Goal: Task Accomplishment & Management: Manage account settings

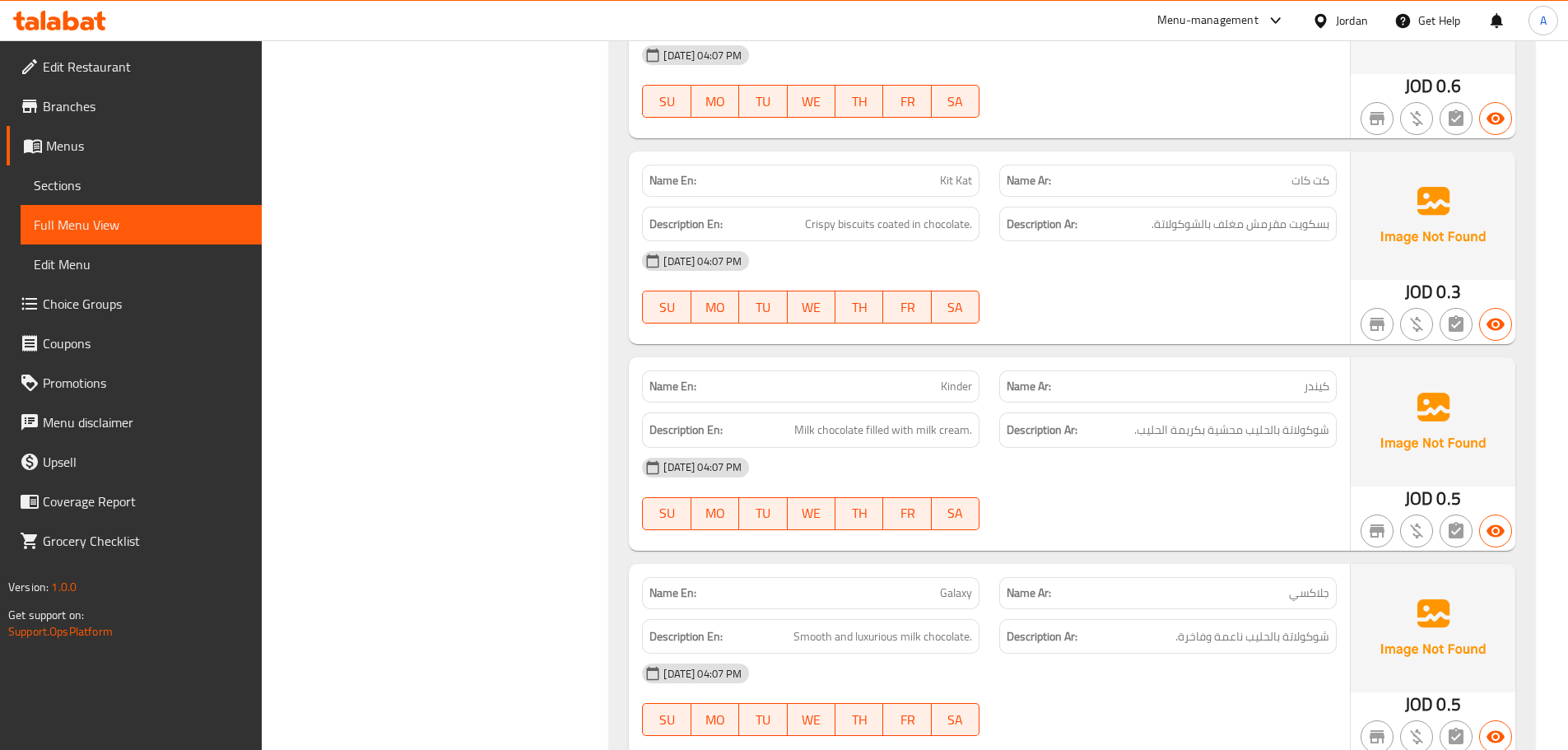
scroll to position [17183, 0]
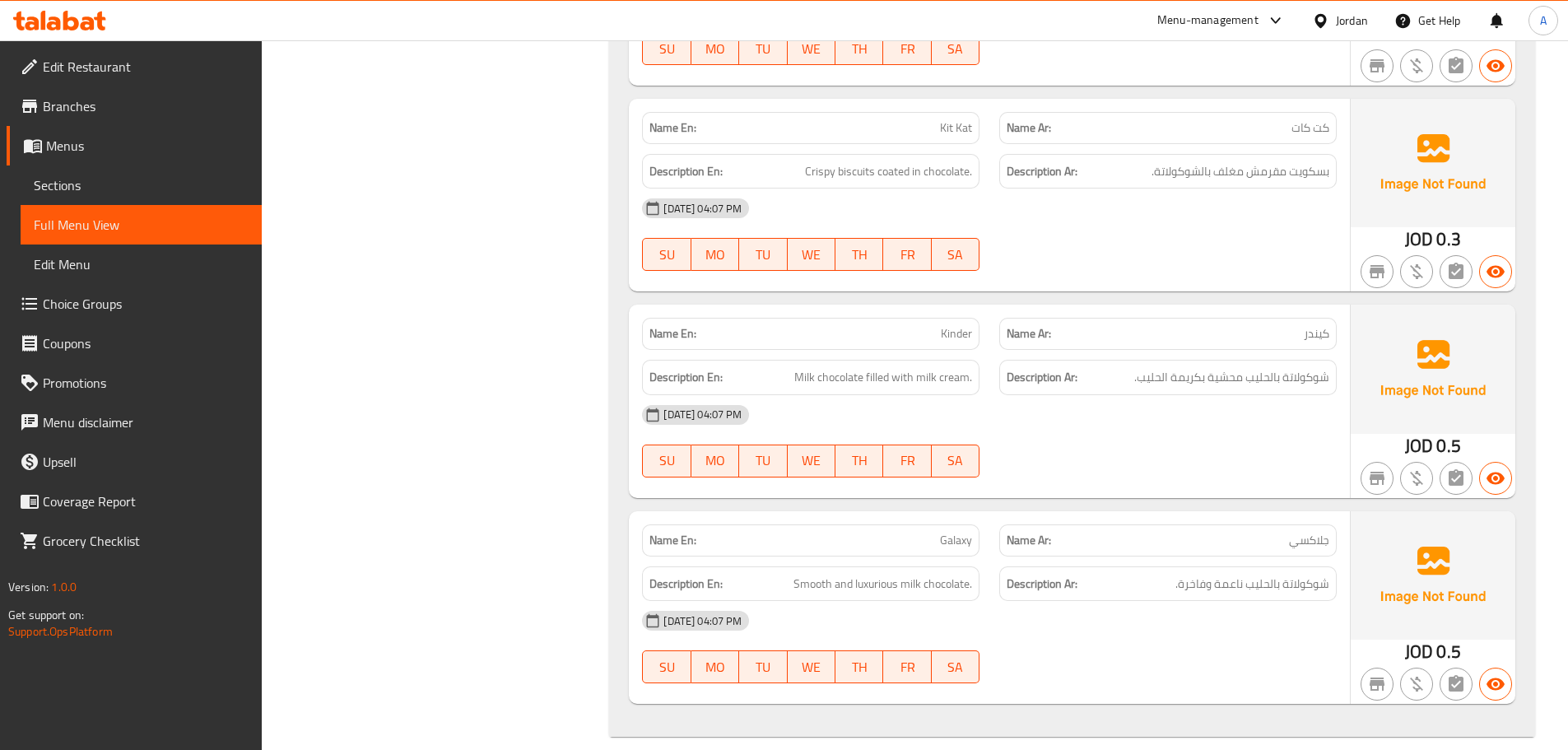
click at [1058, 438] on div "[DATE] 04:07 PM SU MO TU WE TH FR SA" at bounding box center [990, 441] width 714 height 92
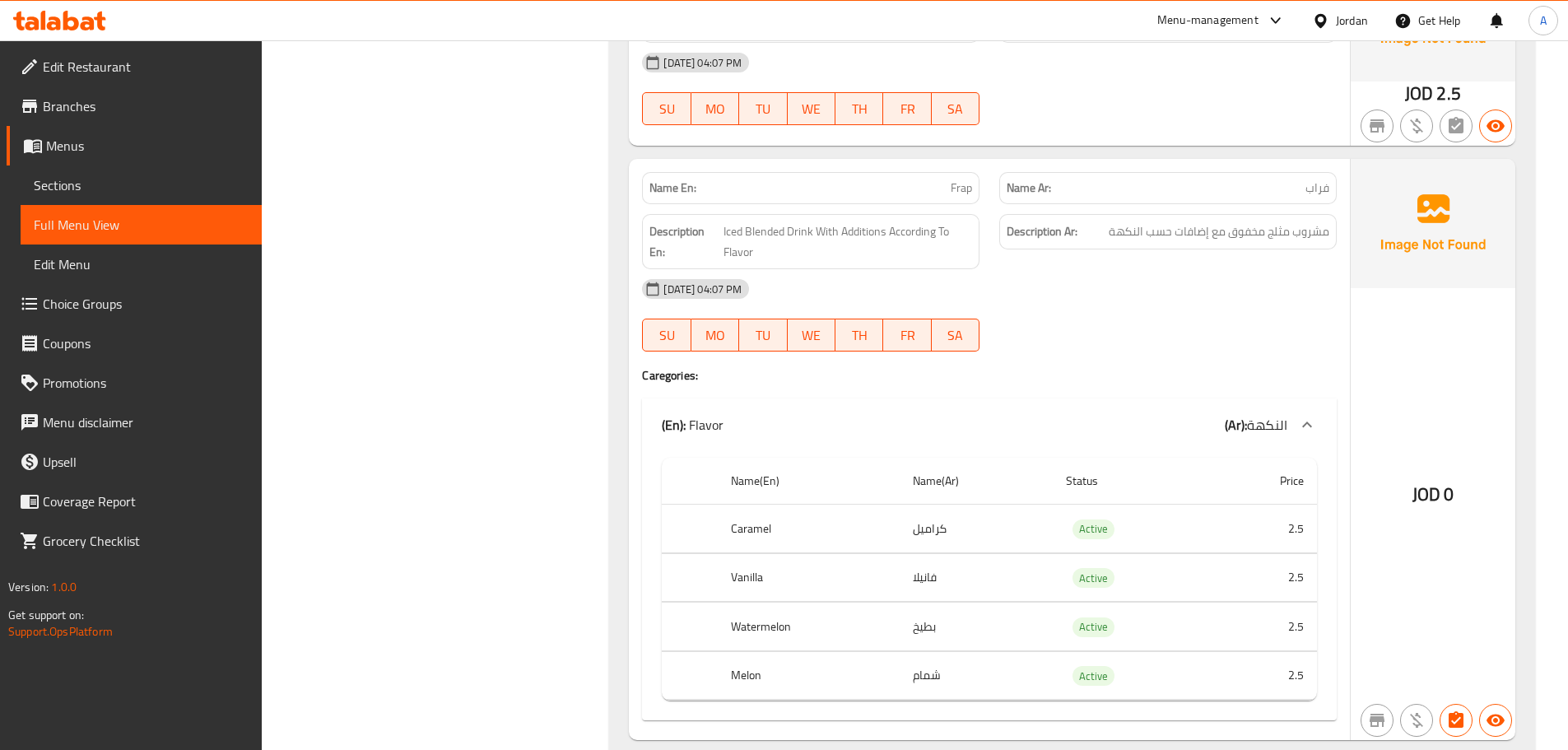
scroll to position [2065, 0]
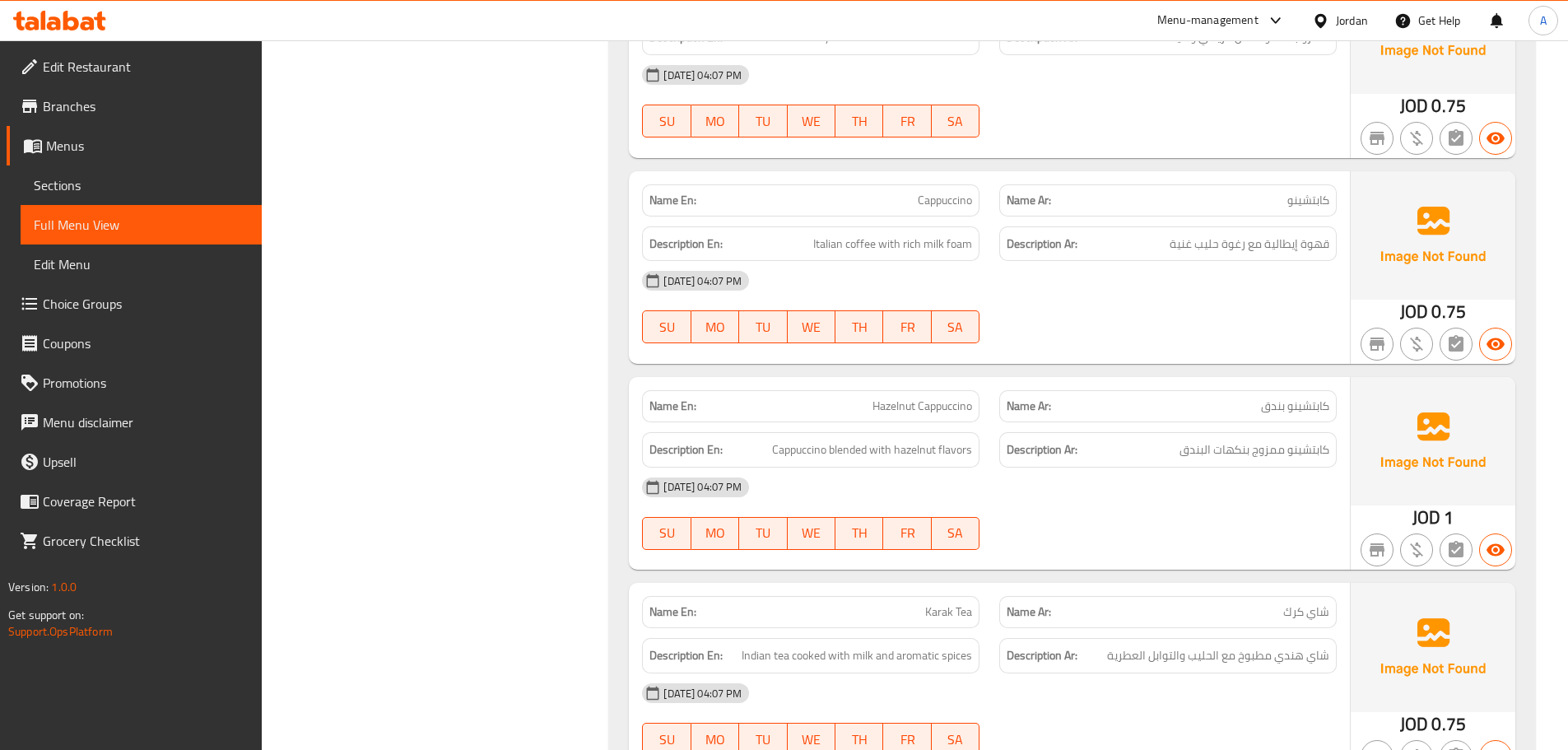
scroll to position [5209, 0]
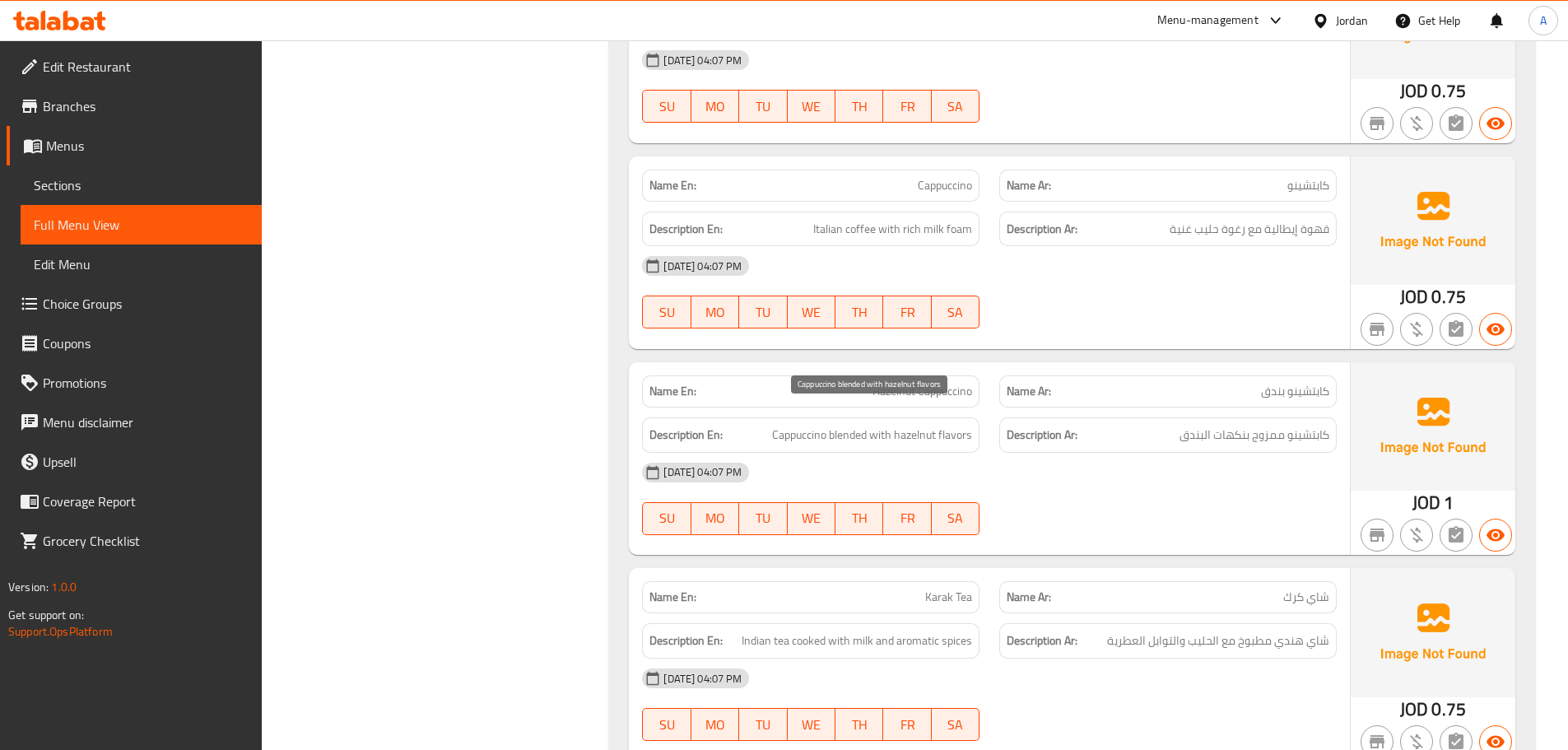
click at [815, 425] on span "Cappuccino blended with hazelnut flavors" at bounding box center [873, 436] width 200 height 21
copy span "Cappuccino blended with hazelnut flavors"
click at [1100, 488] on div "[DATE] 04:07 PM SU MO TU WE TH FR SA" at bounding box center [990, 498] width 714 height 92
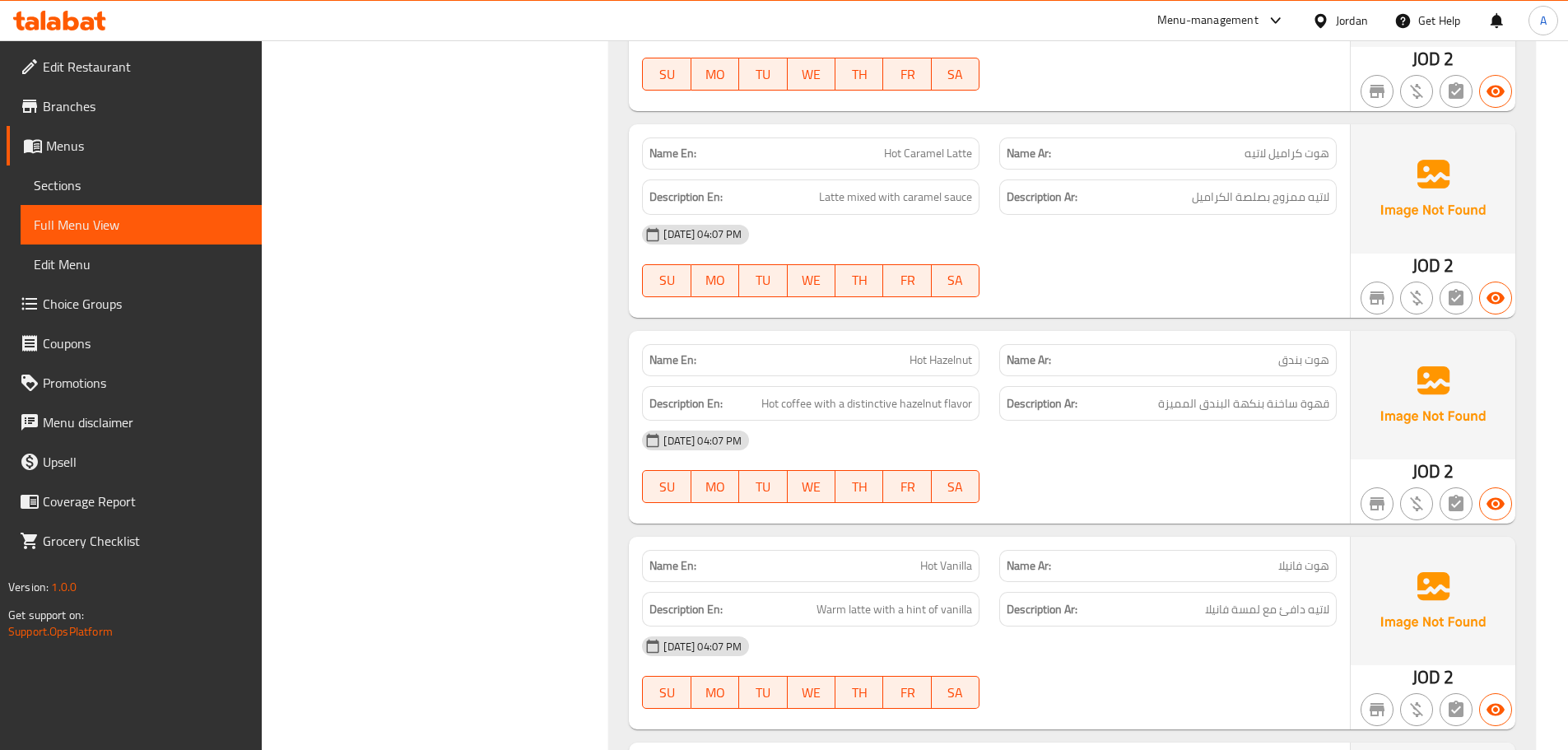
scroll to position [6692, 0]
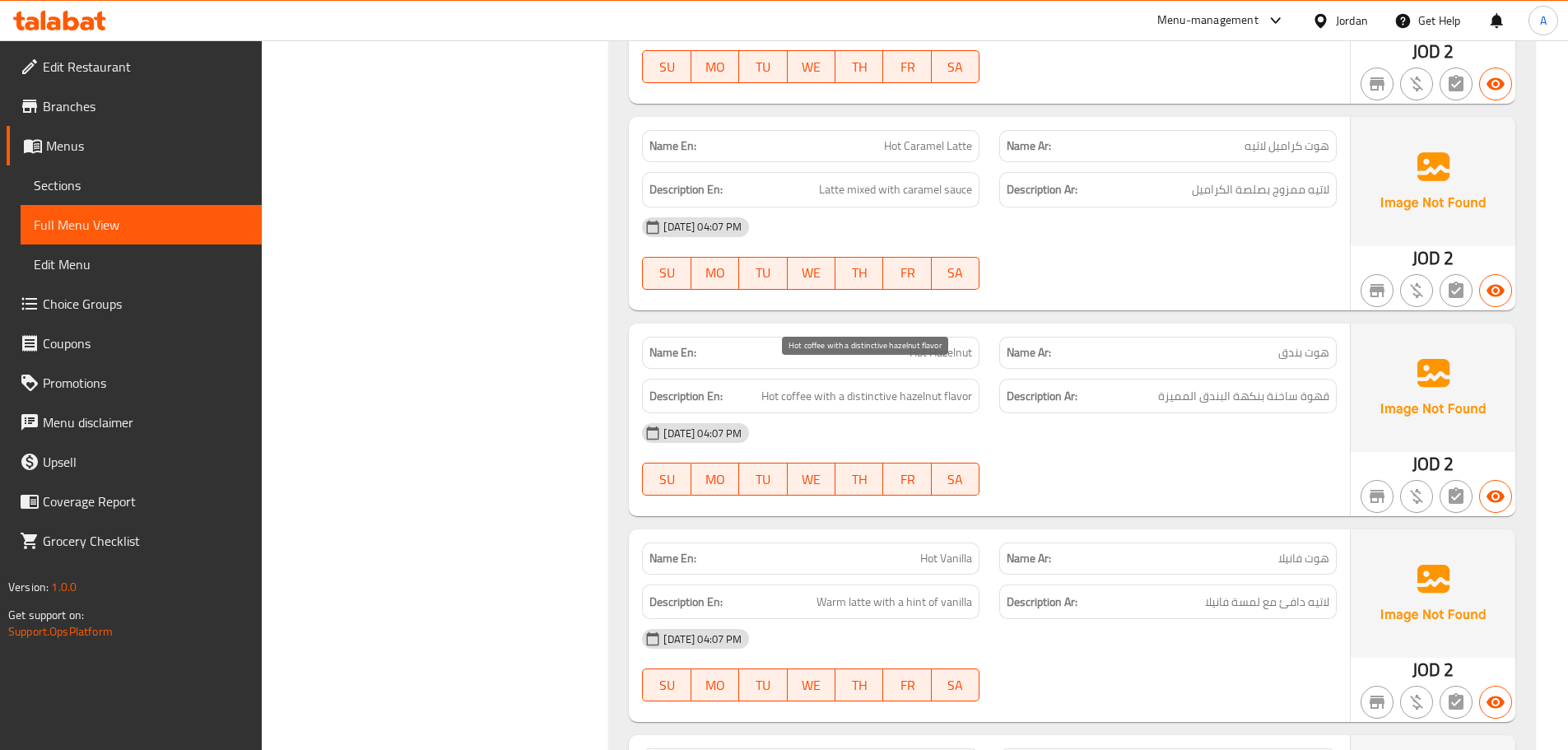
click at [853, 386] on span "Hot coffee with a distinctive hazelnut flavor" at bounding box center [866, 396] width 211 height 21
copy span "Hot coffee with a distinctive hazelnut flavor"
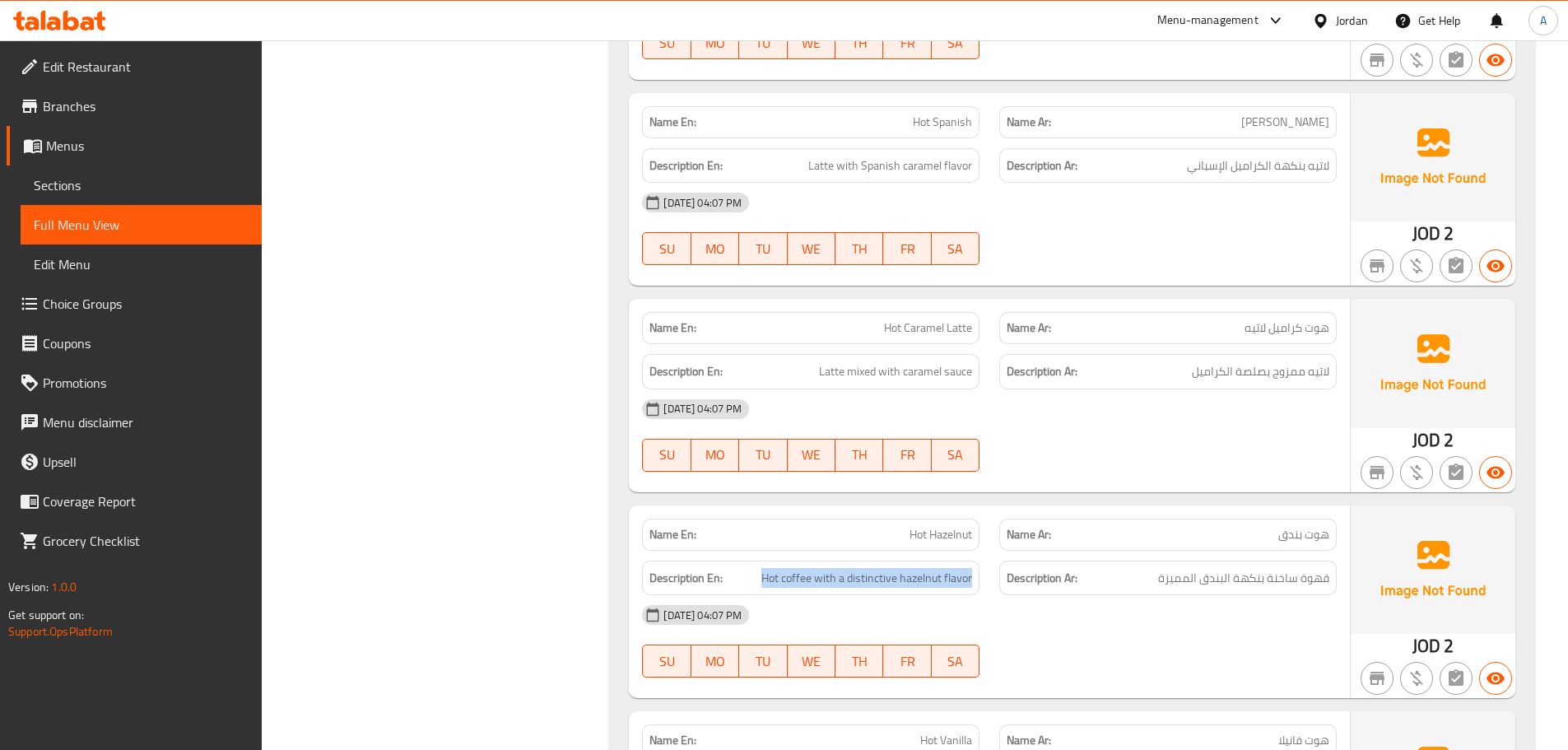
scroll to position [6774, 0]
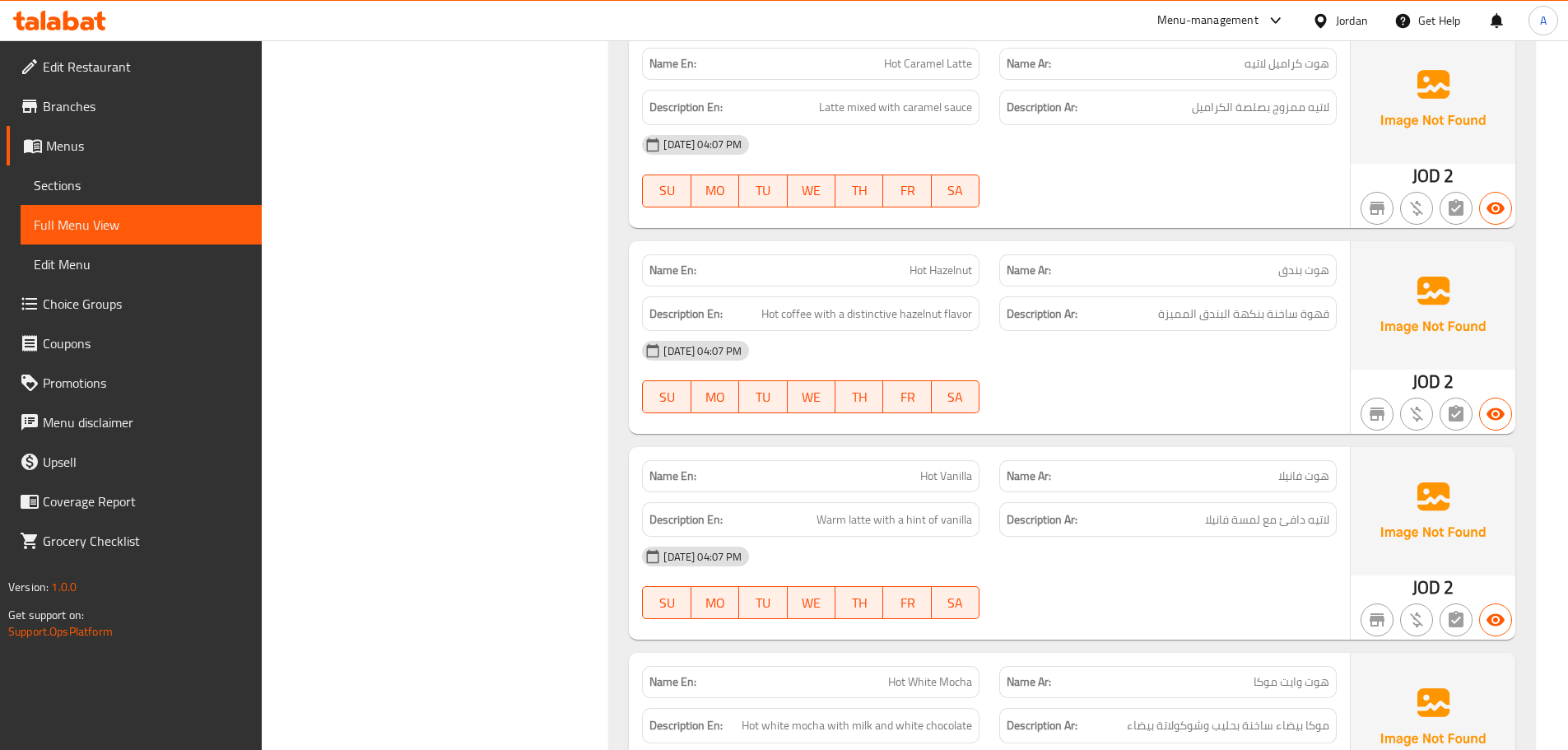
click at [1194, 468] on p "Name Ar: [PERSON_NAME]" at bounding box center [1168, 476] width 323 height 17
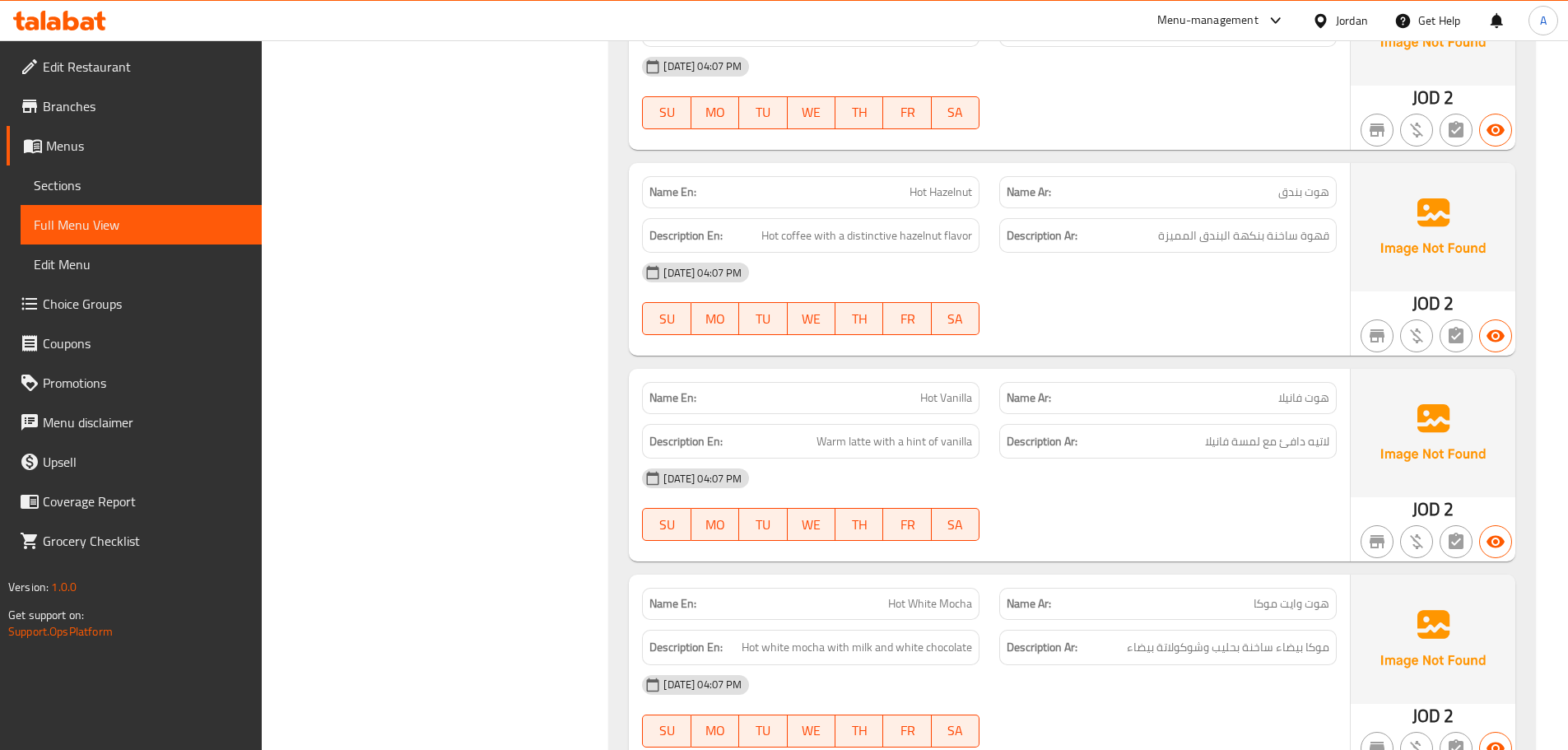
scroll to position [6939, 0]
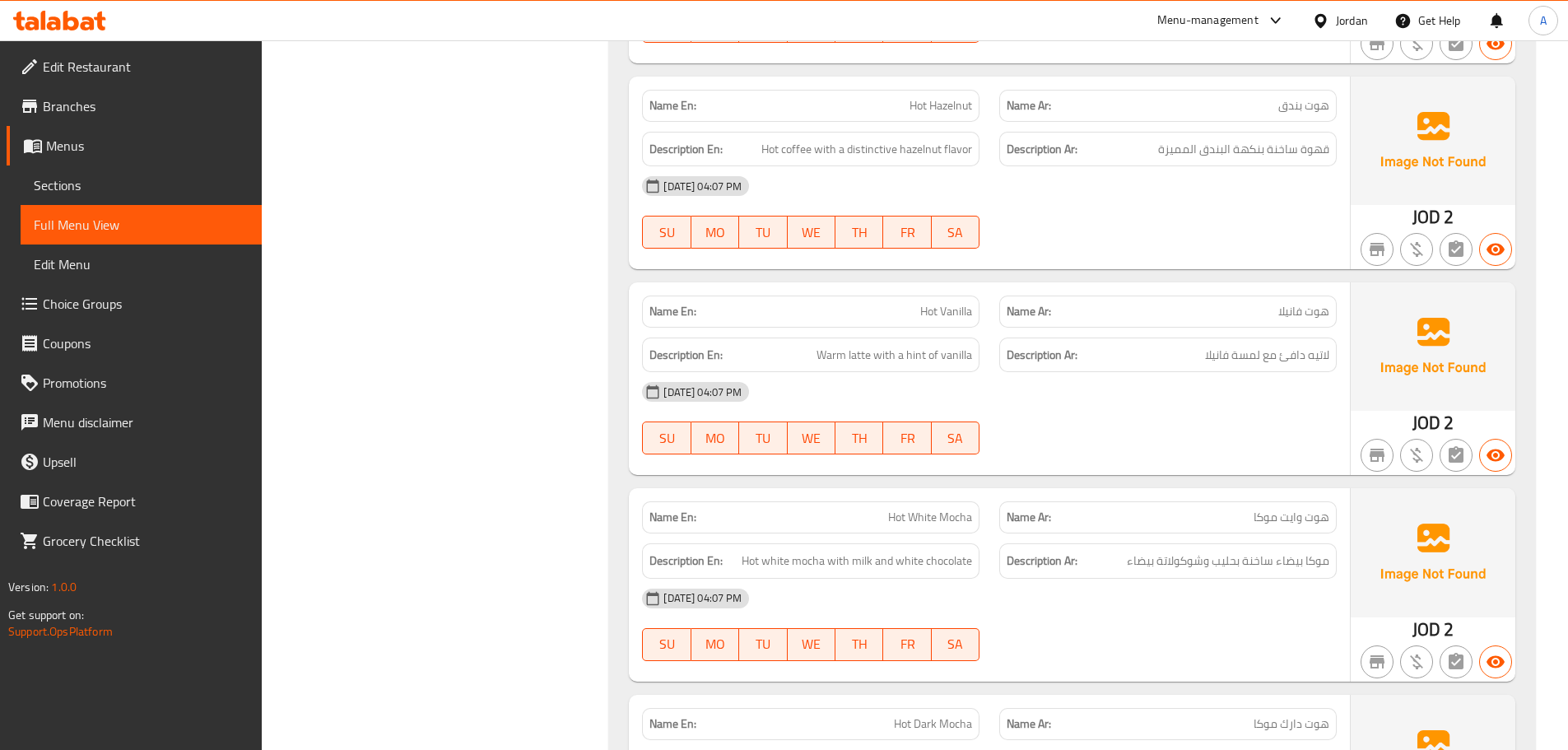
click at [1297, 373] on div "[DATE] 04:07 PM" at bounding box center [990, 392] width 714 height 39
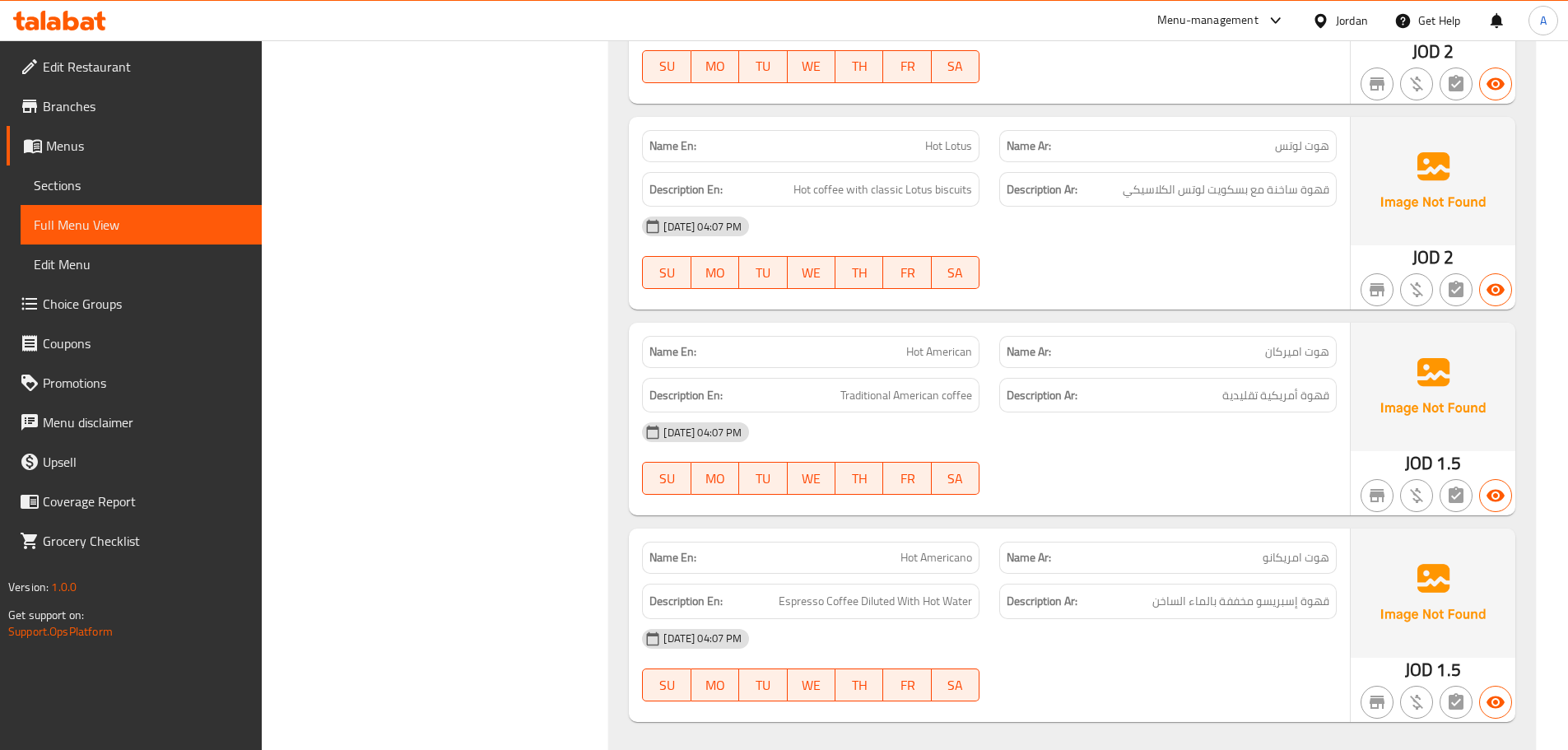
scroll to position [8174, 0]
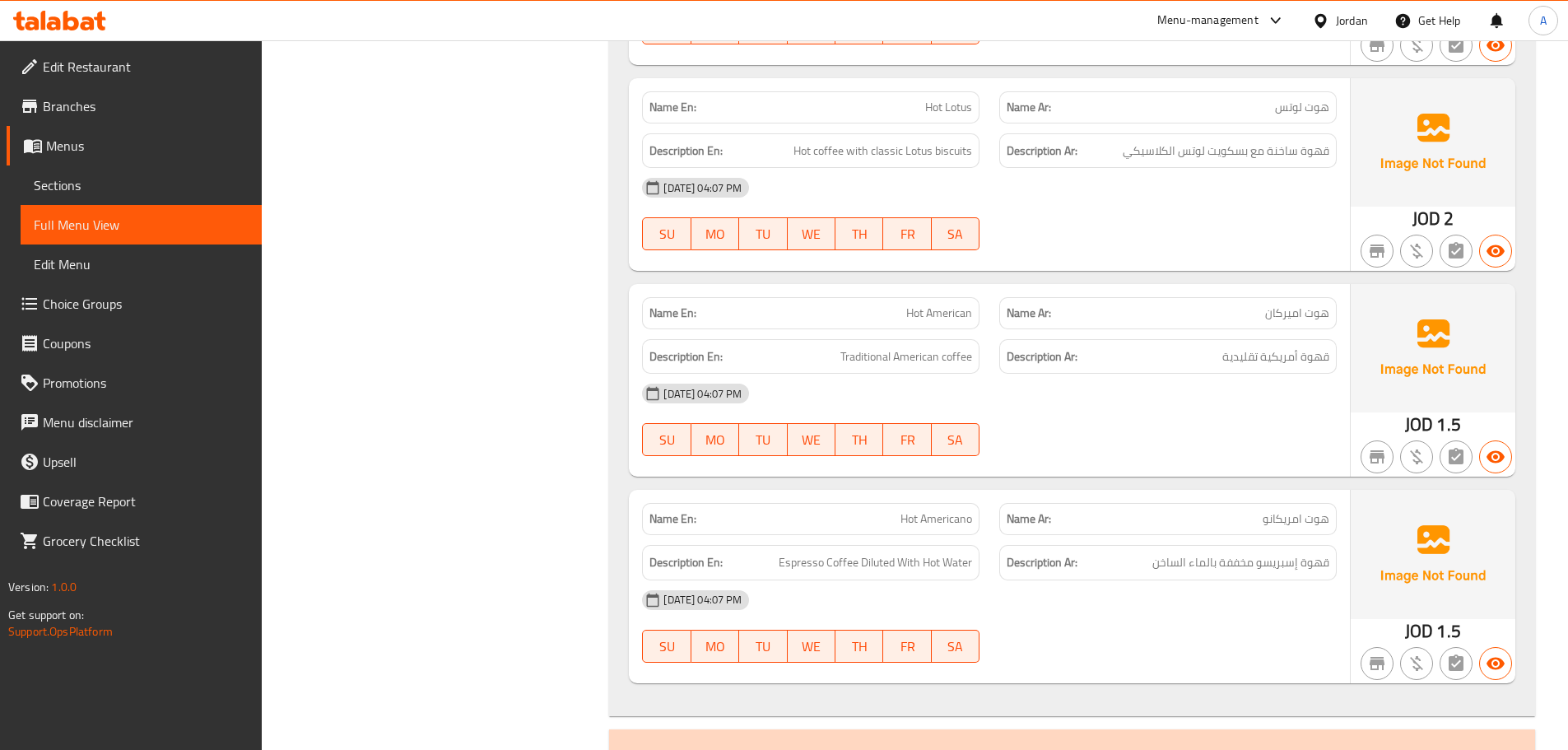
click at [942, 305] on span "Hot American" at bounding box center [939, 314] width 66 height 17
copy span "American"
click at [1116, 395] on div "[DATE] 04:07 PM SU MO TU WE TH FR SA" at bounding box center [990, 419] width 714 height 92
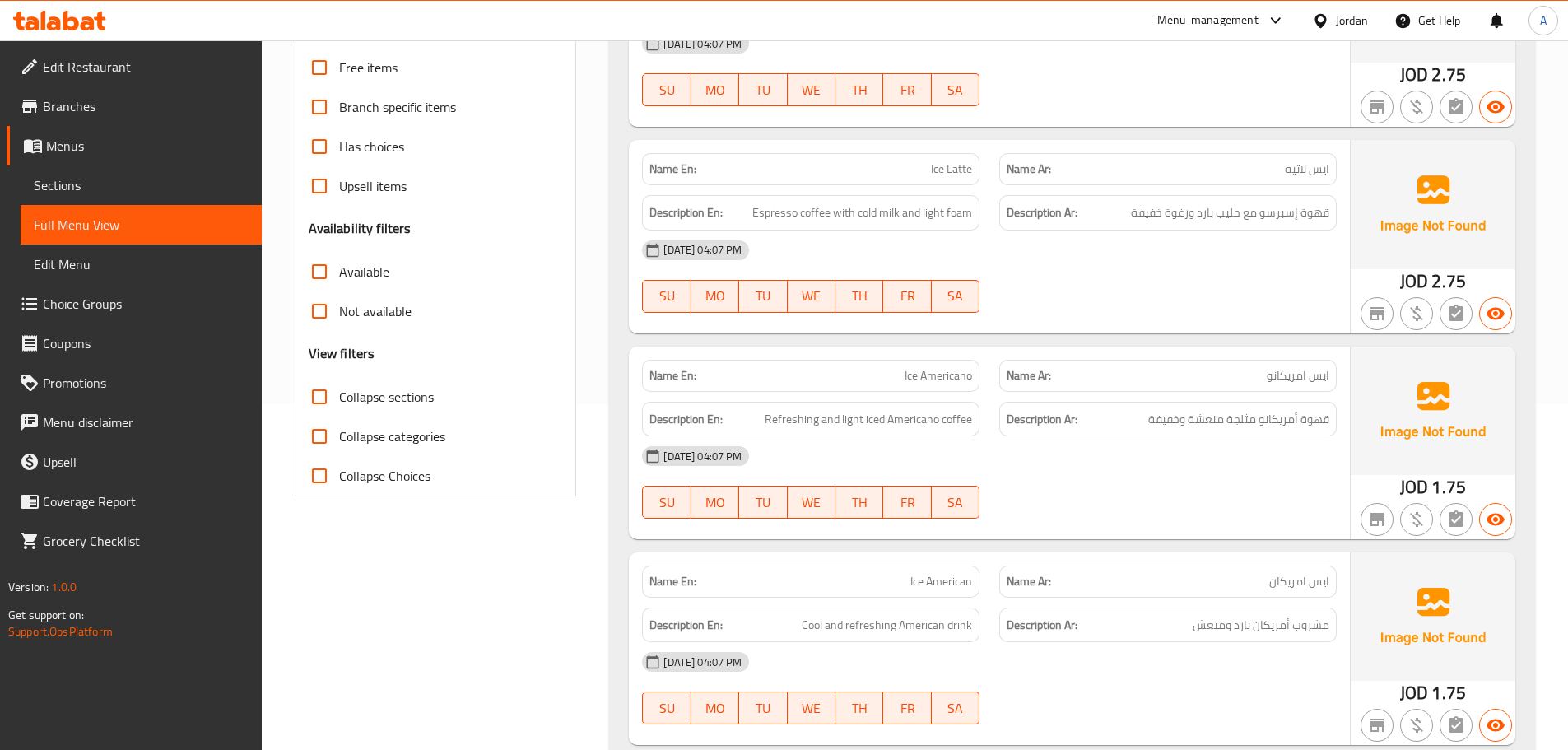
scroll to position [8093, 0]
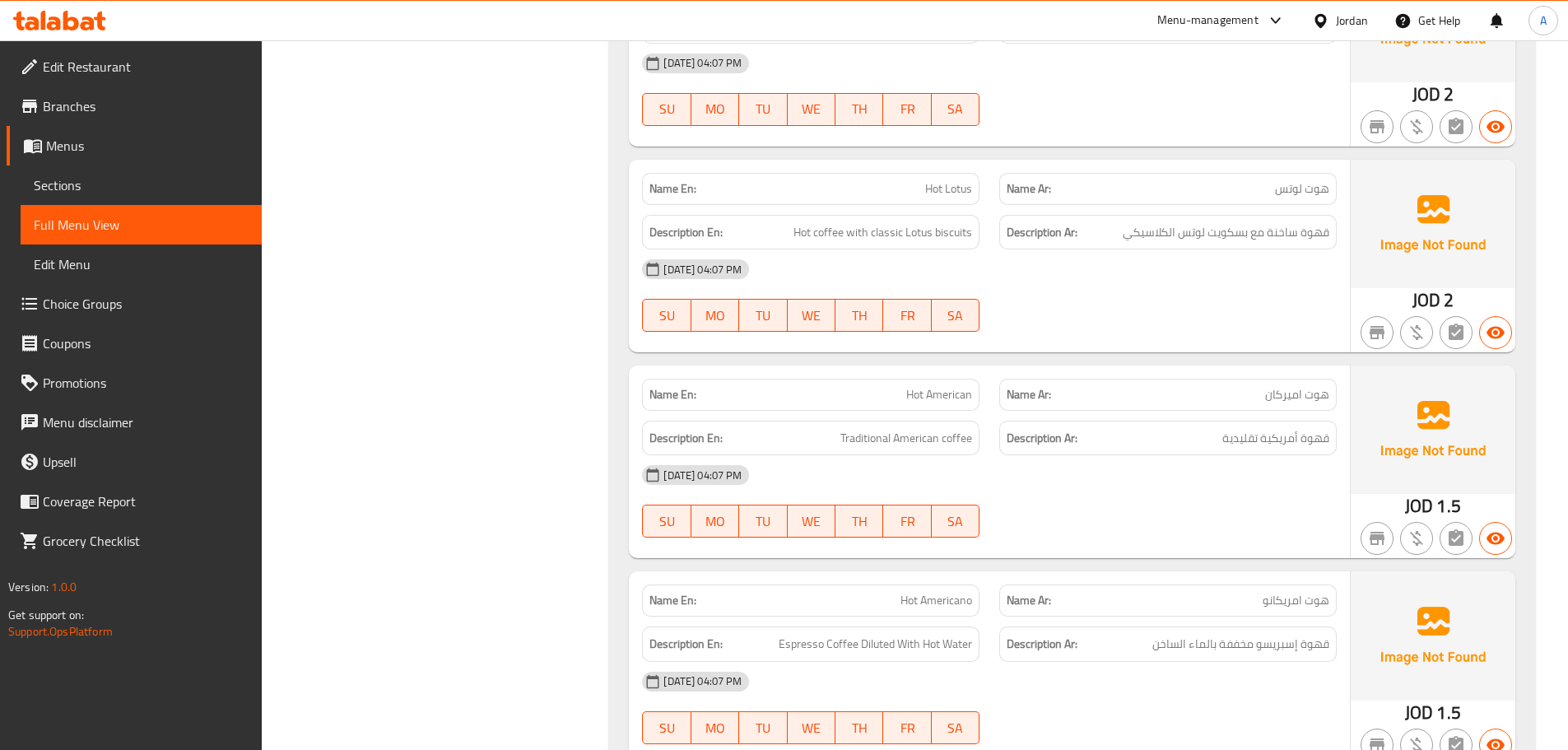
click at [1053, 487] on div "[DATE] 04:07 PM SU MO TU WE TH FR SA" at bounding box center [990, 501] width 714 height 92
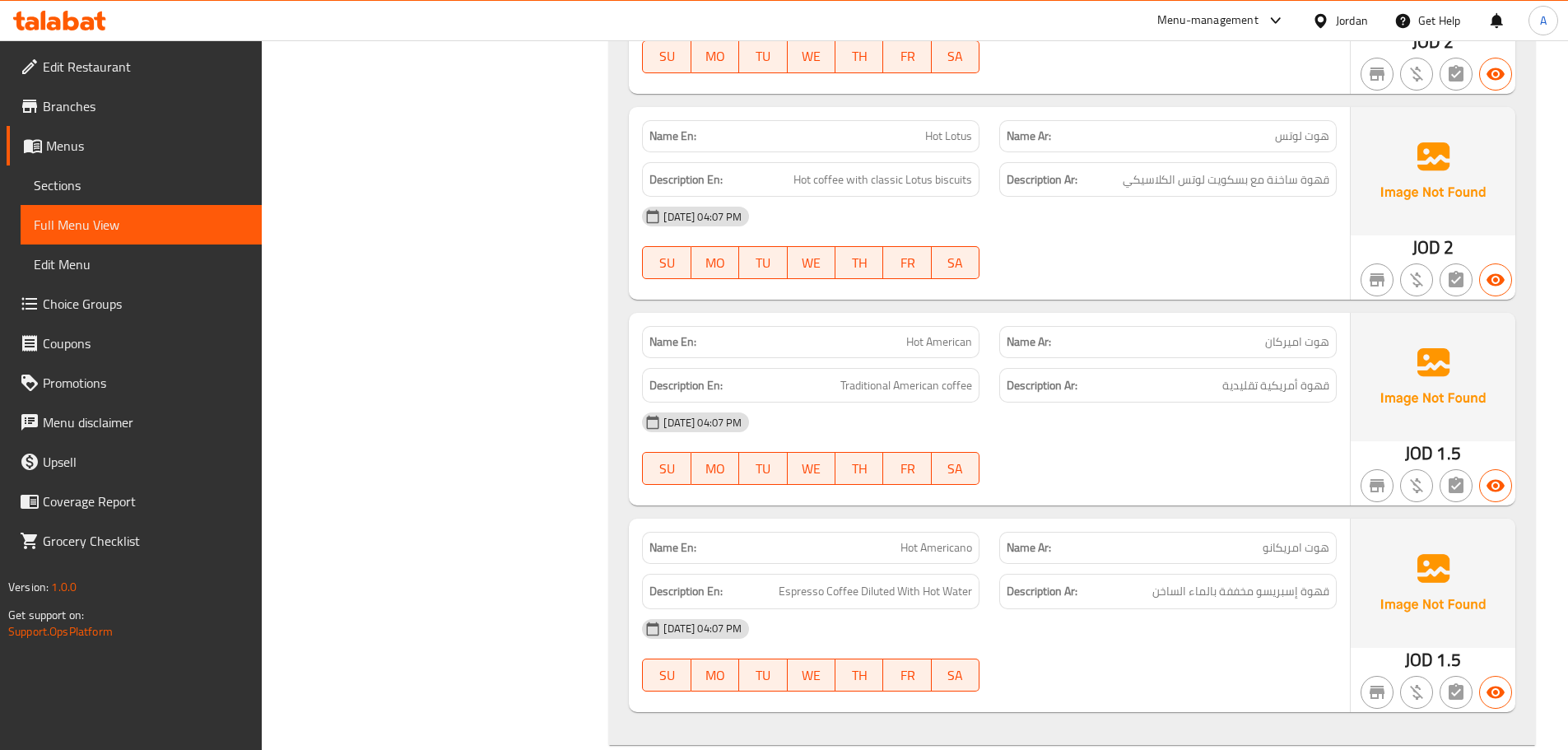
scroll to position [8175, 0]
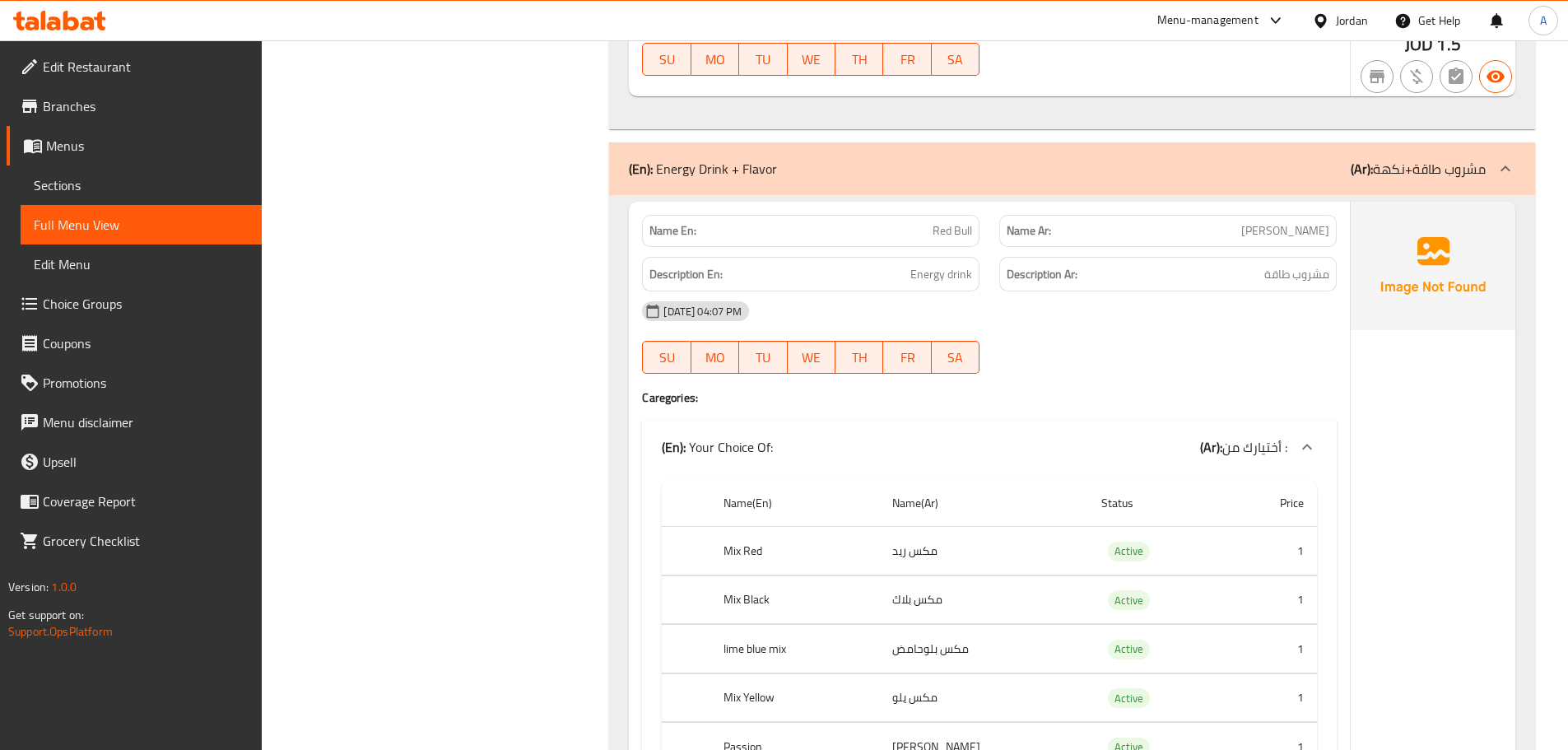
click at [494, 349] on div "Filter Branches Branches Popular filters Free items Branch specific items Has c…" at bounding box center [442, 309] width 315 height 17719
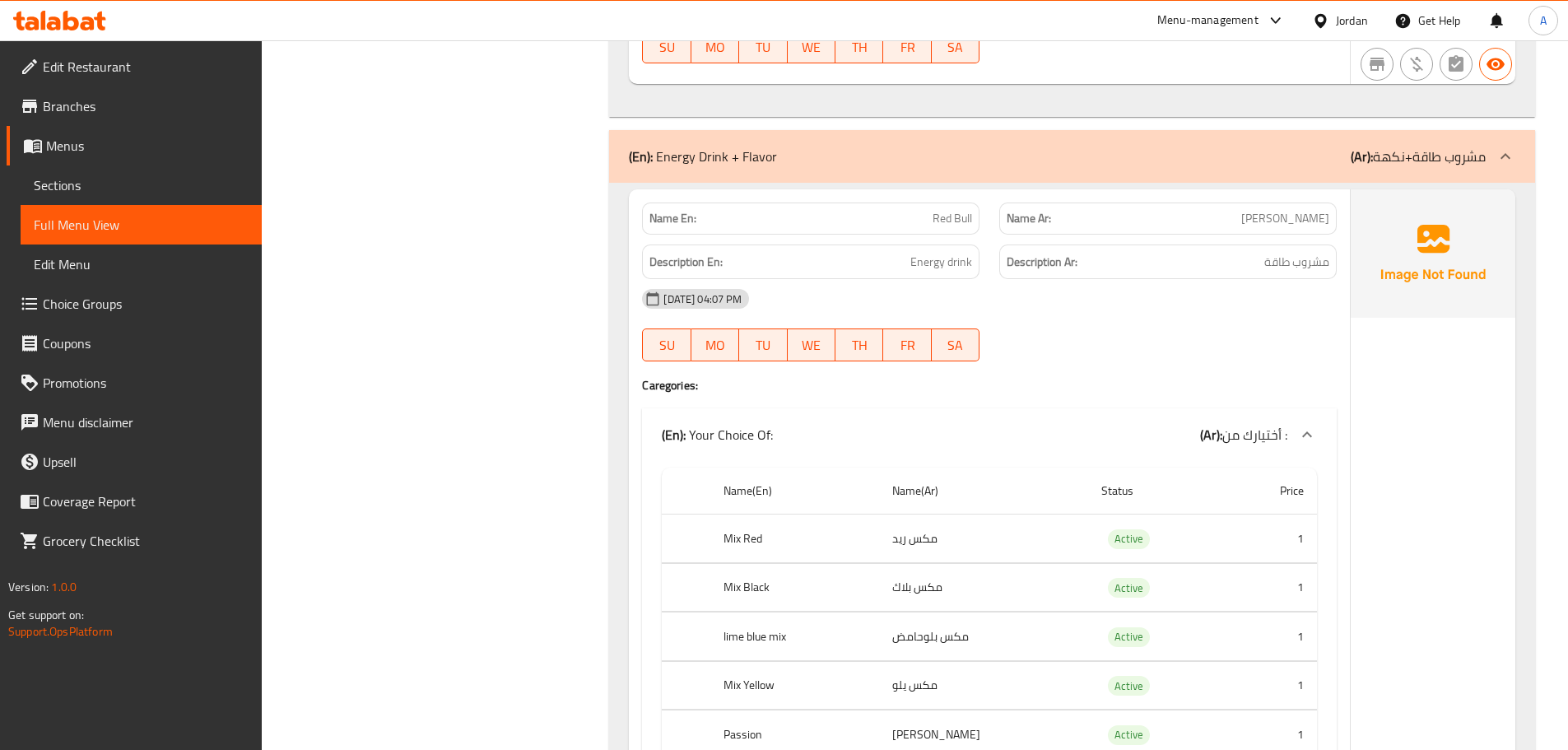
scroll to position [8762, 0]
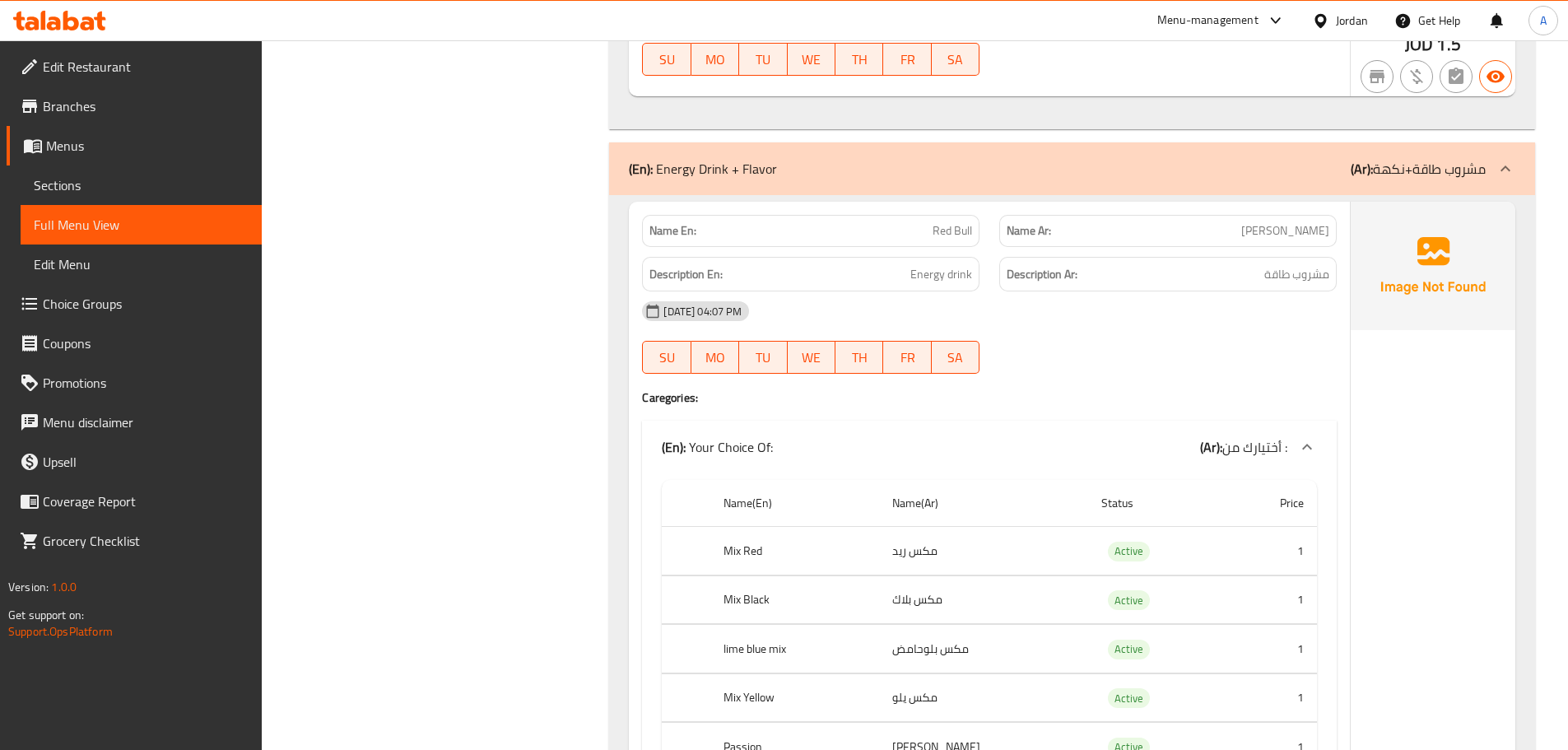
click at [161, 294] on span "Choice Groups" at bounding box center [146, 304] width 206 height 20
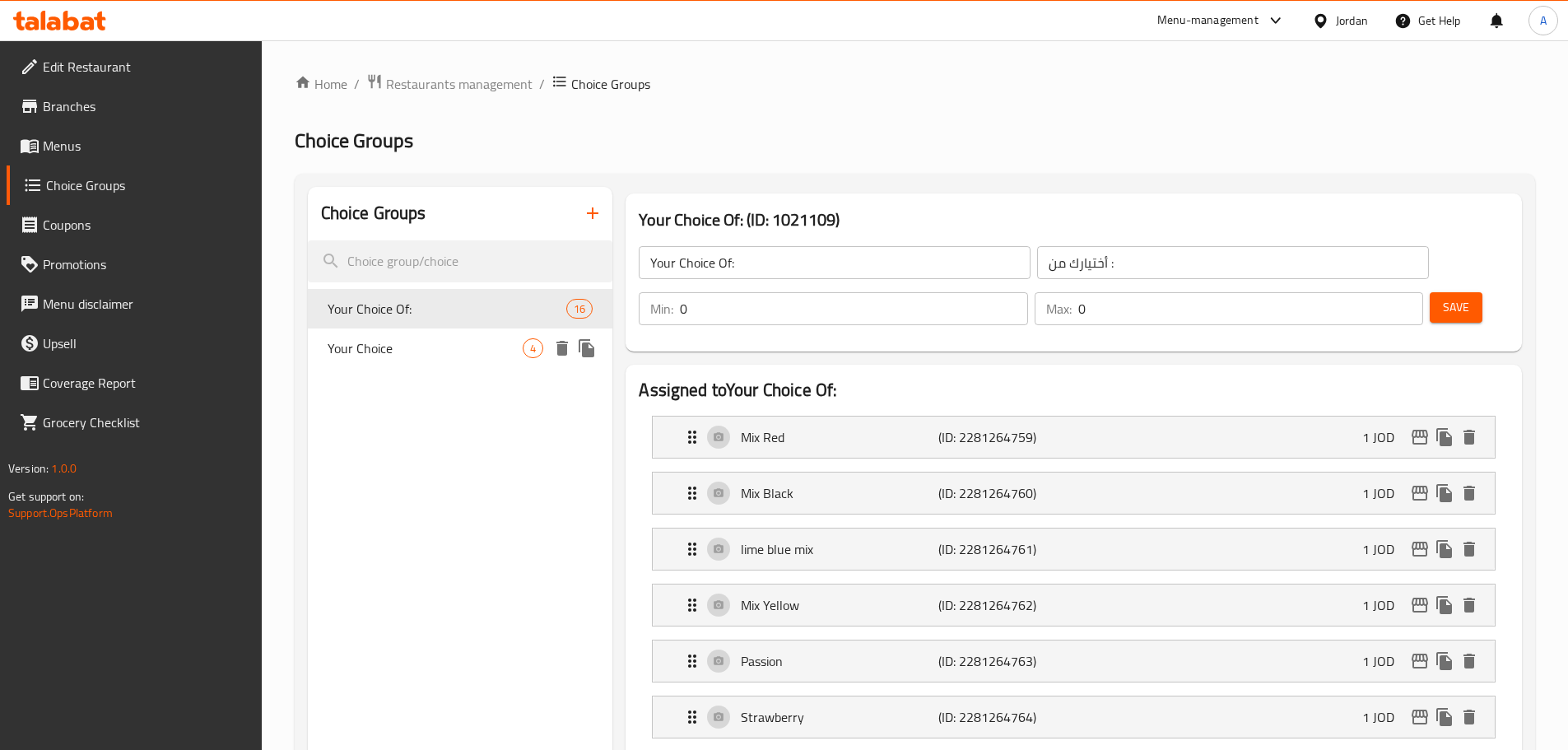
click at [389, 338] on span "Your Choice" at bounding box center [426, 348] width 196 height 20
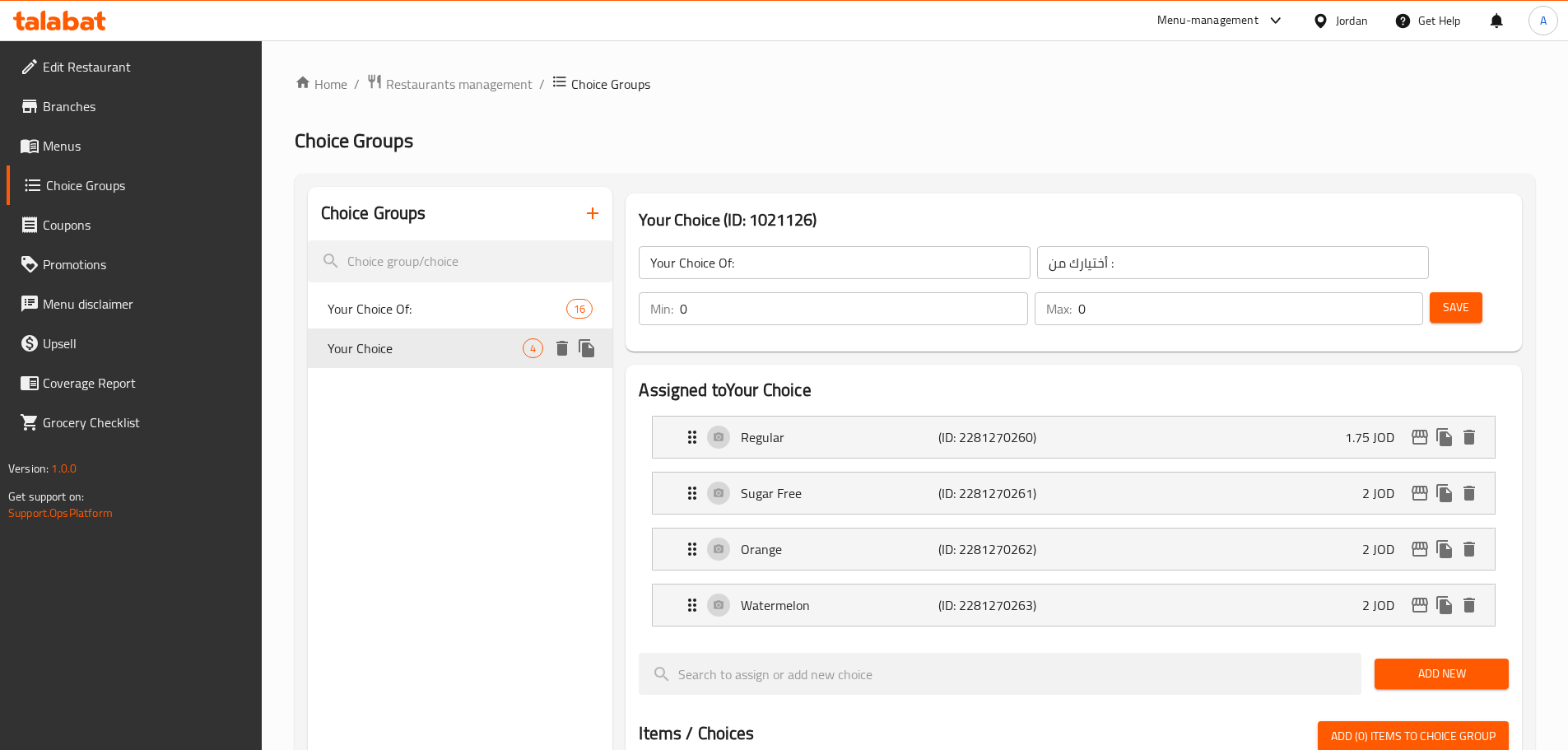
type input "Your Choice"
type input "أختيارك"
type input "1"
click at [358, 301] on span "Your Choice Of:" at bounding box center [423, 309] width 191 height 20
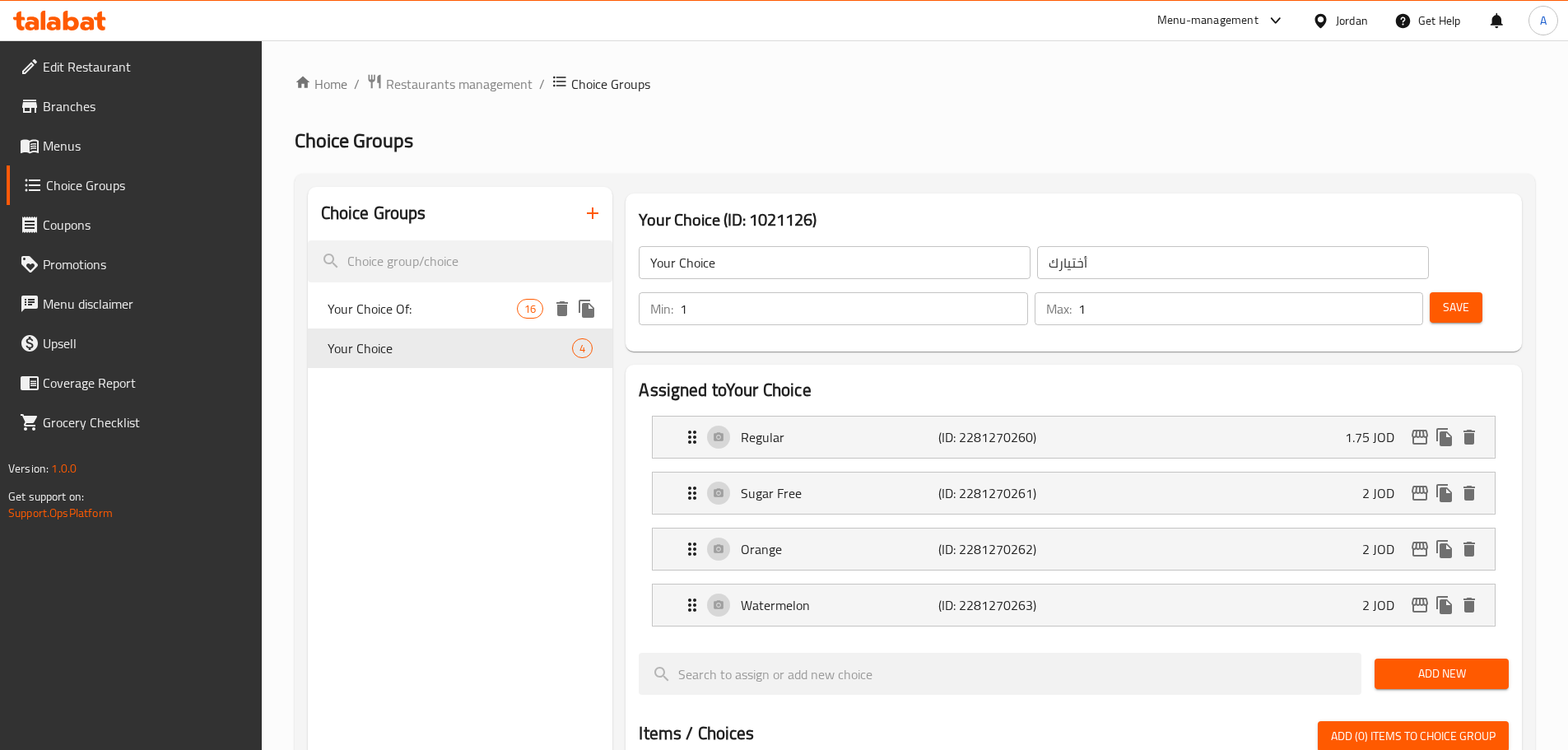
type input "Your Choice Of:"
type input "أختيارك من :"
type input "0"
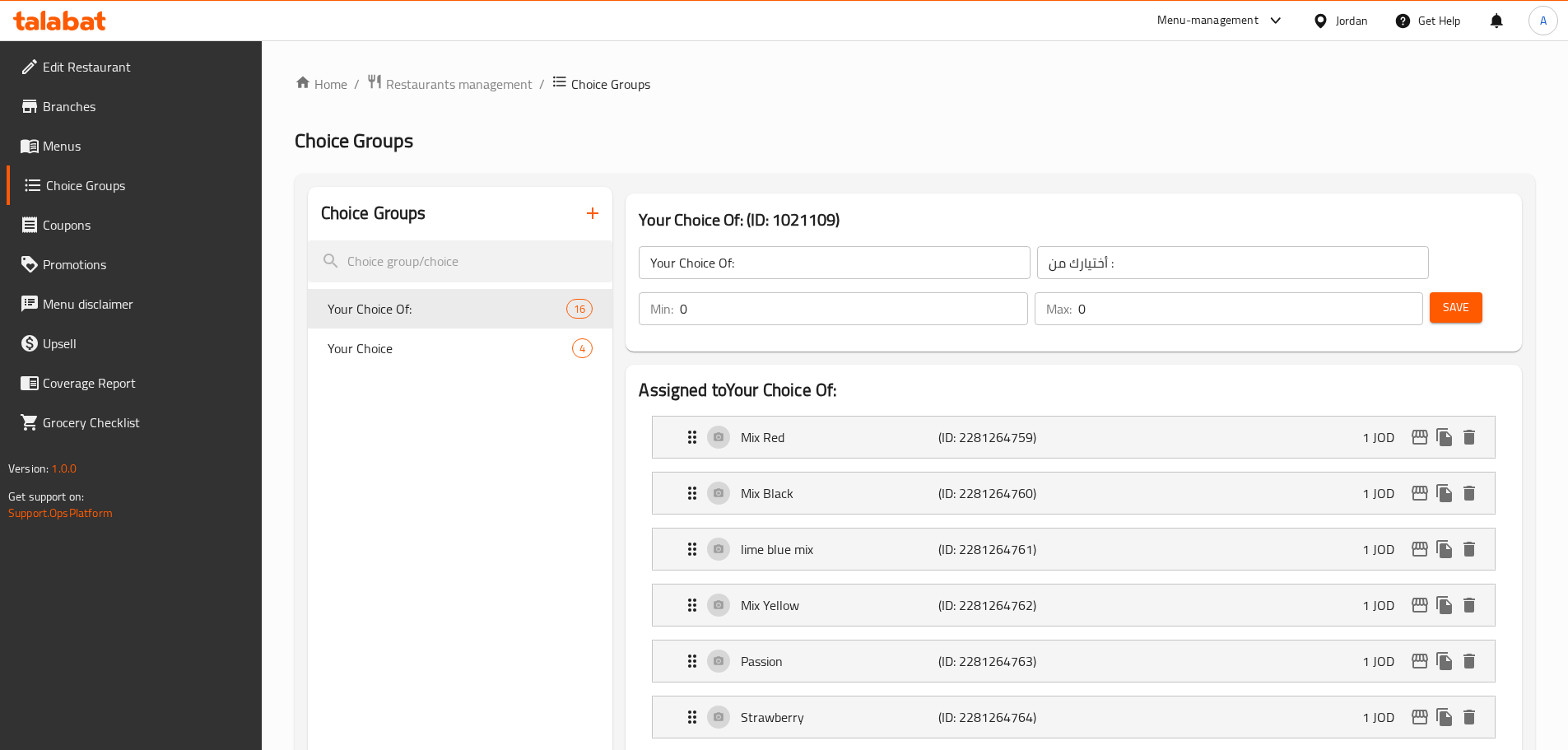
click at [90, 144] on span "Menus" at bounding box center [146, 146] width 206 height 20
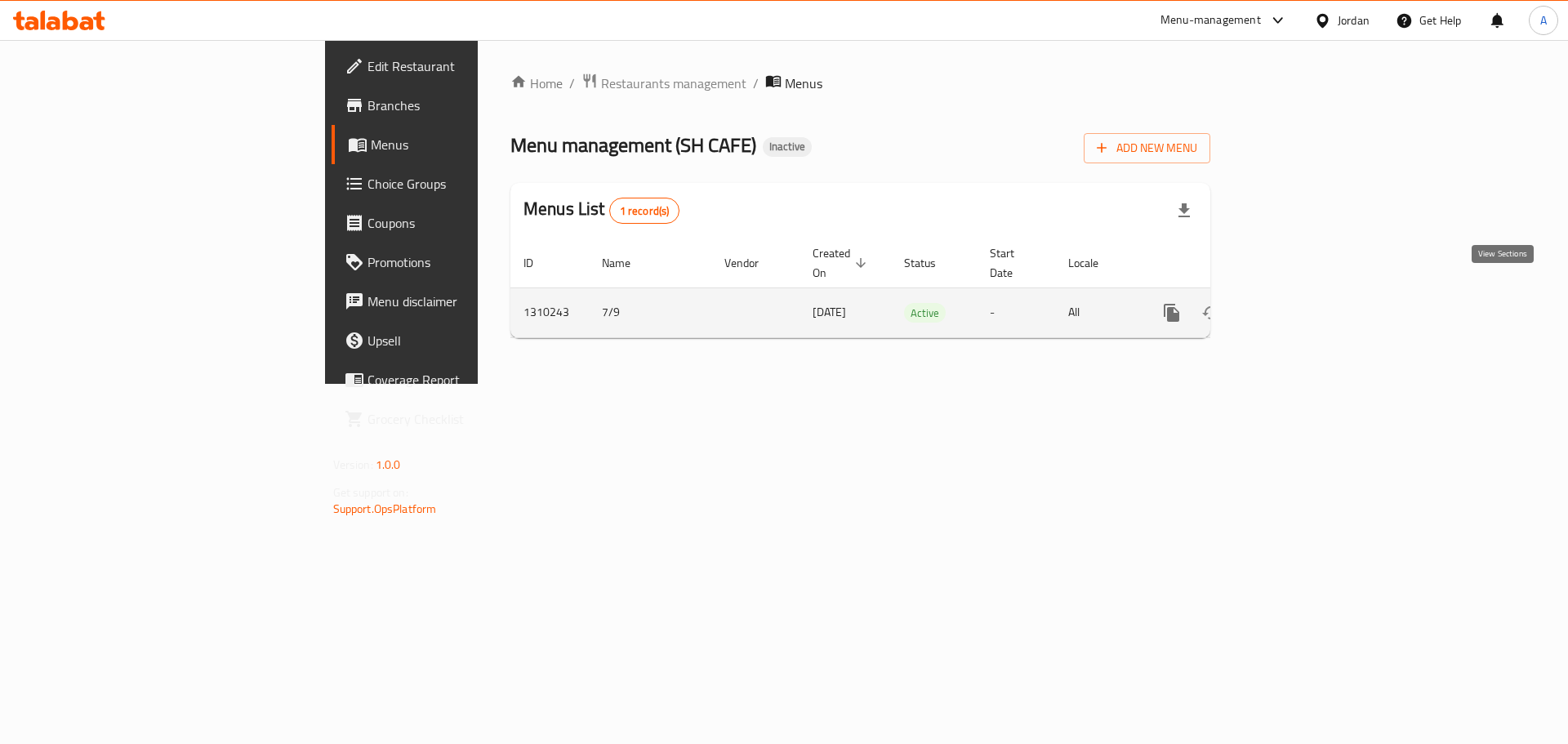
click at [1309, 301] on link "enhanced table" at bounding box center [1289, 312] width 39 height 39
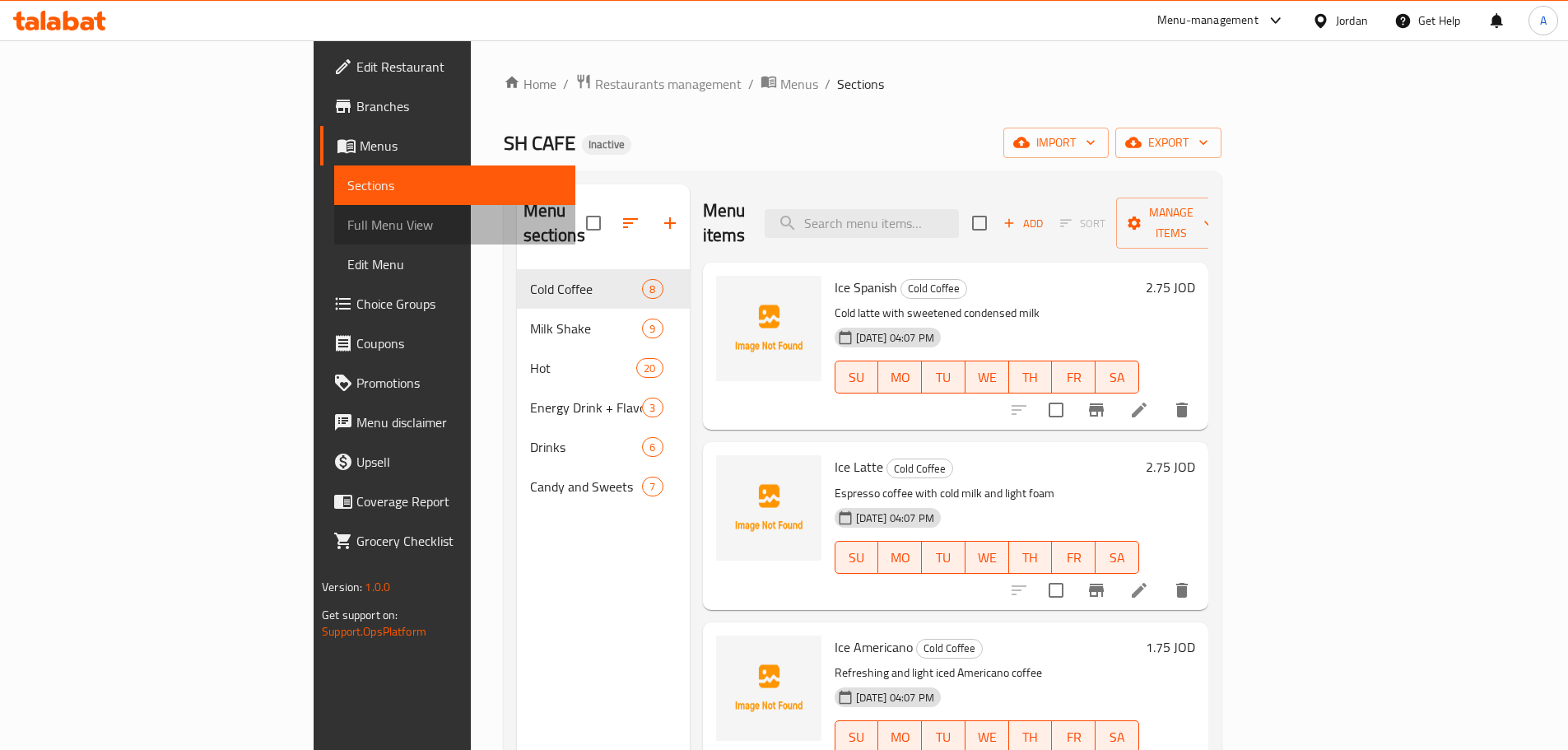
drag, startPoint x: 45, startPoint y: 232, endPoint x: 130, endPoint y: 252, distance: 87.3
click at [348, 231] on span "Full Menu View" at bounding box center [455, 225] width 215 height 20
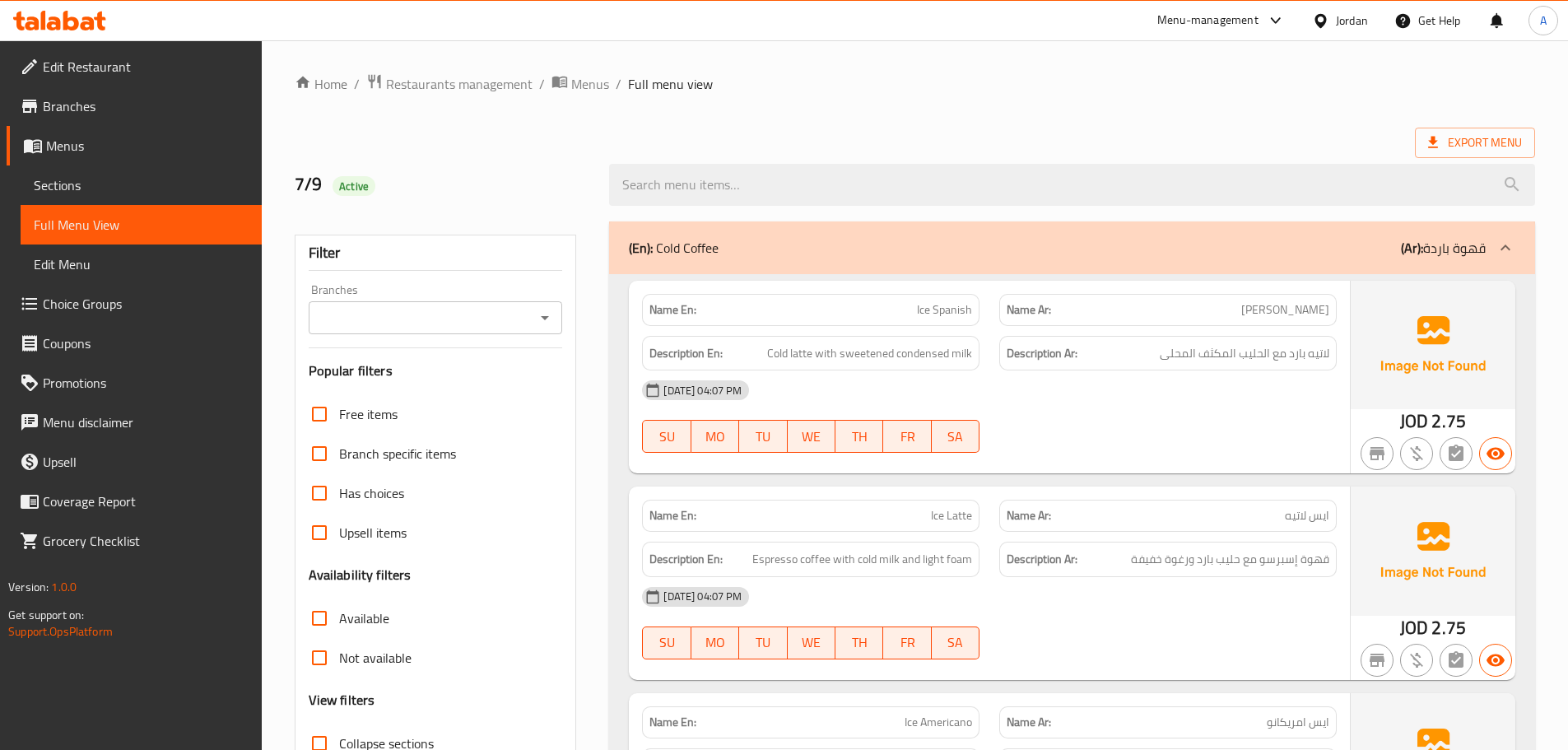
scroll to position [247, 0]
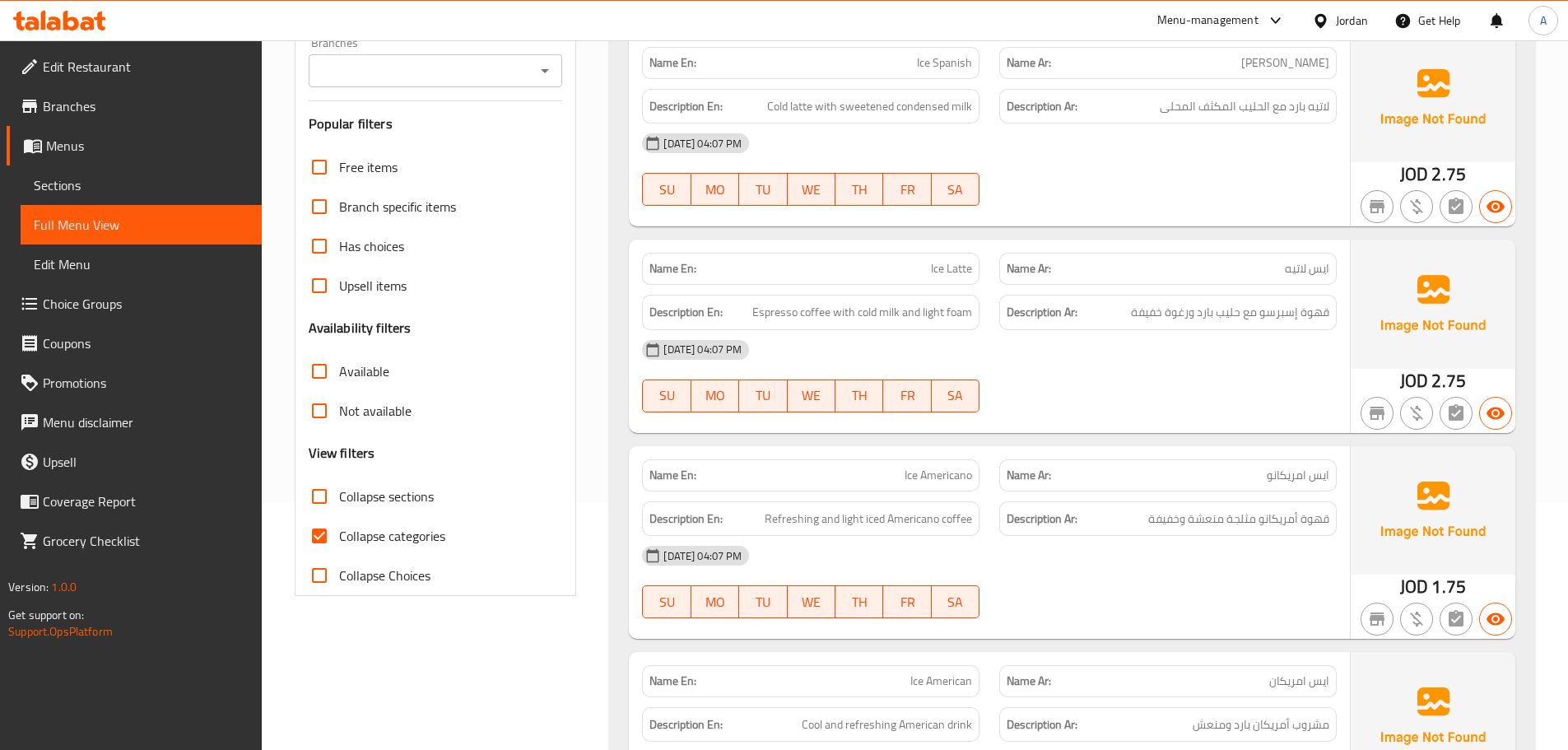
drag, startPoint x: 331, startPoint y: 541, endPoint x: 446, endPoint y: 476, distance: 132.1
click at [332, 539] on input "Collapse categories" at bounding box center [319, 536] width 39 height 39
checkbox input "false"
click at [652, 315] on strong "Description En:" at bounding box center [686, 313] width 73 height 21
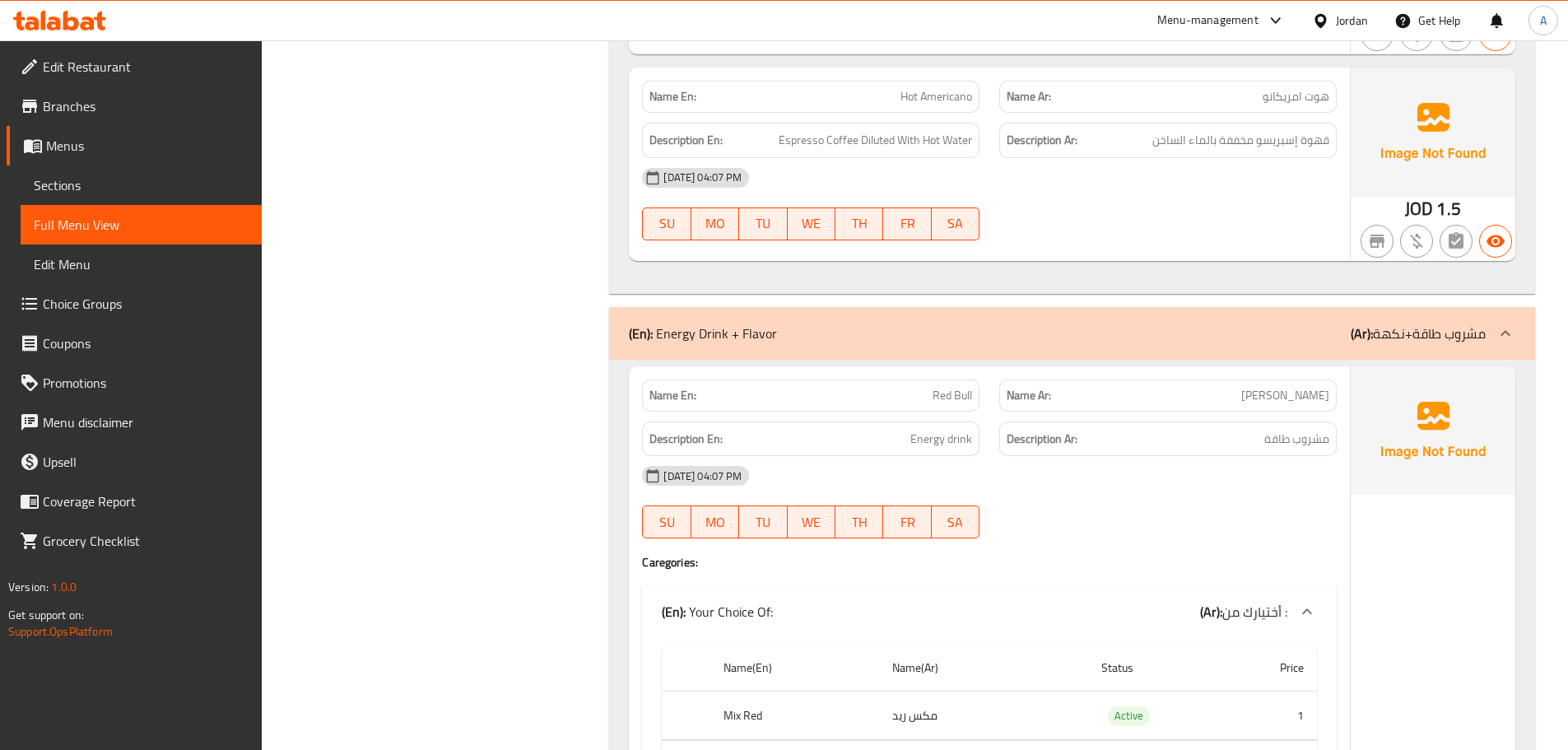
click at [1234, 431] on div "Description Ar: مشروب طاقة" at bounding box center [1168, 438] width 337 height 35
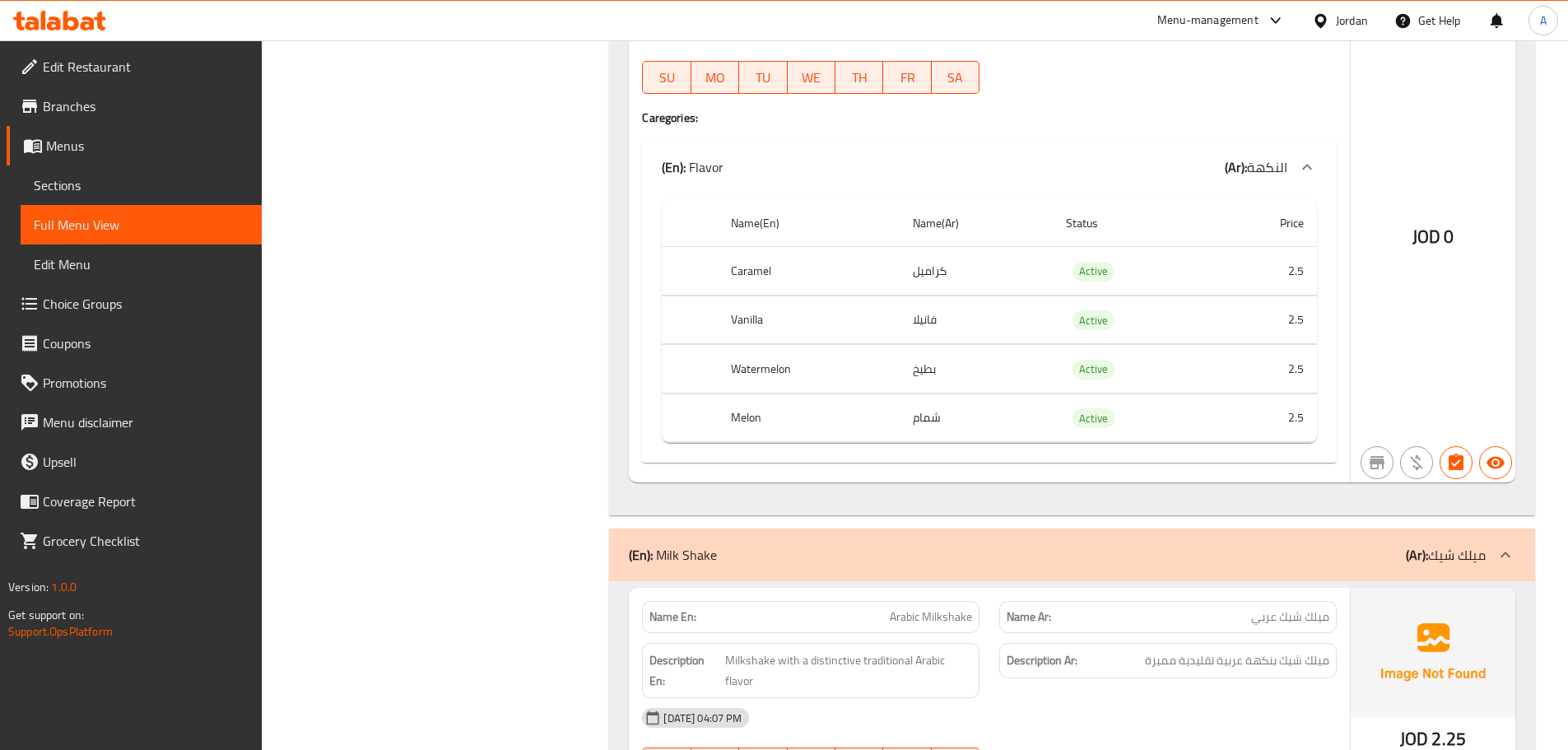
scroll to position [1598, 0]
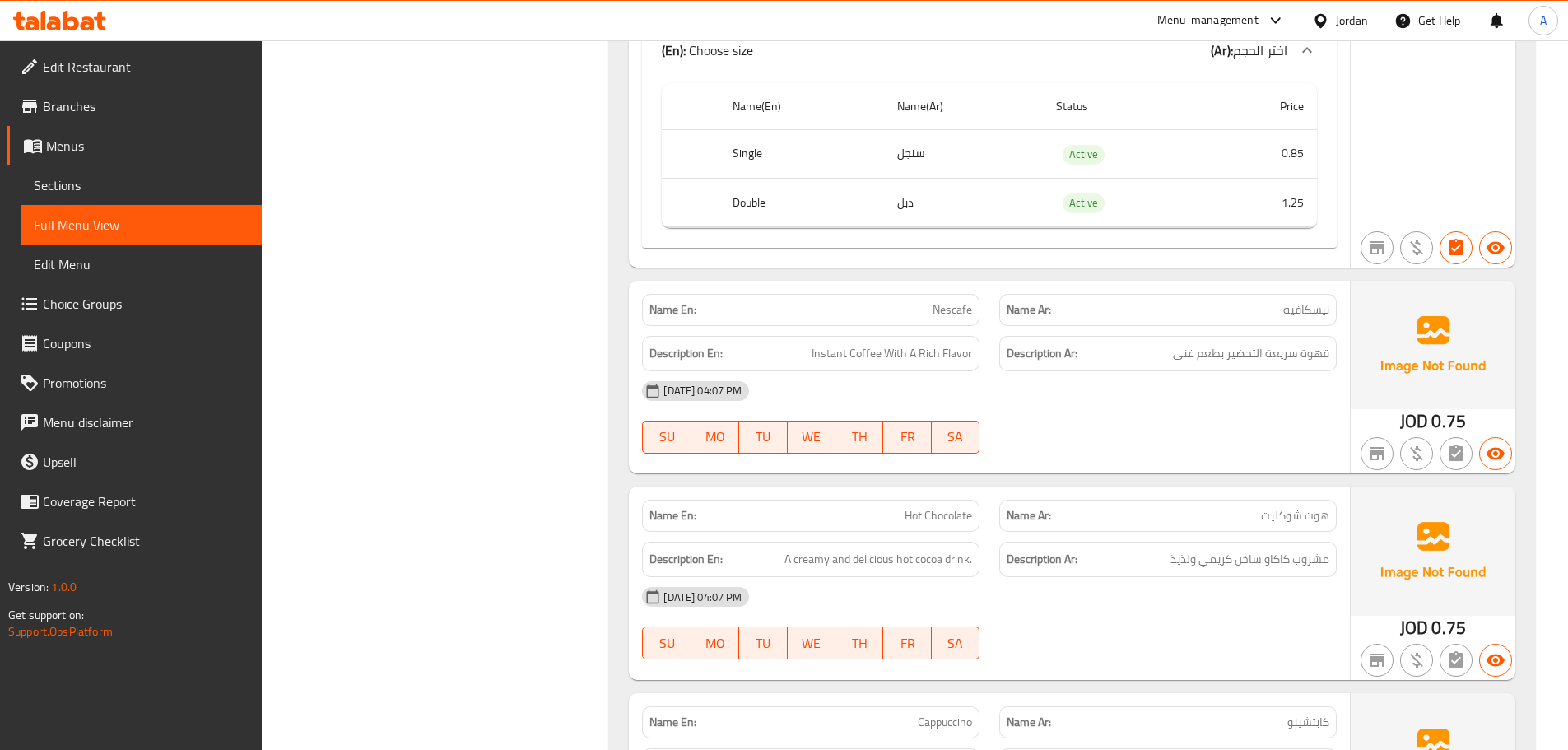
scroll to position [4096, 0]
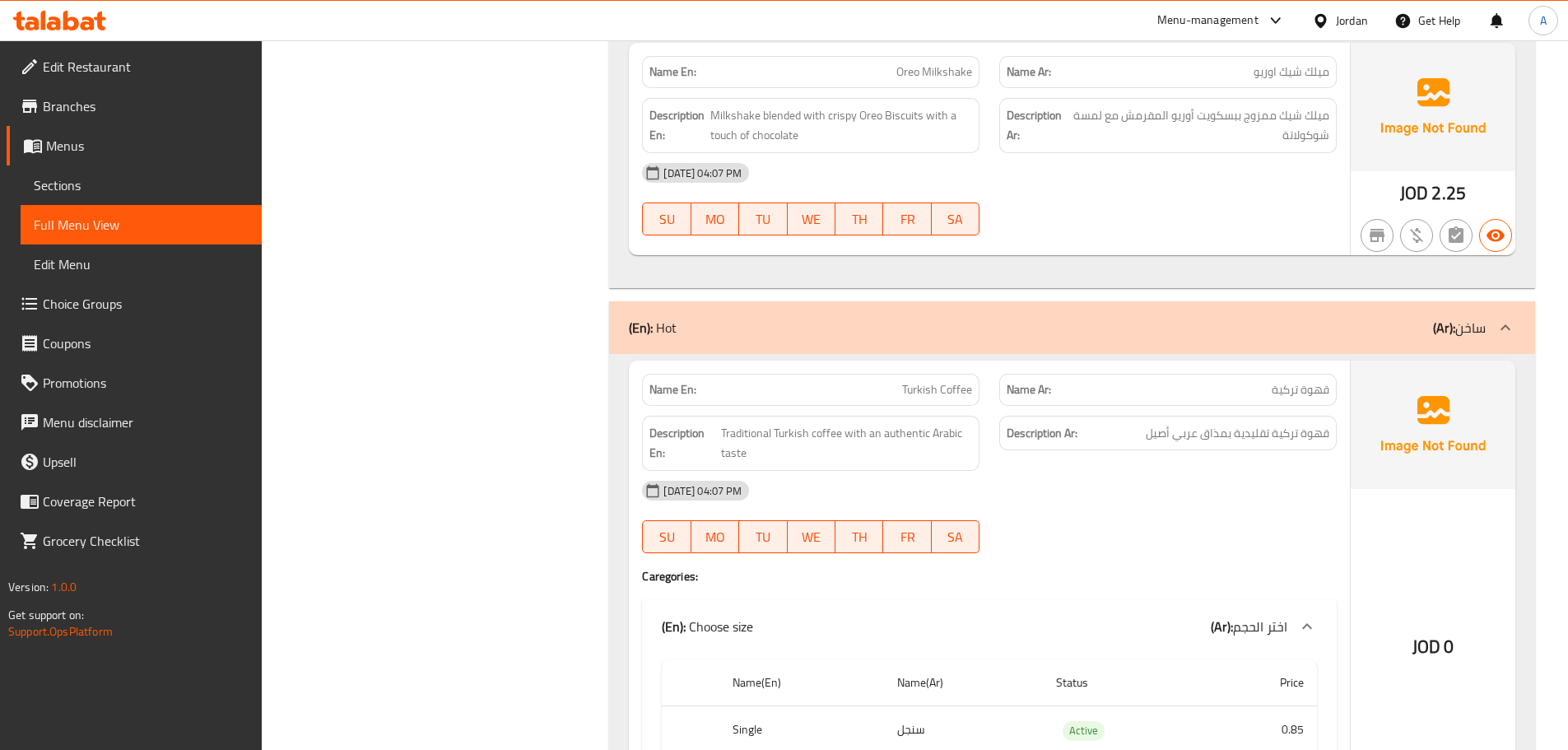
drag, startPoint x: 82, startPoint y: 192, endPoint x: 133, endPoint y: 203, distance: 52.2
click at [82, 192] on span "Sections" at bounding box center [141, 185] width 215 height 20
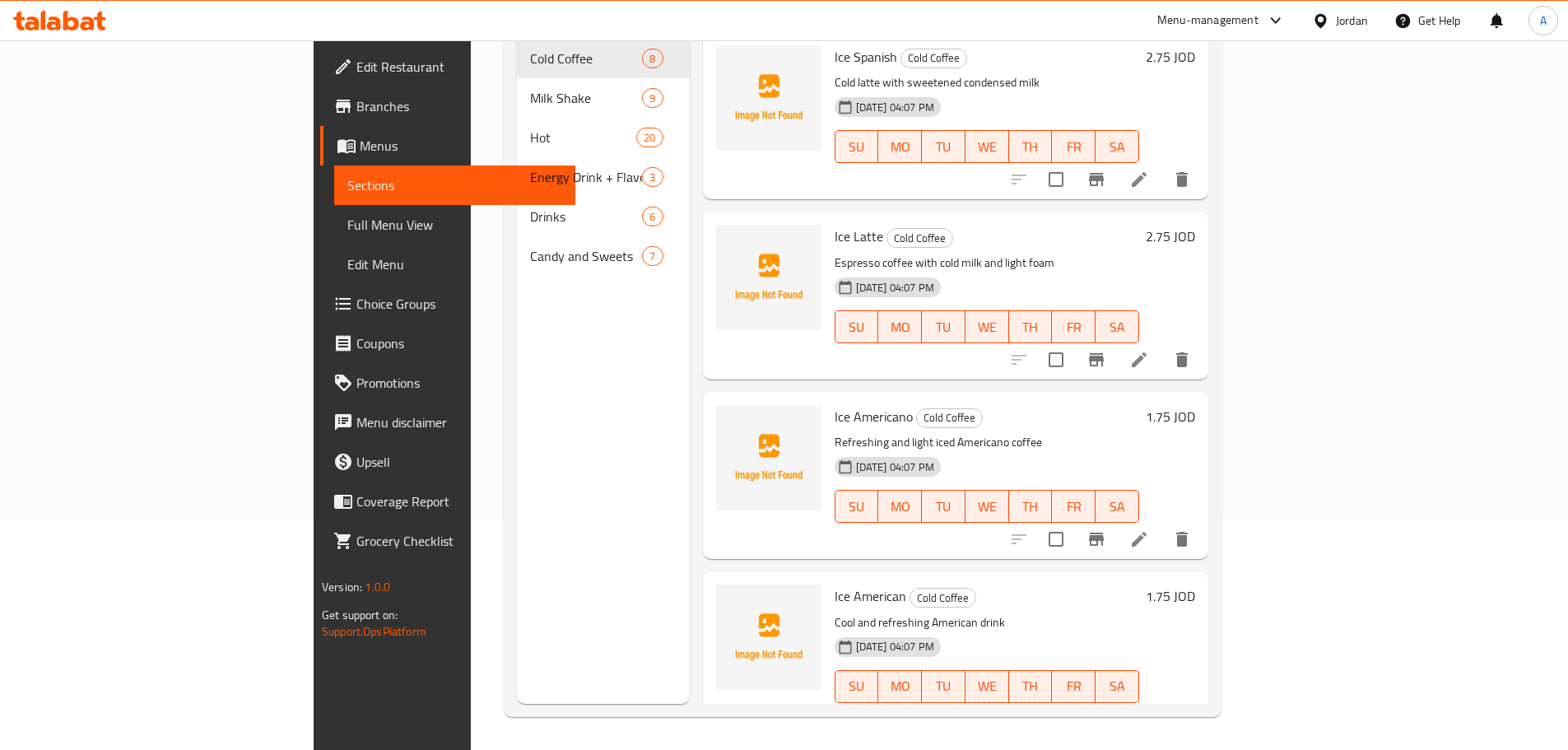
scroll to position [231, 0]
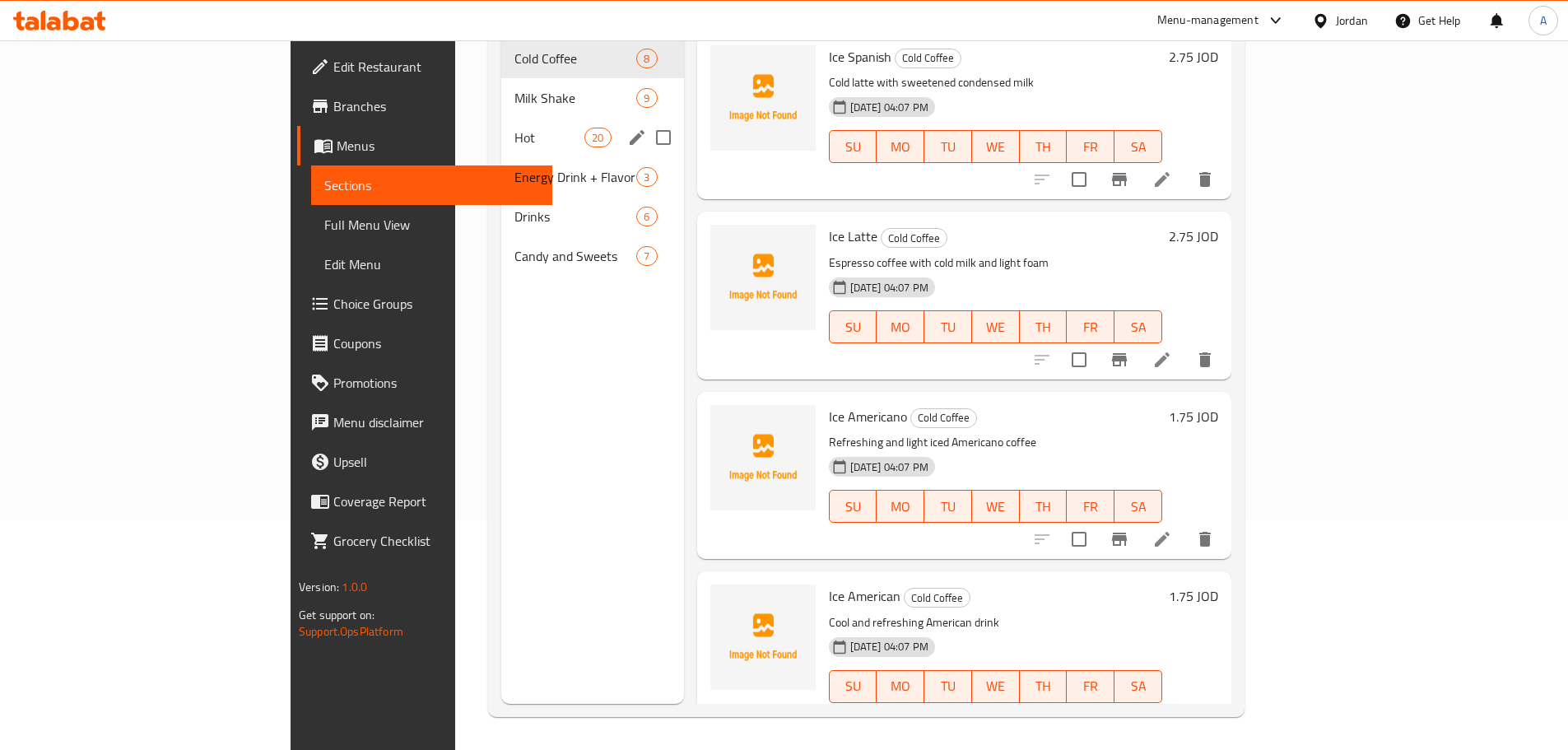
click at [514, 128] on span "Hot" at bounding box center [549, 137] width 70 height 20
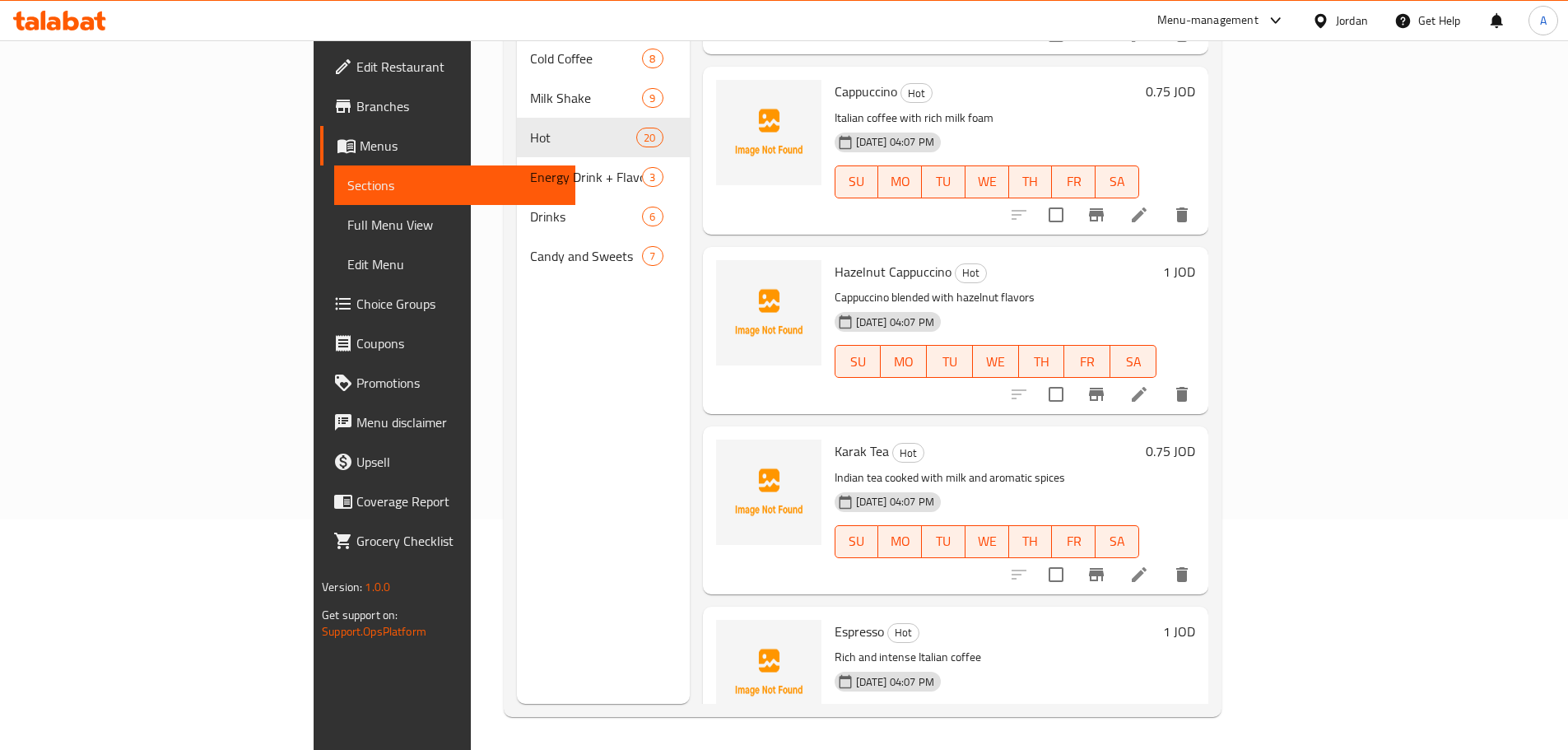
scroll to position [531, 0]
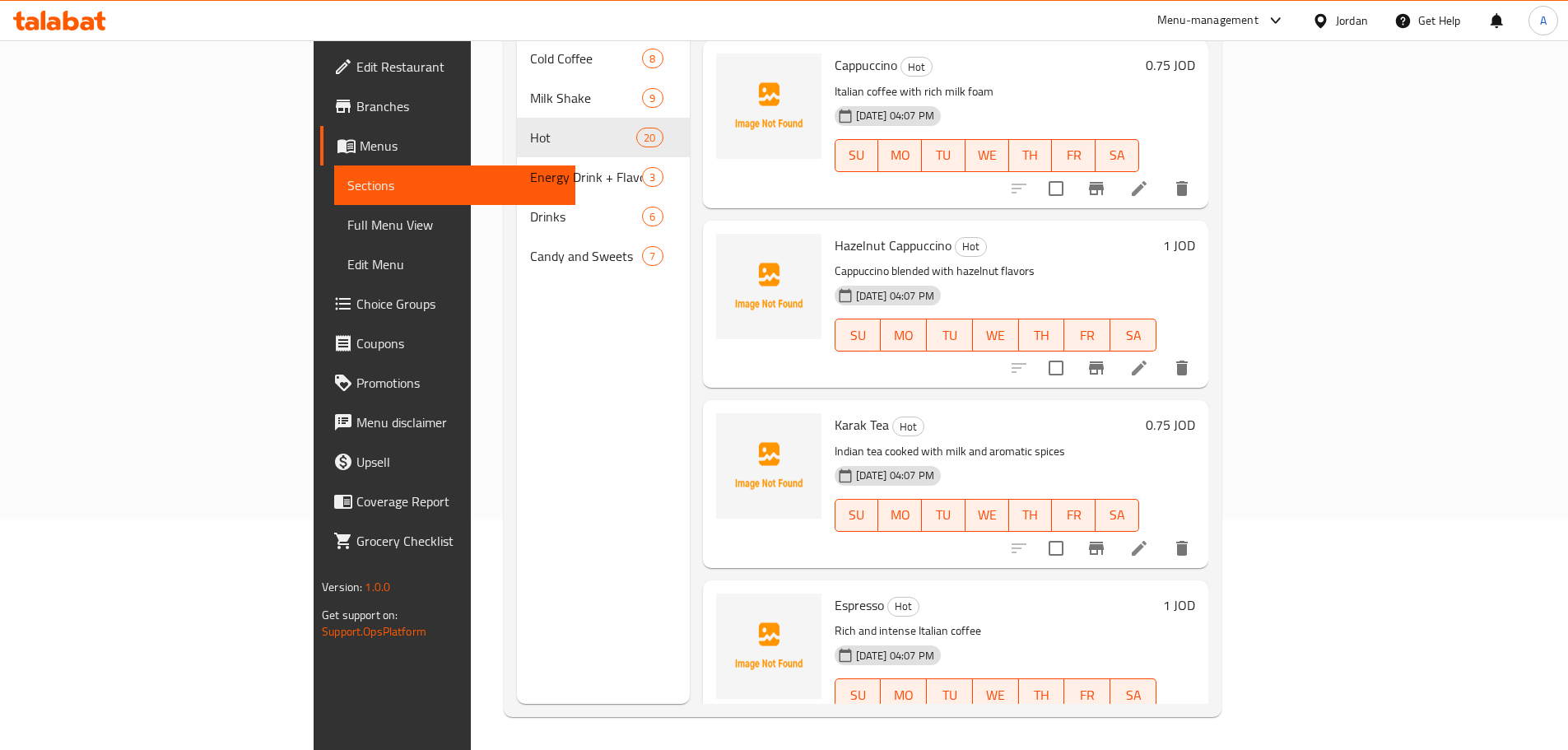
click at [1149, 358] on icon at bounding box center [1139, 368] width 20 height 20
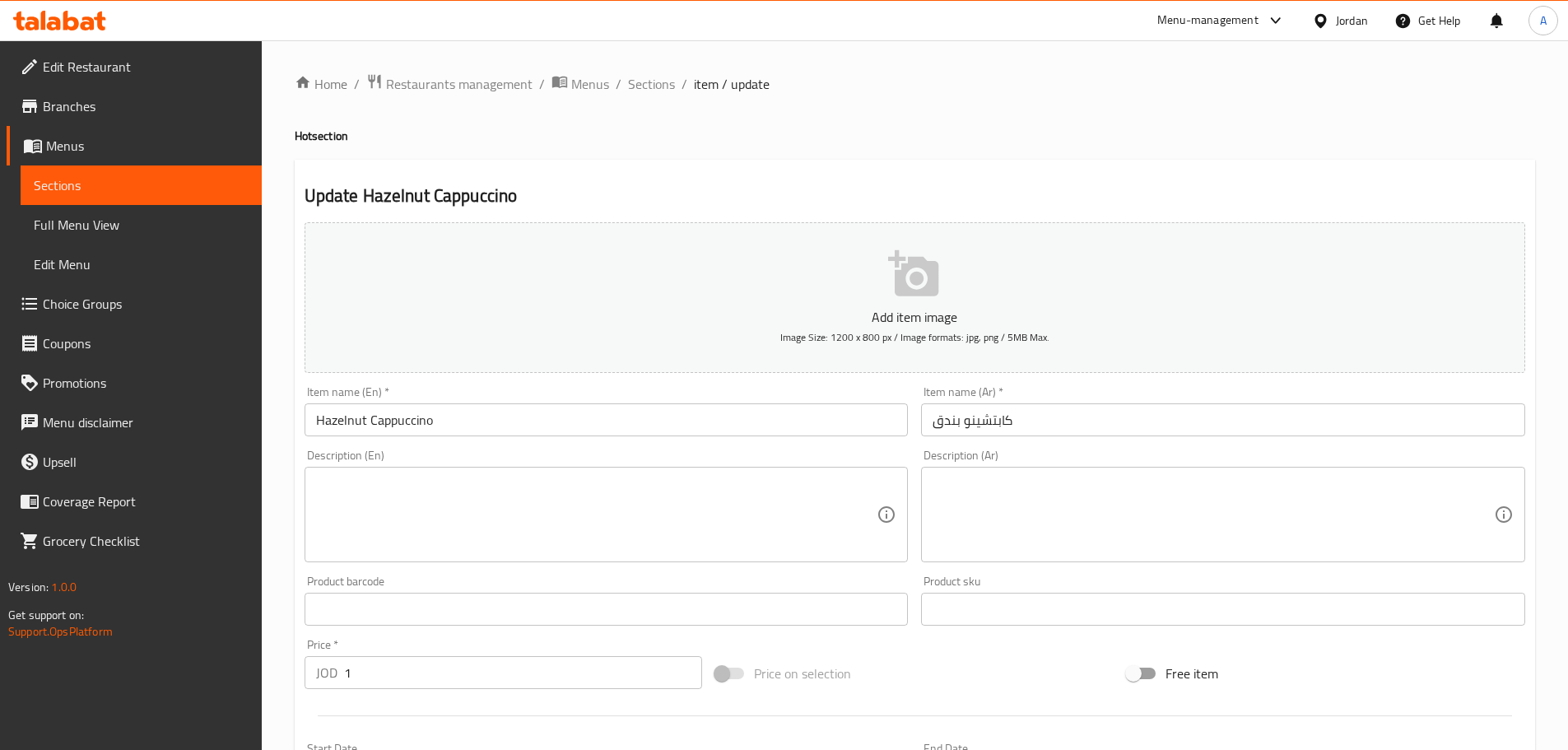
click at [469, 402] on div "Item name (En)   * Hazelnut Cappuccino Item name (En) *" at bounding box center [607, 411] width 604 height 51
click at [500, 423] on input "Hazelnut Cappuccino" at bounding box center [607, 419] width 604 height 33
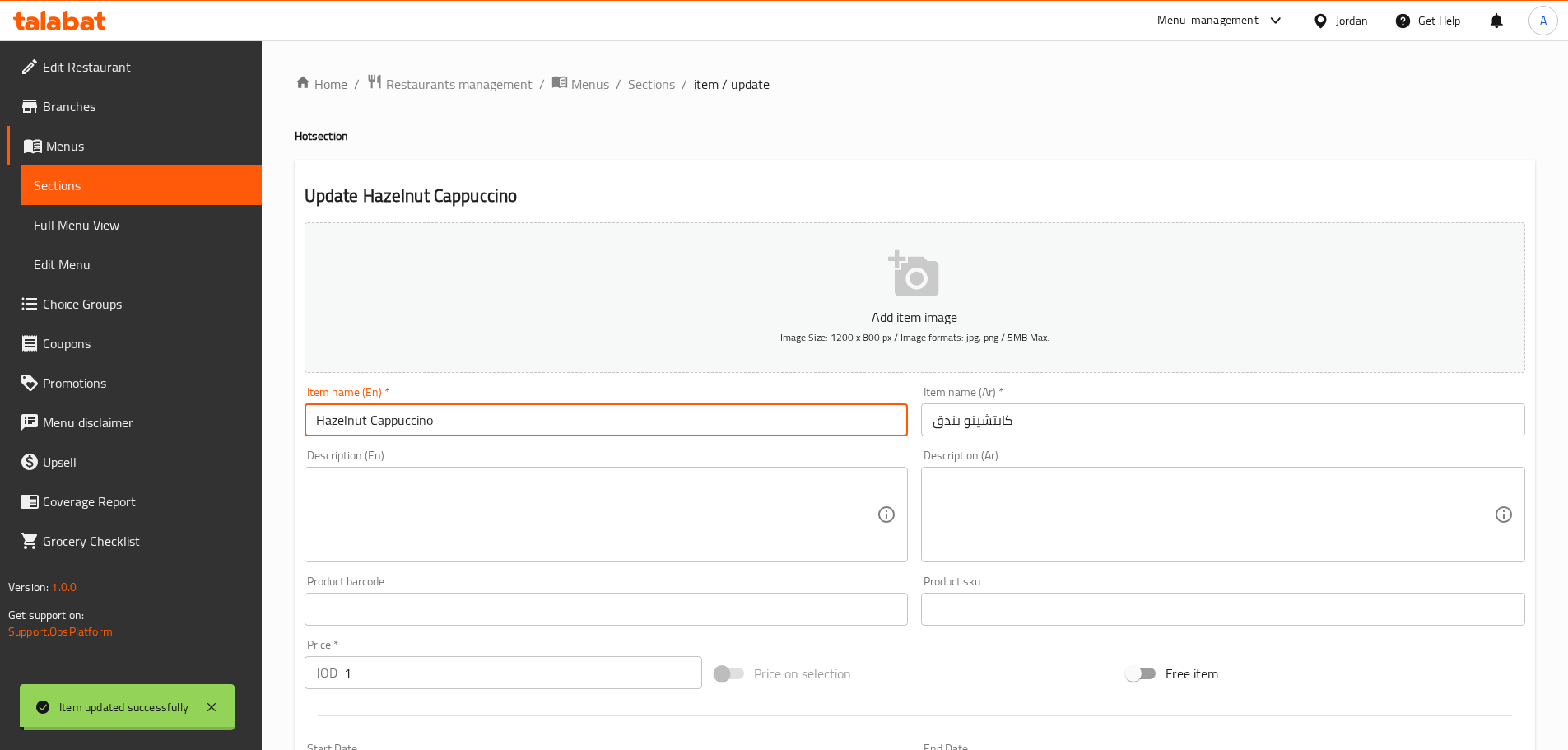
click at [103, 221] on span "Full Menu View" at bounding box center [141, 225] width 215 height 20
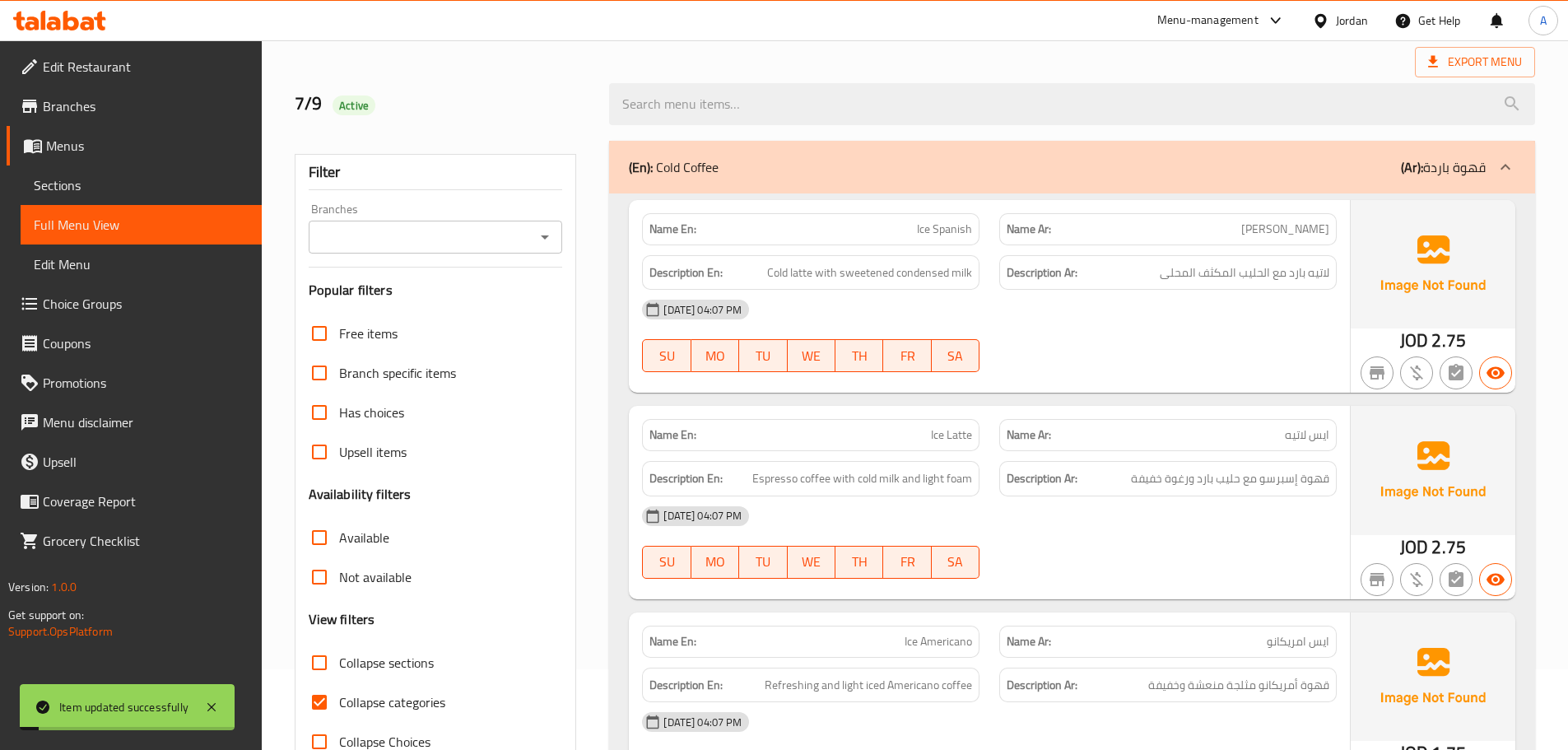
scroll to position [330, 0]
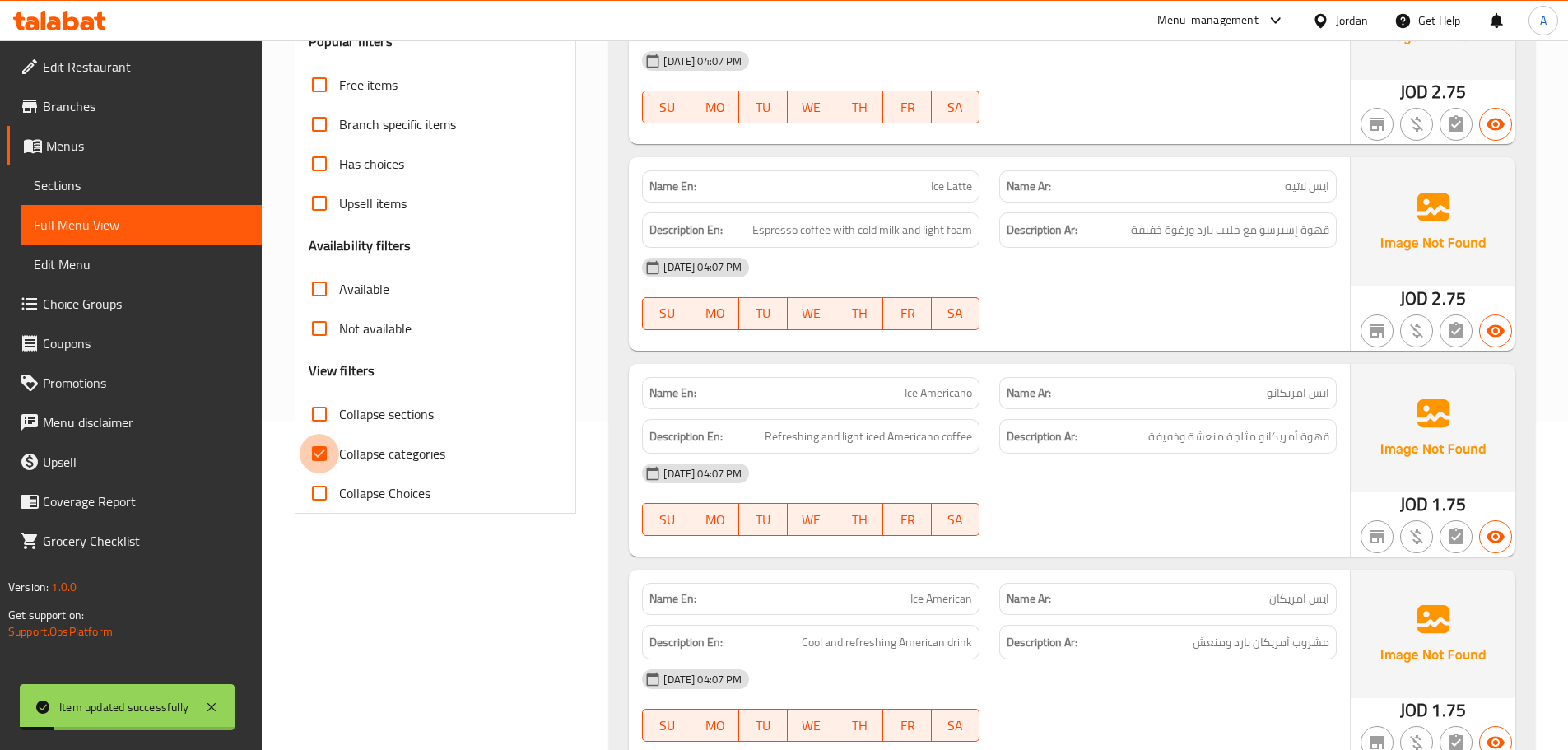
click at [335, 445] on input "Collapse categories" at bounding box center [319, 453] width 39 height 39
checkbox input "false"
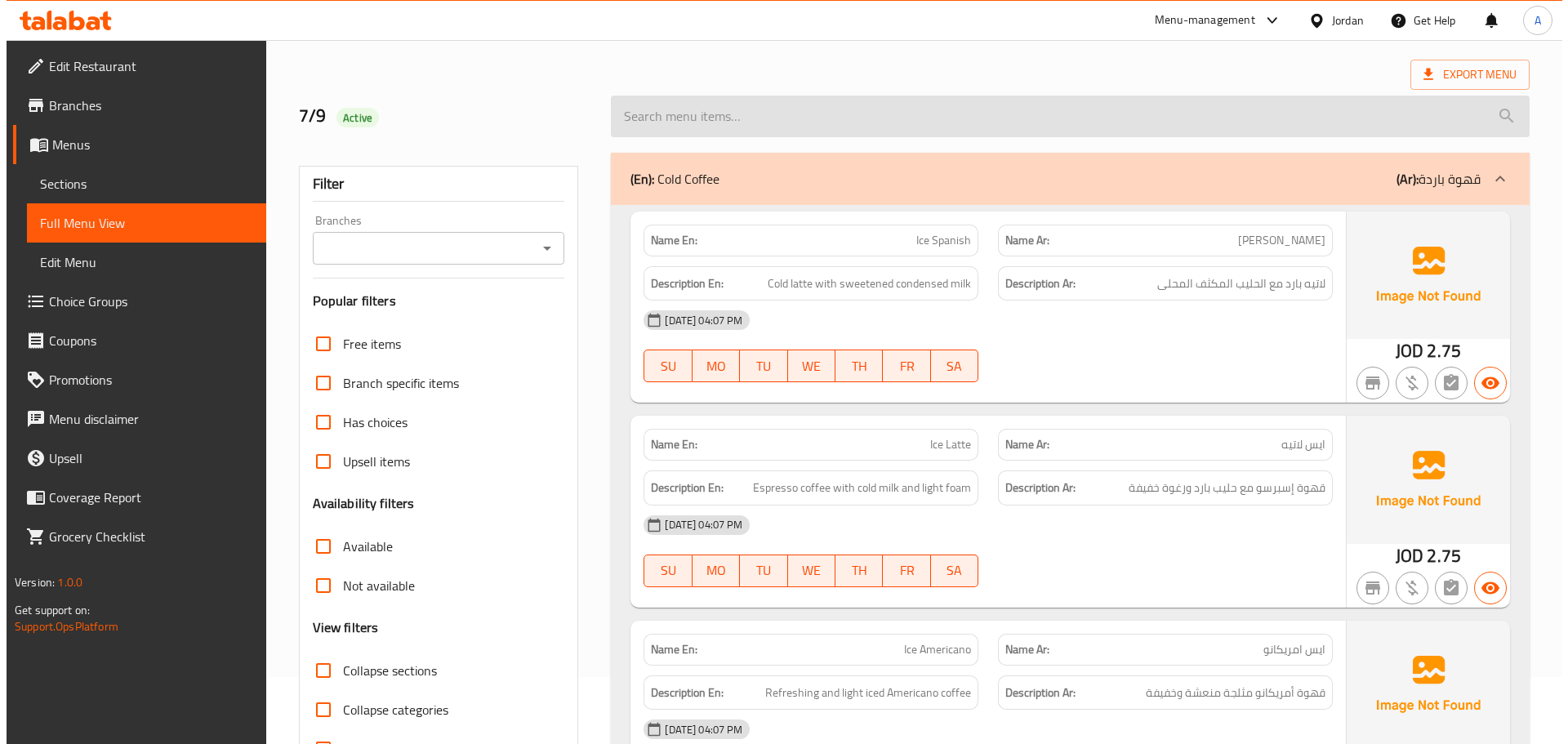
scroll to position [0, 0]
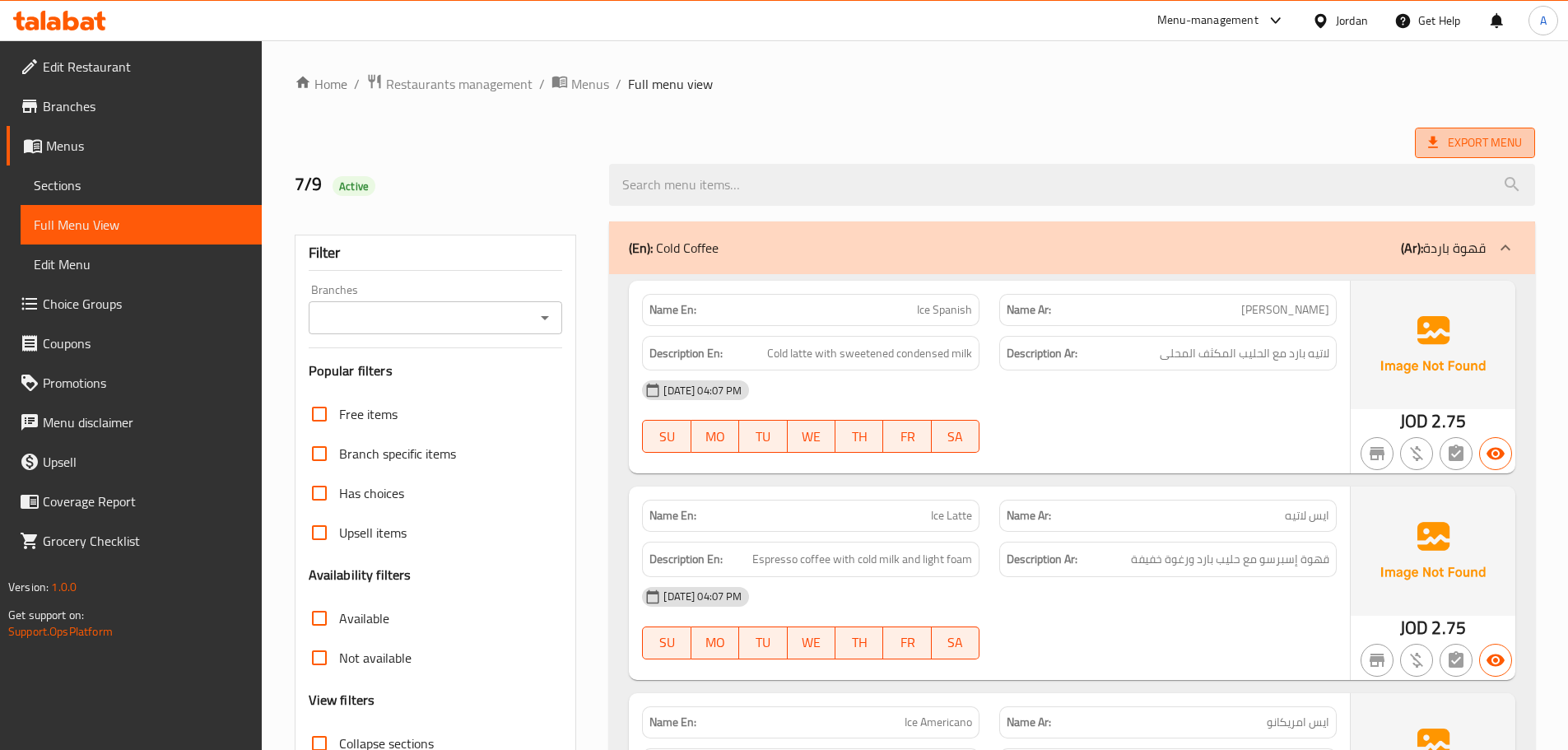
click at [1446, 146] on span "Export Menu" at bounding box center [1475, 143] width 94 height 21
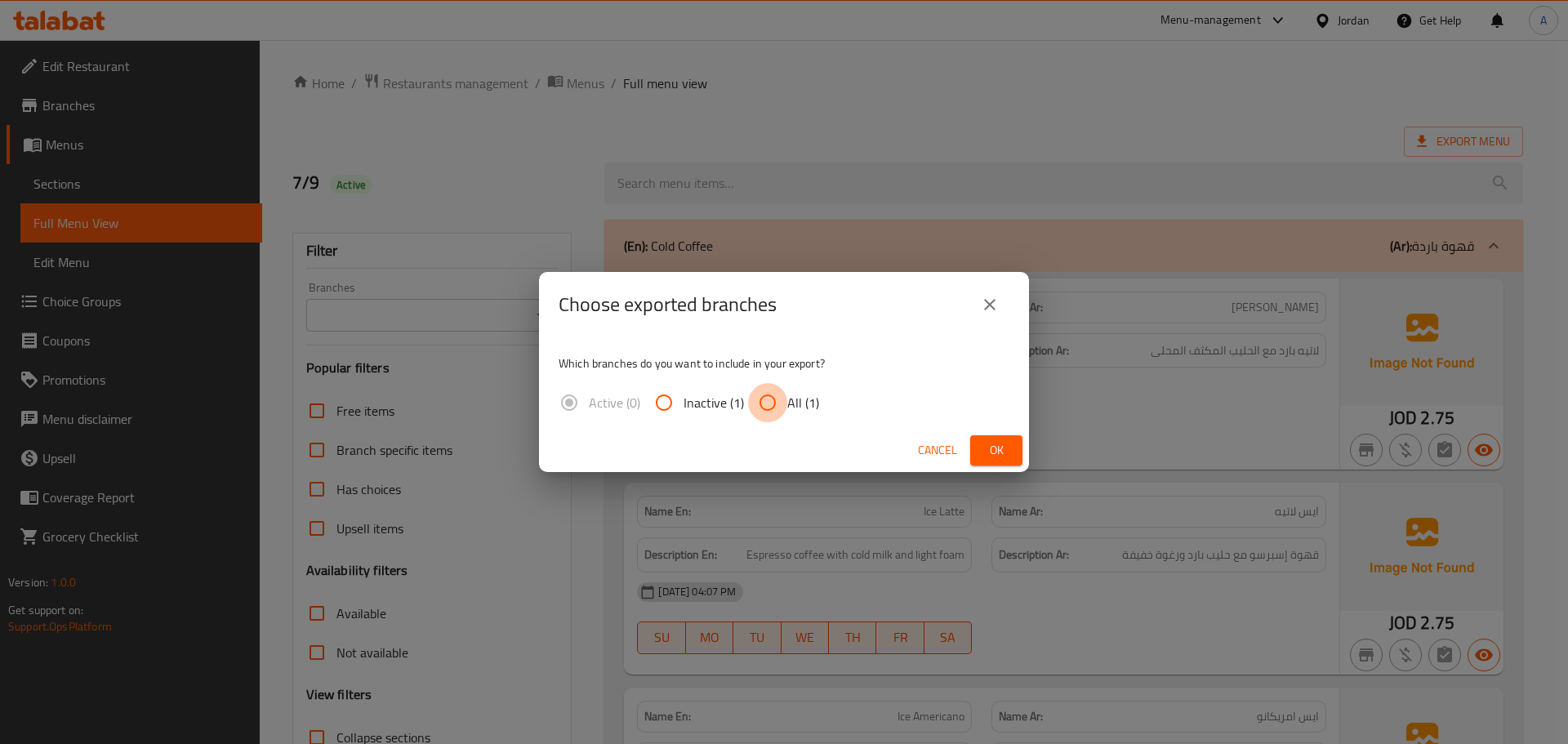
click at [779, 395] on input "All (1)" at bounding box center [767, 402] width 39 height 39
radio input "true"
click at [981, 447] on button "Ok" at bounding box center [996, 451] width 52 height 30
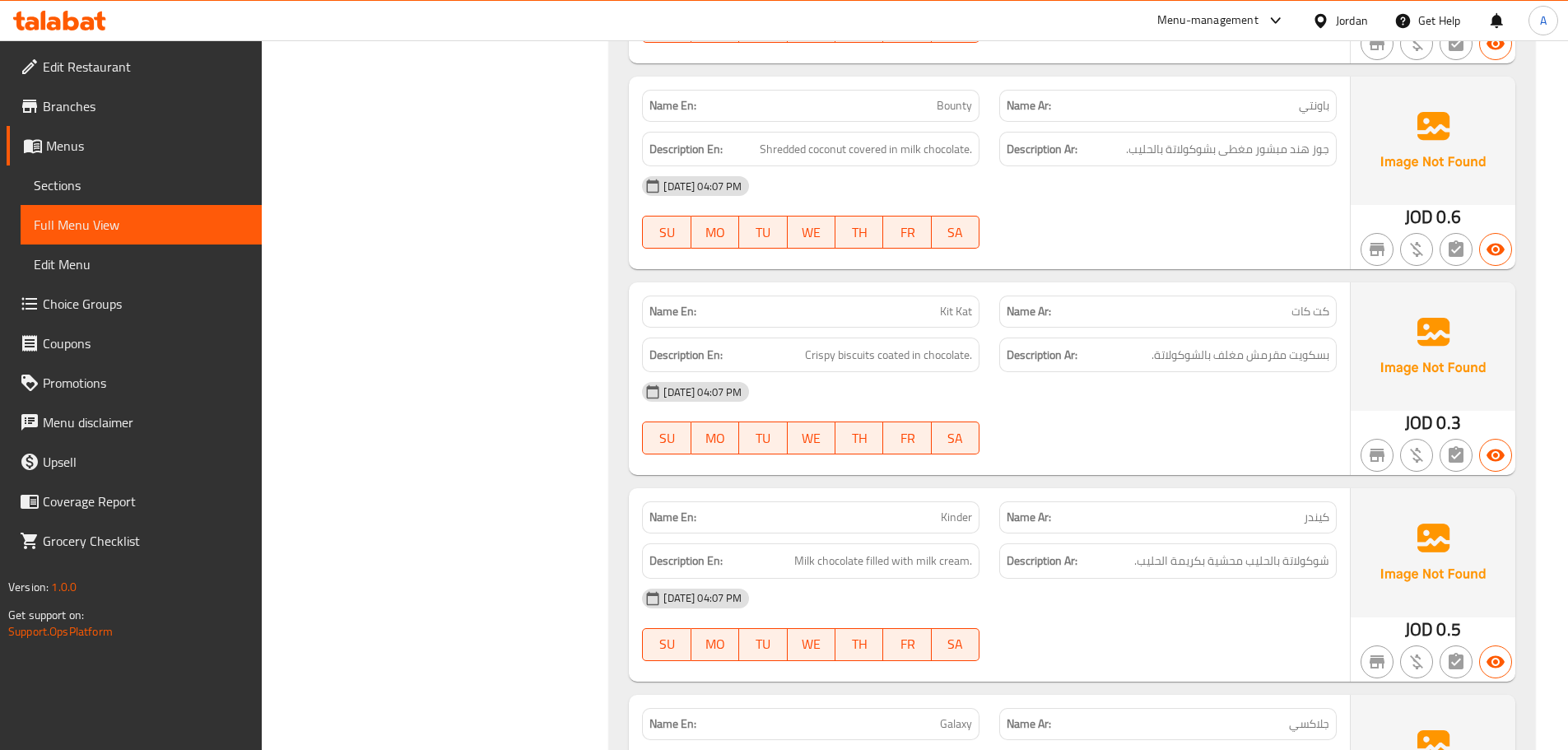
scroll to position [17183, 0]
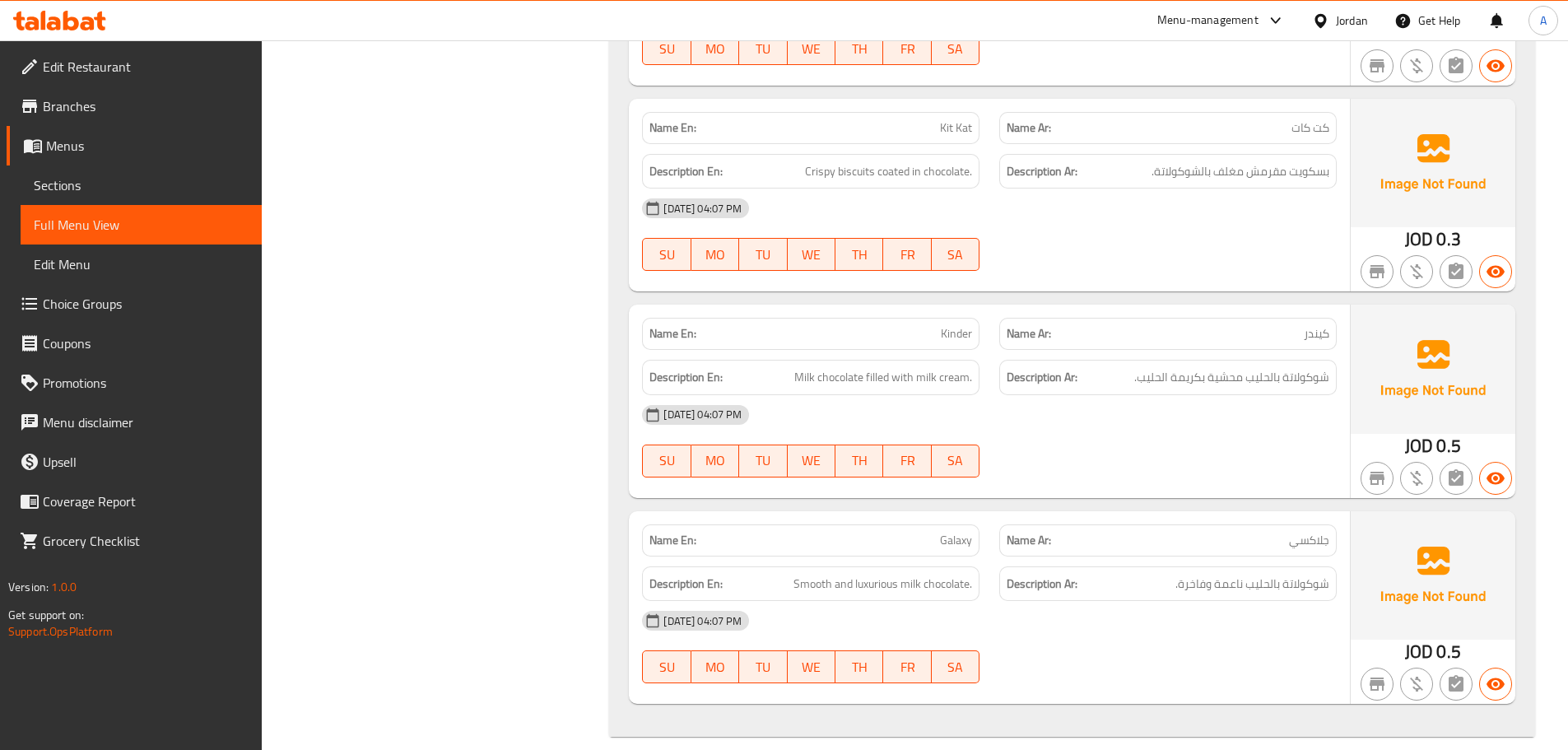
drag, startPoint x: 749, startPoint y: 538, endPoint x: 731, endPoint y: 239, distance: 299.5
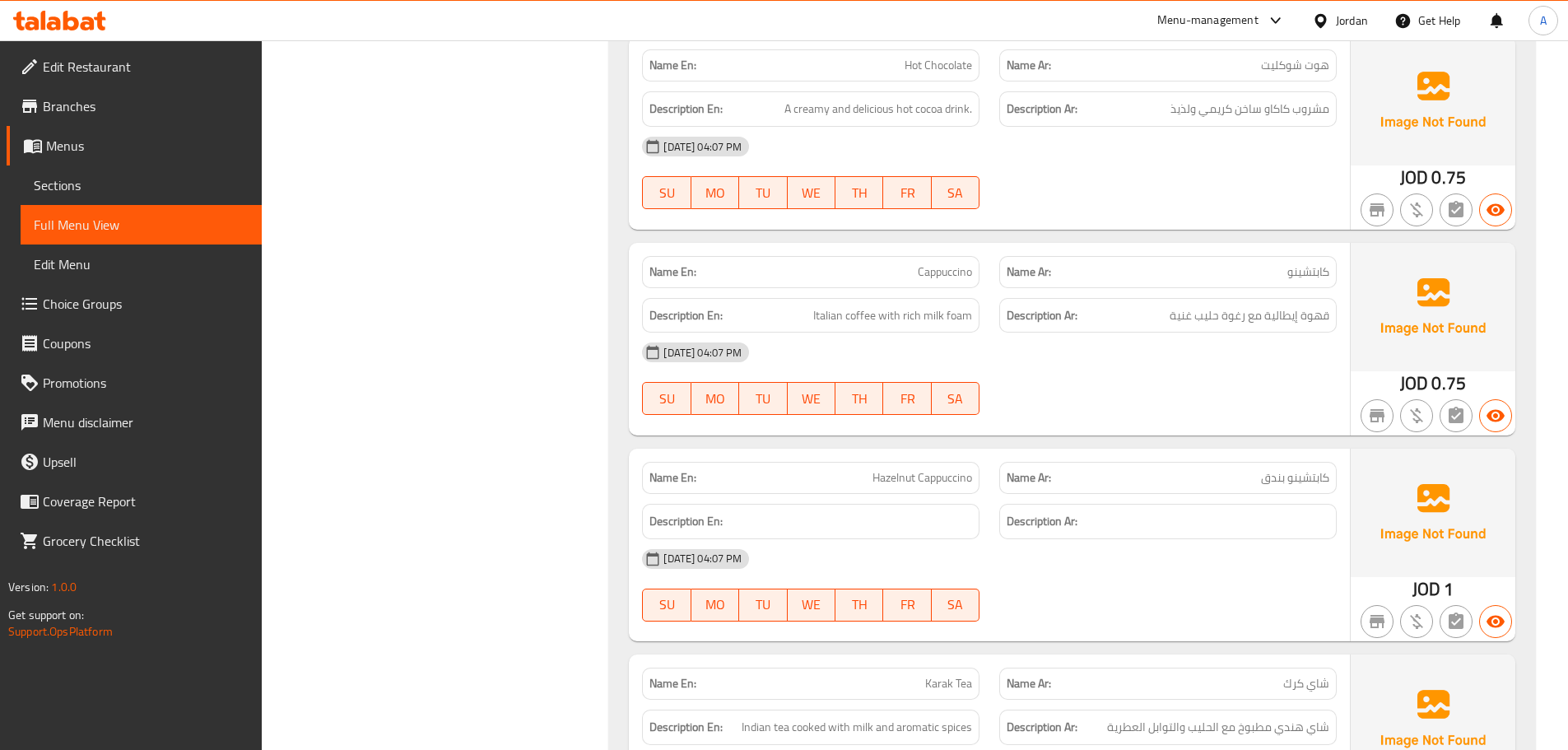
scroll to position [4328, 0]
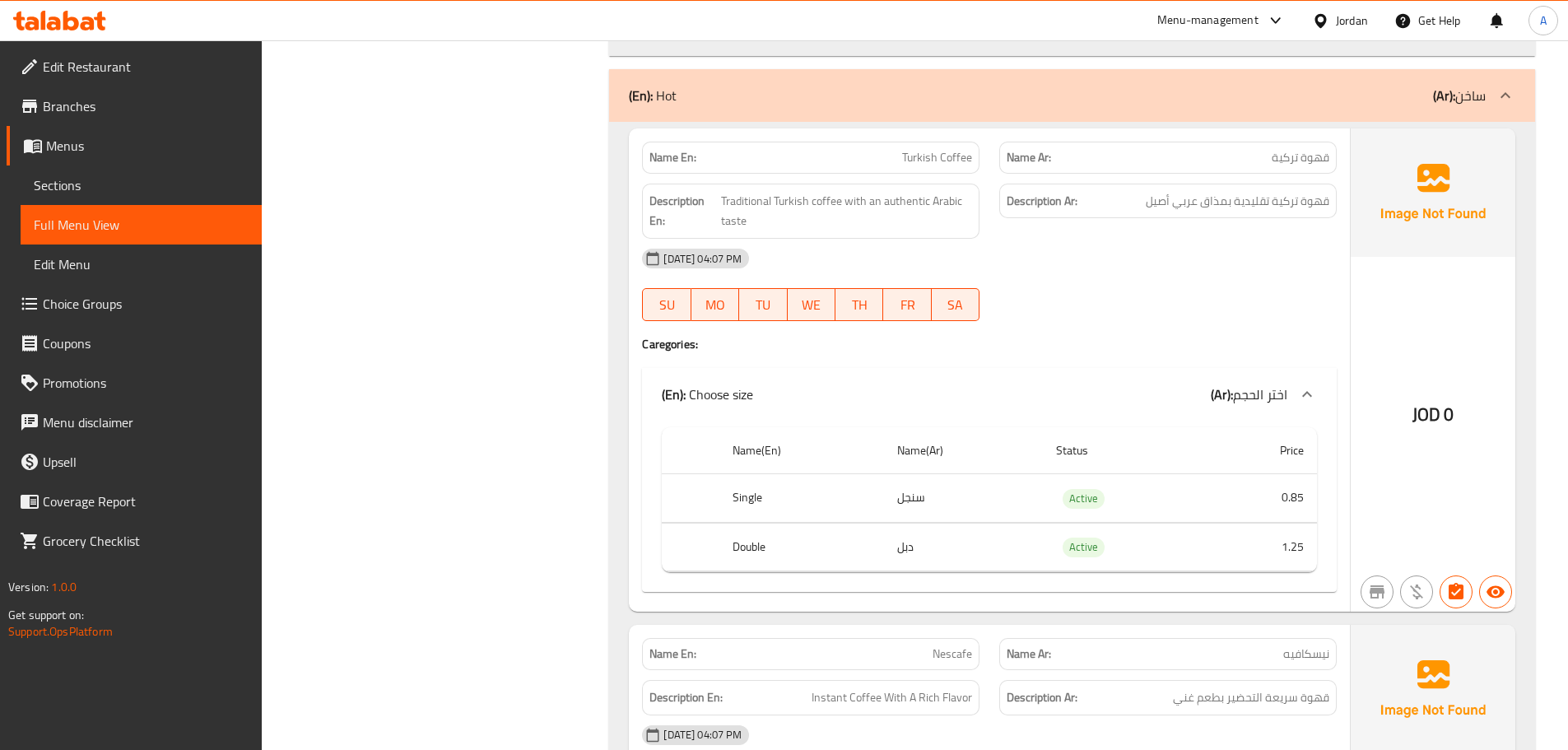
click at [125, 312] on span "Choice Groups" at bounding box center [146, 304] width 206 height 20
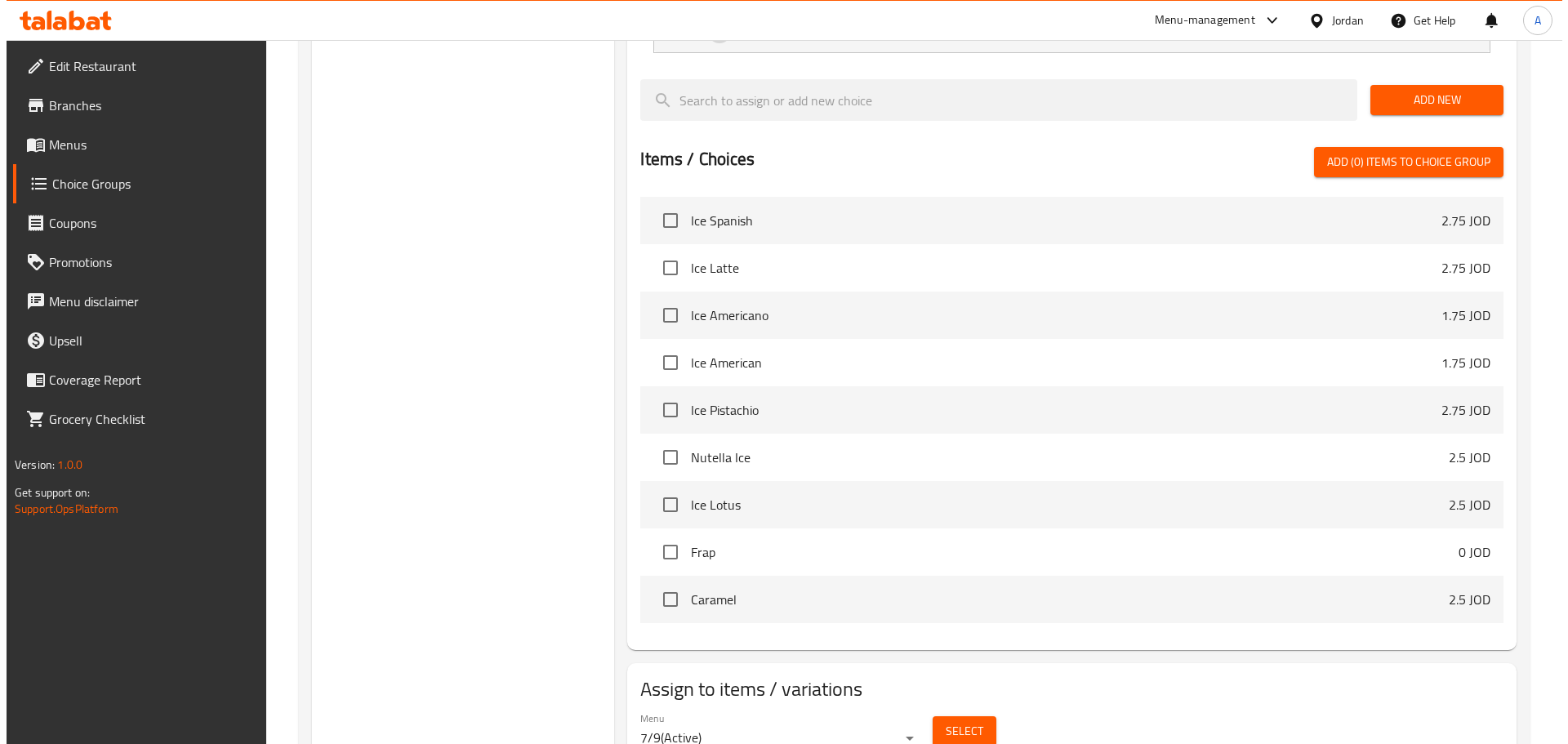
scroll to position [1262, 0]
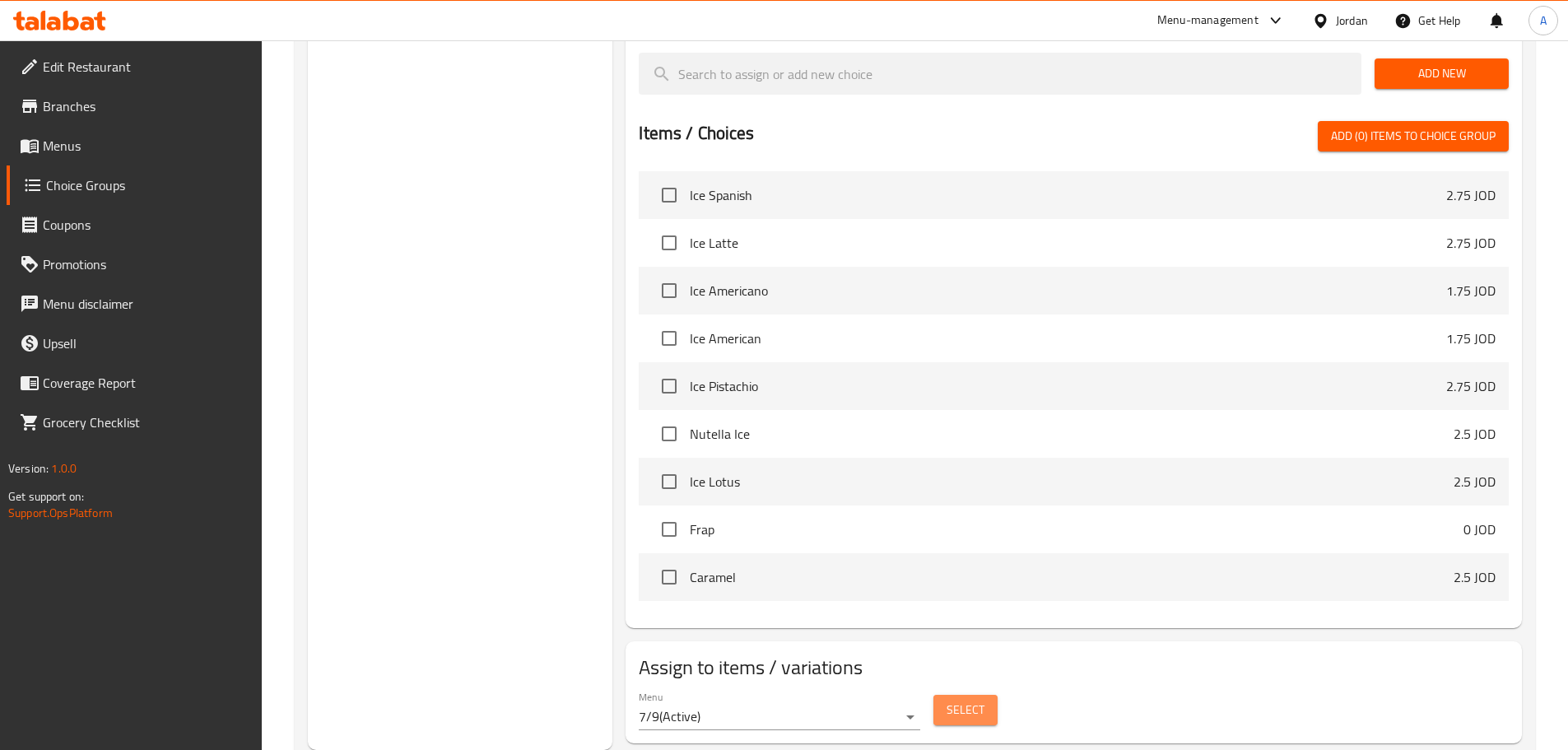
click at [981, 700] on span "Select" at bounding box center [966, 711] width 38 height 21
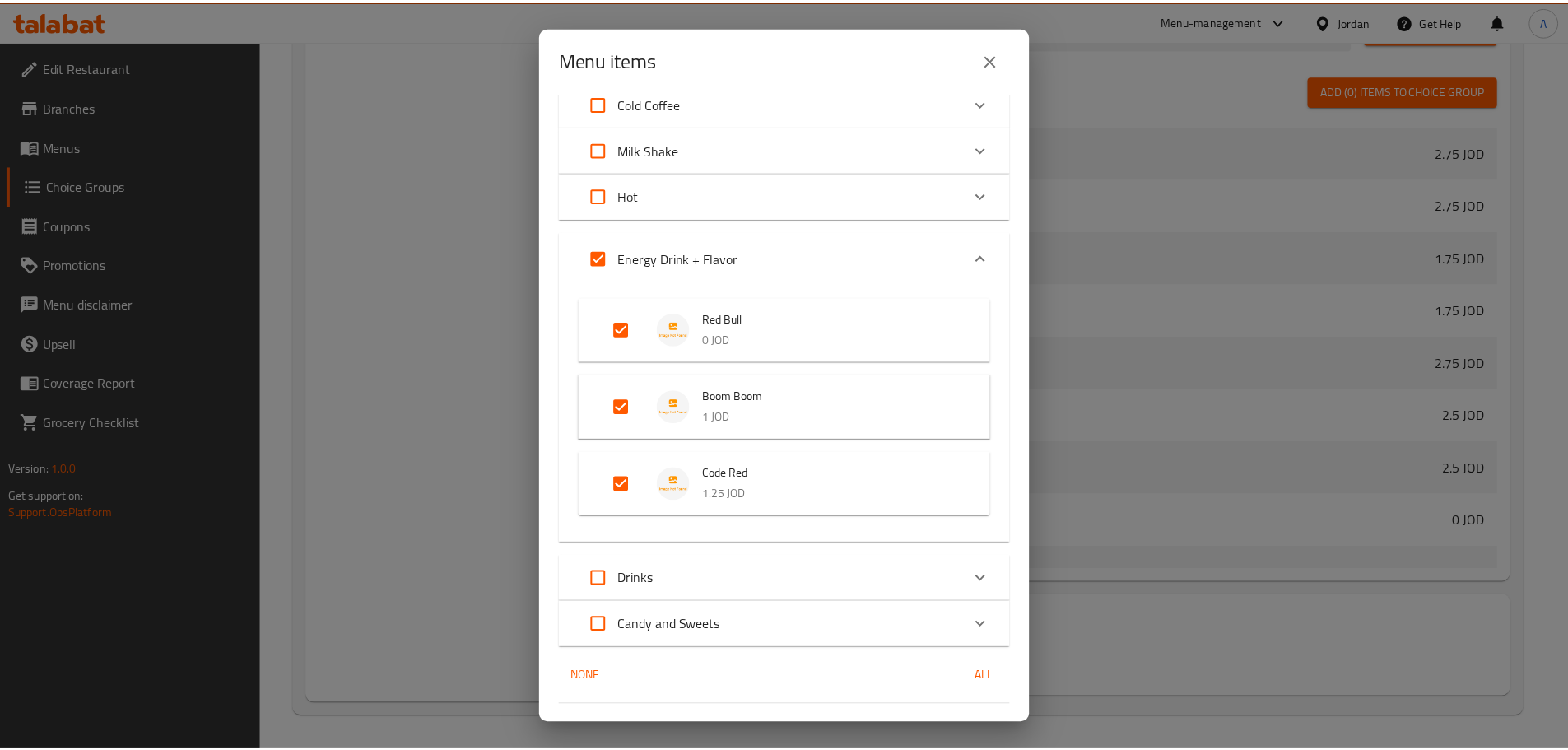
scroll to position [0, 0]
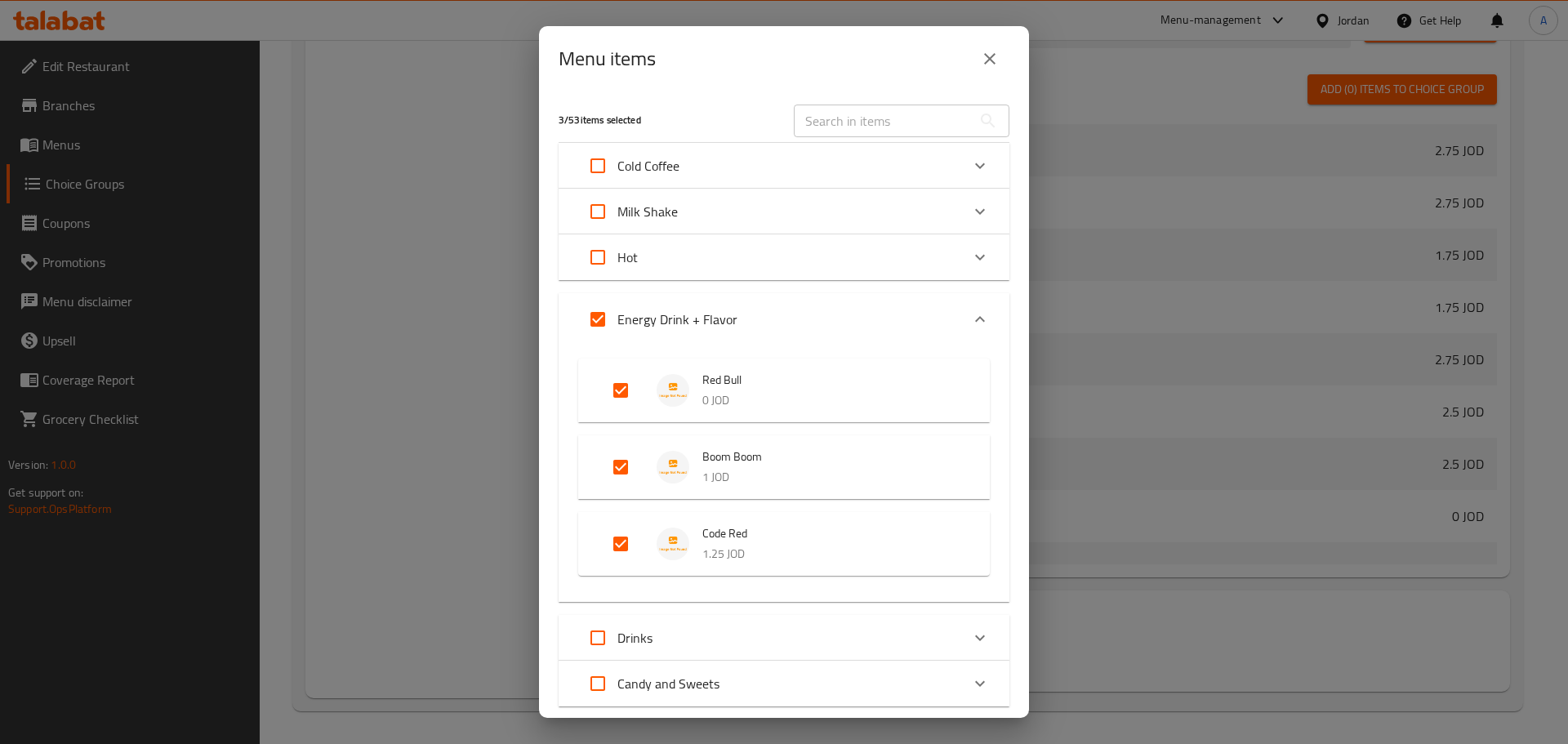
click at [993, 61] on icon "close" at bounding box center [990, 59] width 20 height 20
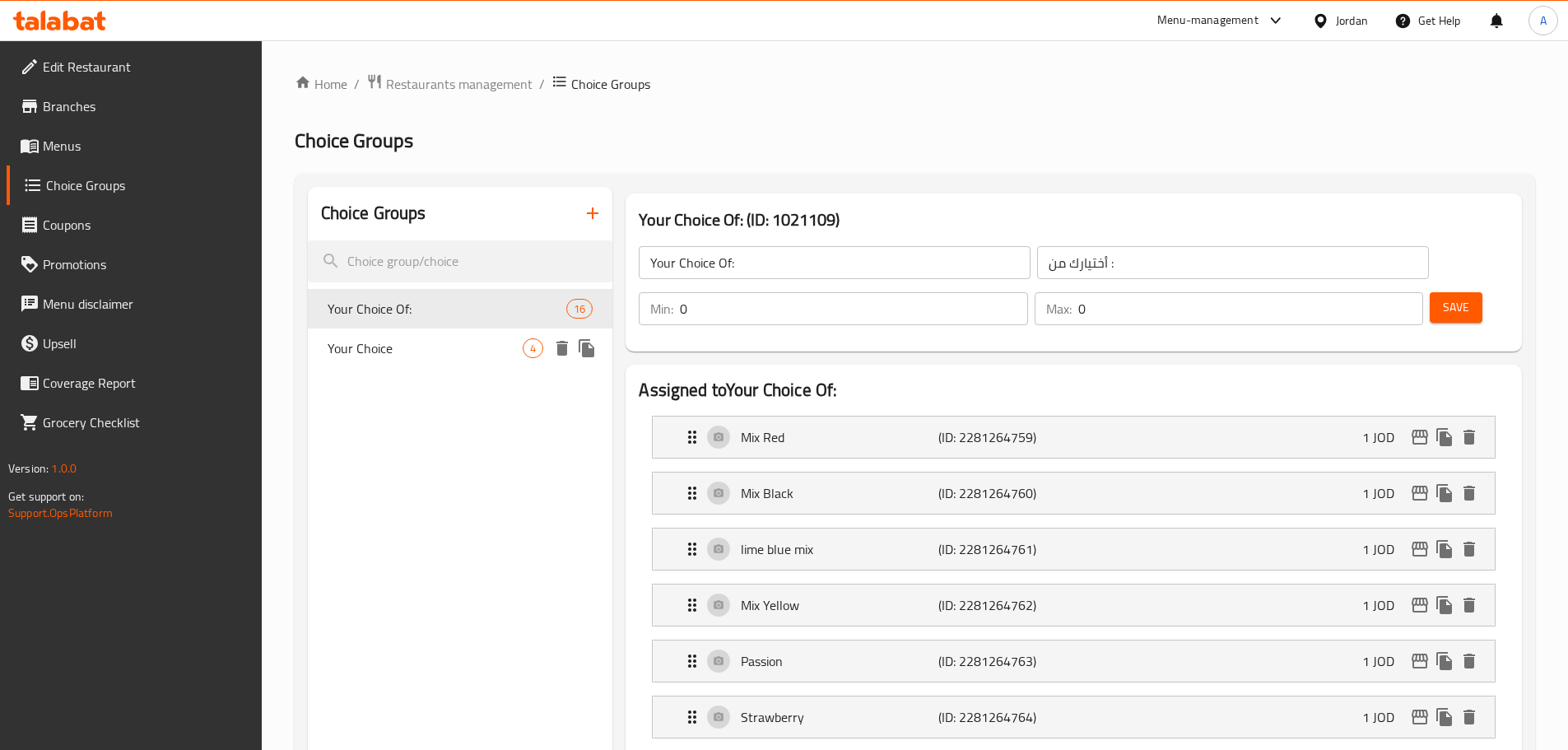
click at [387, 349] on span "Your Choice" at bounding box center [426, 348] width 196 height 20
type input "Your Choice"
type input "أختيارك"
type input "1"
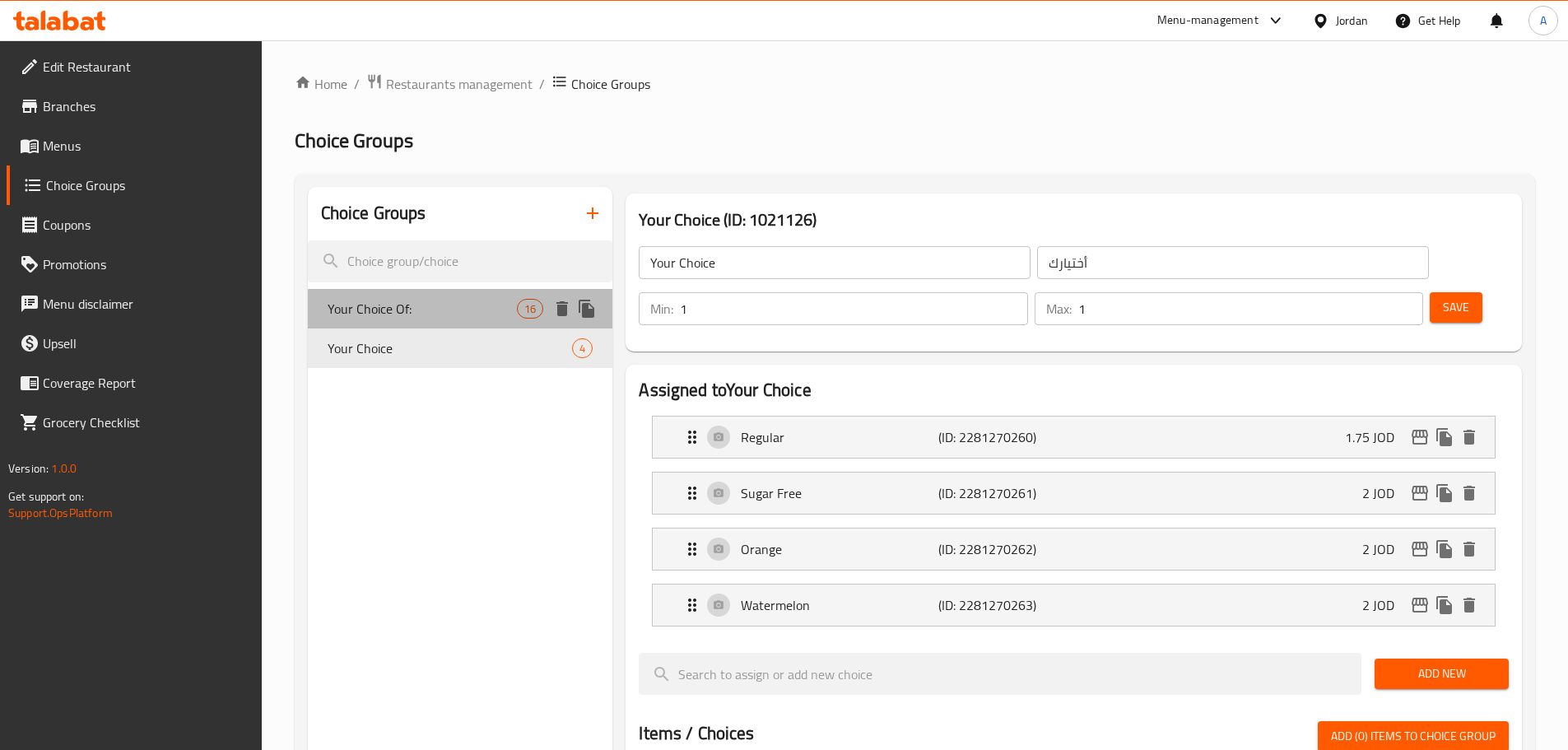
click at [445, 313] on span "Your Choice Of:" at bounding box center [423, 309] width 191 height 20
type input "Your Choice Of:"
type input "أختيارك من :"
type input "0"
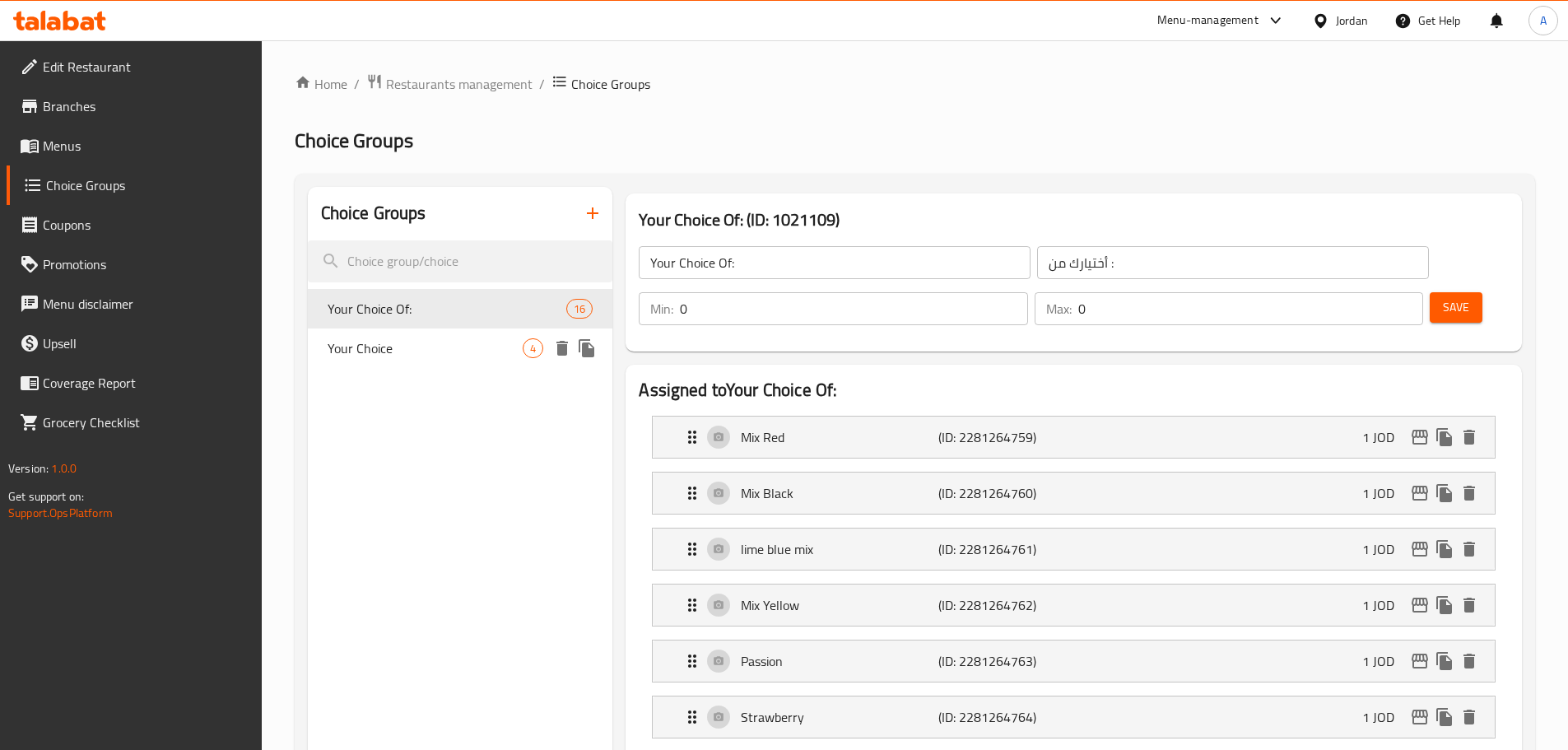
click at [428, 336] on div "Your Choice 4" at bounding box center [460, 348] width 306 height 39
type input "Your Choice"
type input "أختيارك"
type input "1"
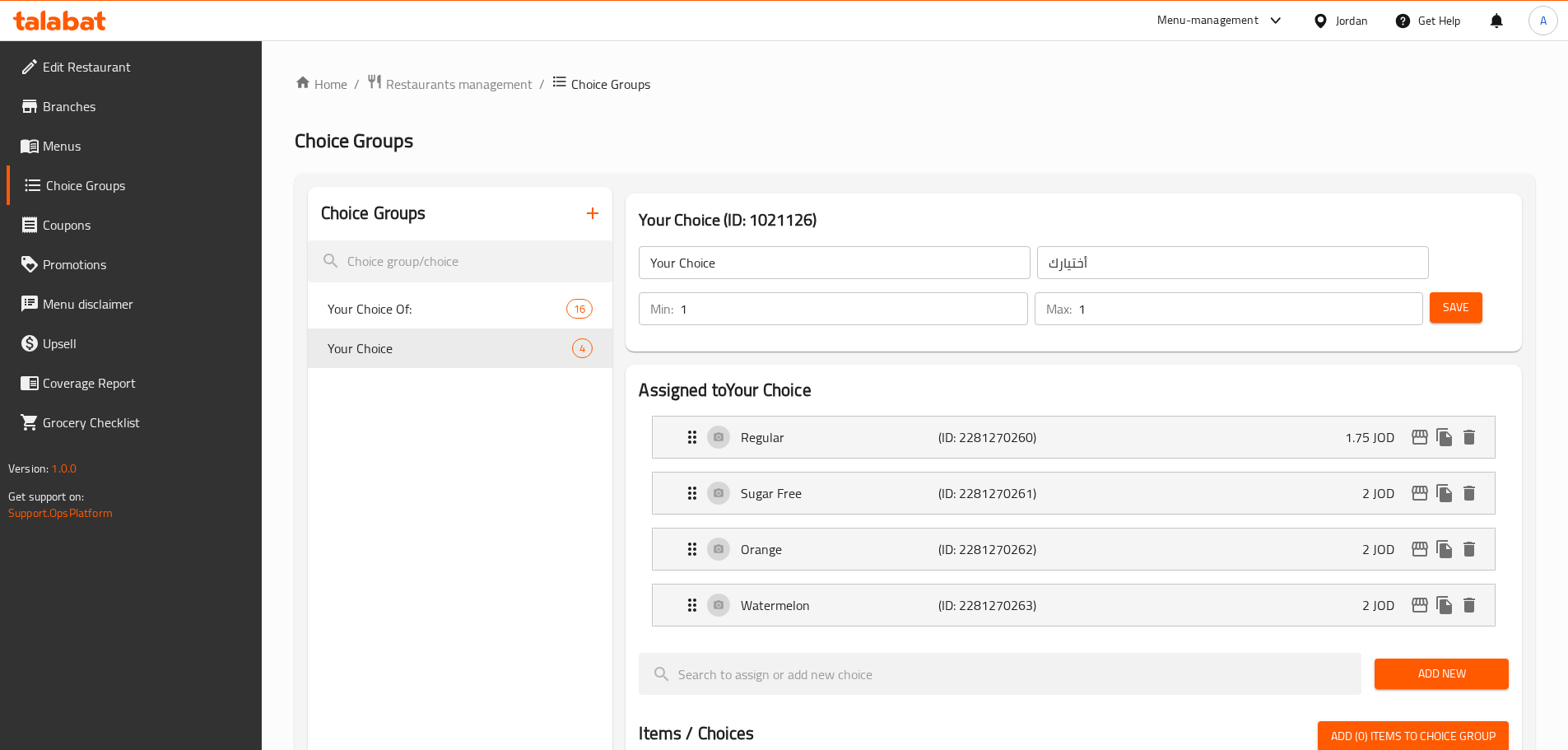
click at [84, 144] on span "Menus" at bounding box center [146, 146] width 206 height 20
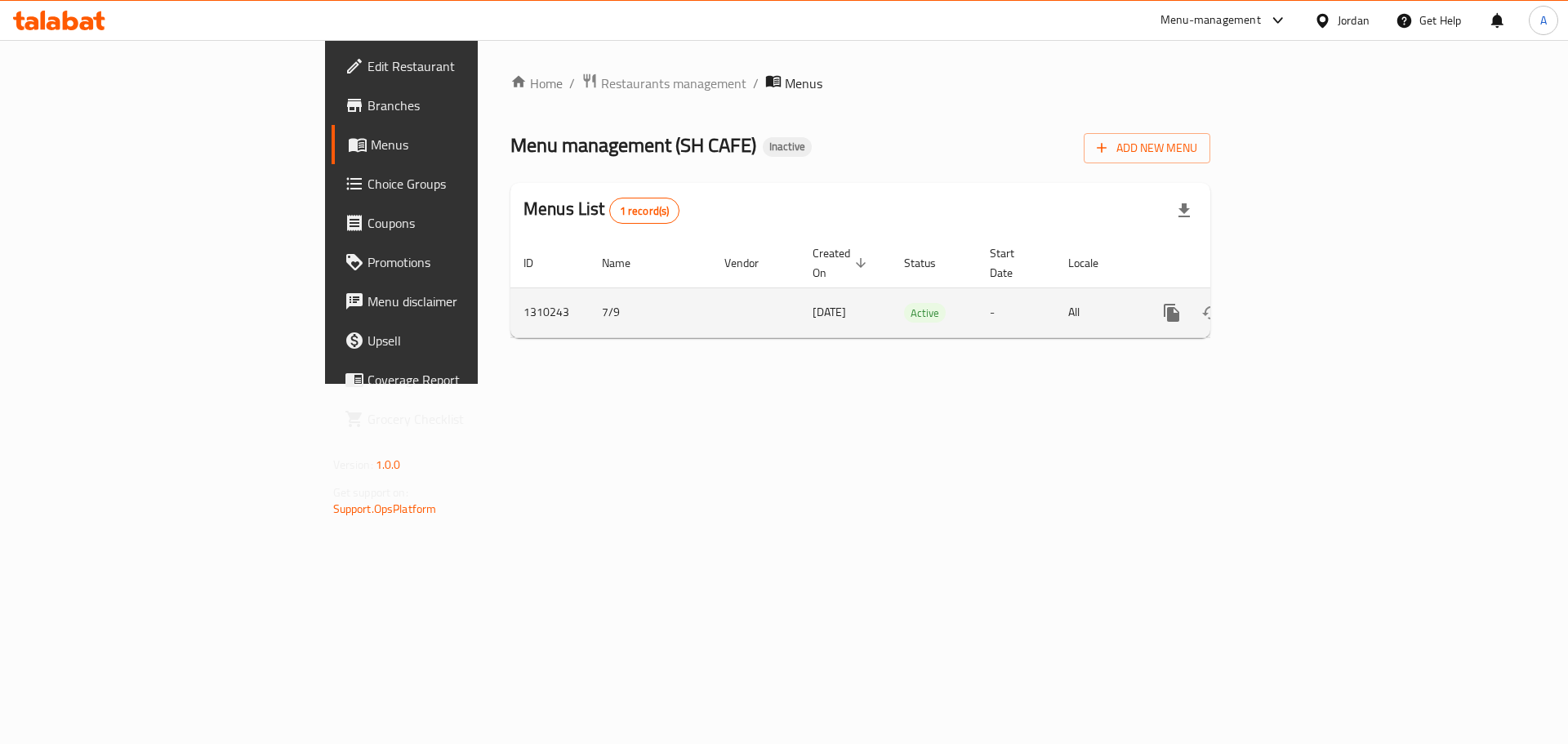
click at [1297, 305] on icon "enhanced table" at bounding box center [1290, 313] width 15 height 15
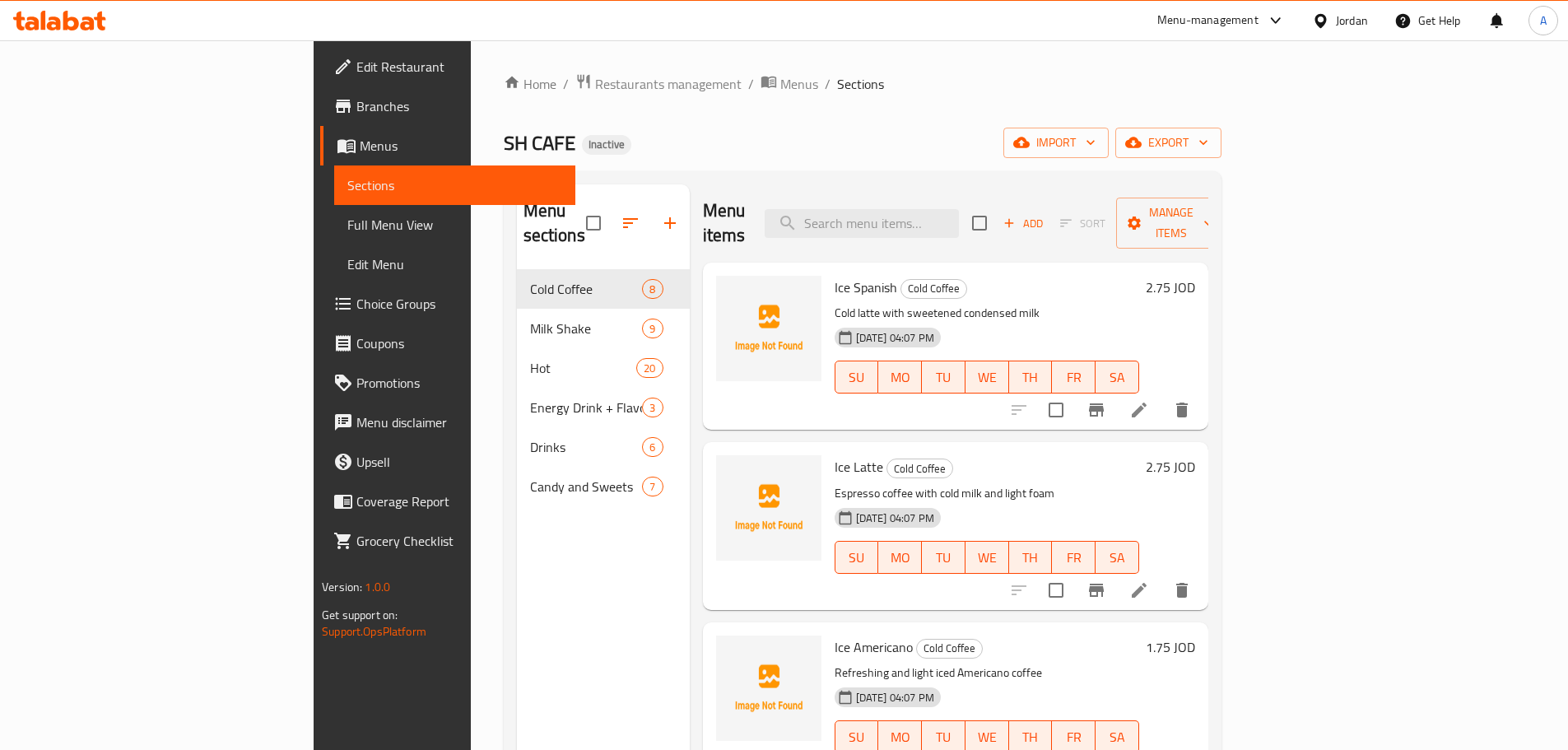
click at [348, 220] on span "Full Menu View" at bounding box center [455, 225] width 215 height 20
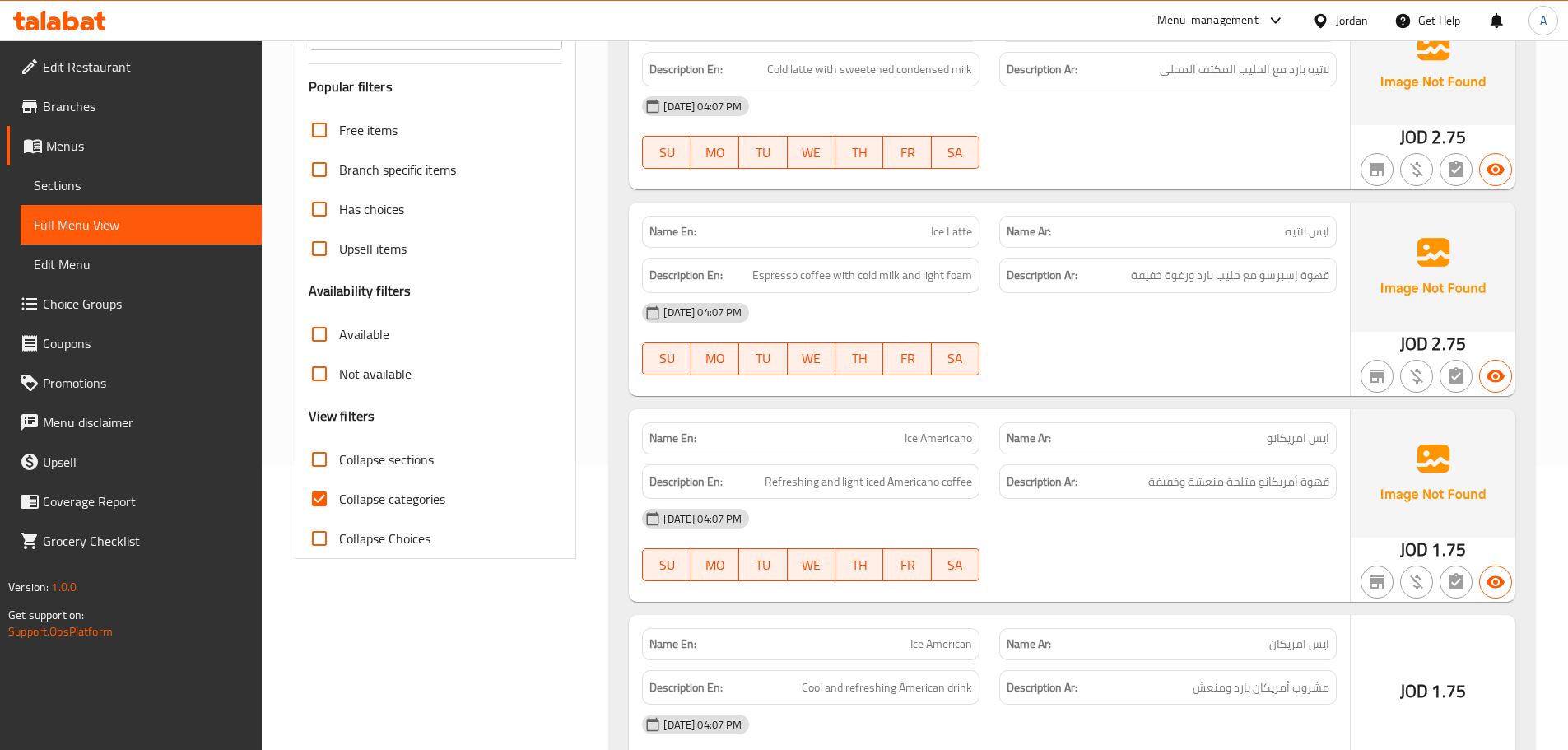
scroll to position [330, 0]
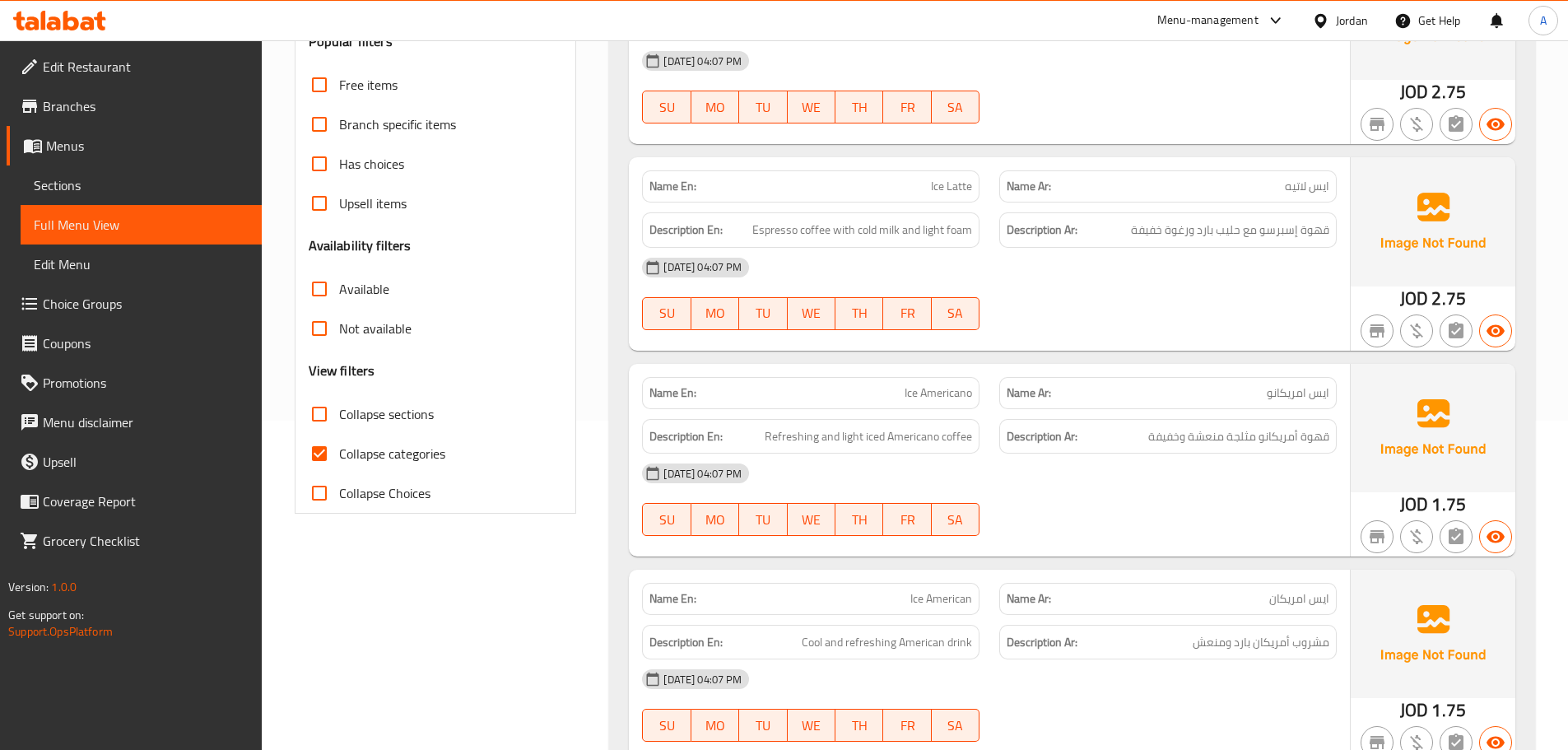
click at [298, 451] on div "Filter Branches Branches Popular filters Free items Branch specific items Has c…" at bounding box center [435, 210] width 282 height 609
click at [341, 452] on span "Collapse categories" at bounding box center [392, 454] width 106 height 20
click at [339, 452] on input "Collapse categories" at bounding box center [319, 453] width 39 height 39
checkbox input "false"
drag, startPoint x: 652, startPoint y: 276, endPoint x: 623, endPoint y: 279, distance: 29.2
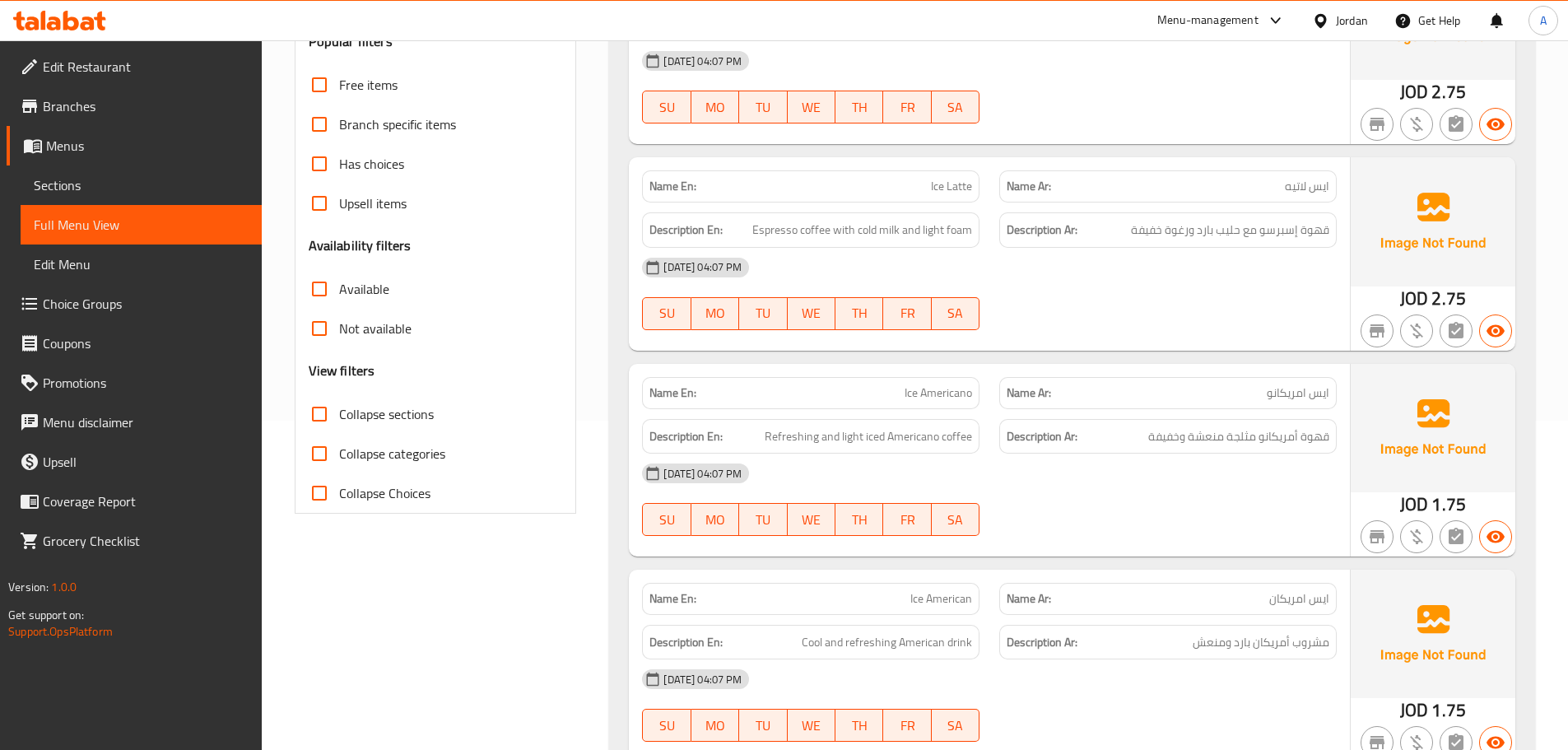
click at [631, 277] on div "Name En: Ice Latte Name Ar: ايس لاتيه Description En: Espresso coffee with cold…" at bounding box center [989, 253] width 721 height 193
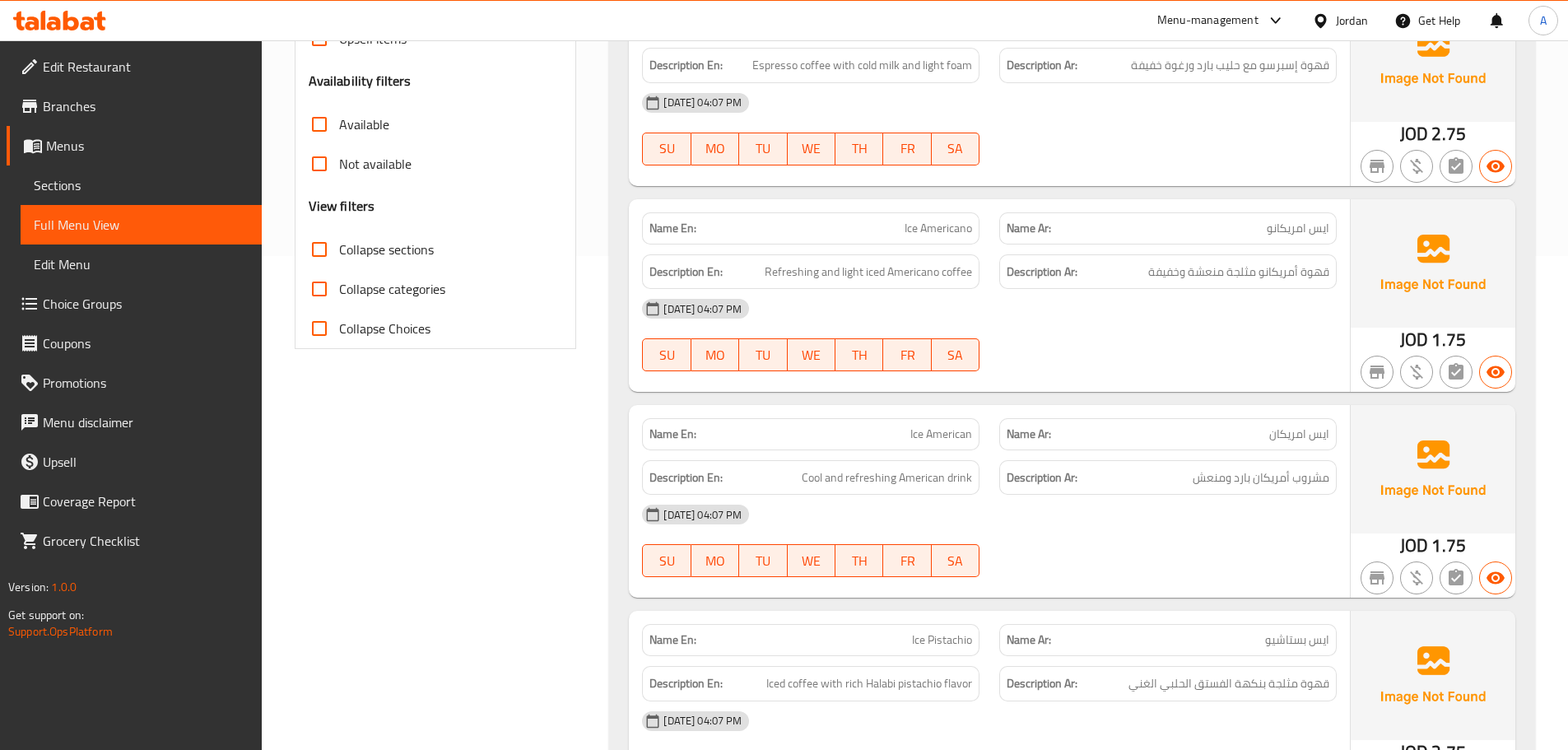
scroll to position [0, 0]
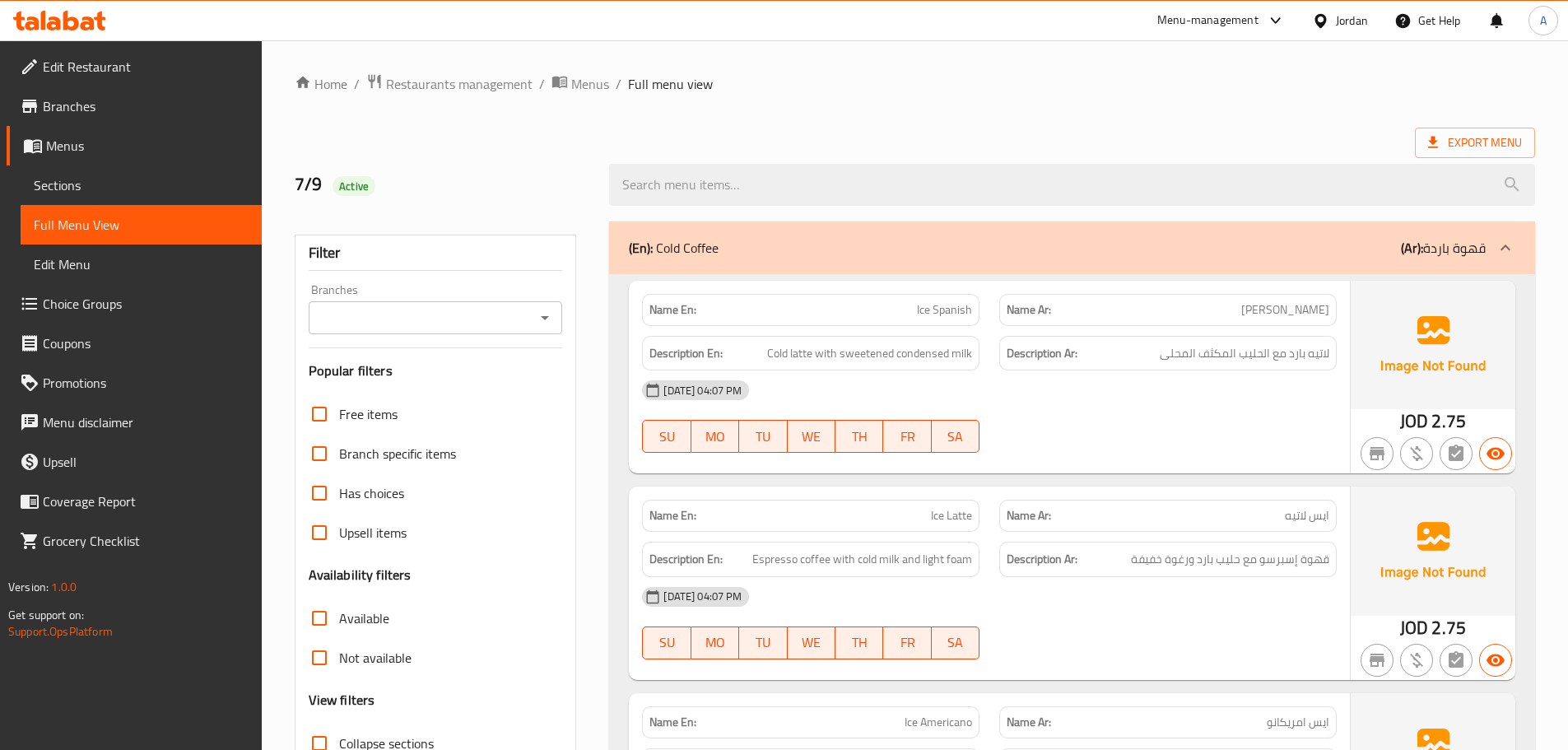
drag, startPoint x: 118, startPoint y: 45, endPoint x: 125, endPoint y: 66, distance: 22.1
click at [118, 45] on ul "Edit Restaurant Branches Menus Sections Full Menu View Edit Menu Choice Groups …" at bounding box center [125, 303] width 274 height 527
click at [125, 70] on span "Edit Restaurant" at bounding box center [146, 67] width 206 height 20
